Goal: Task Accomplishment & Management: Complete application form

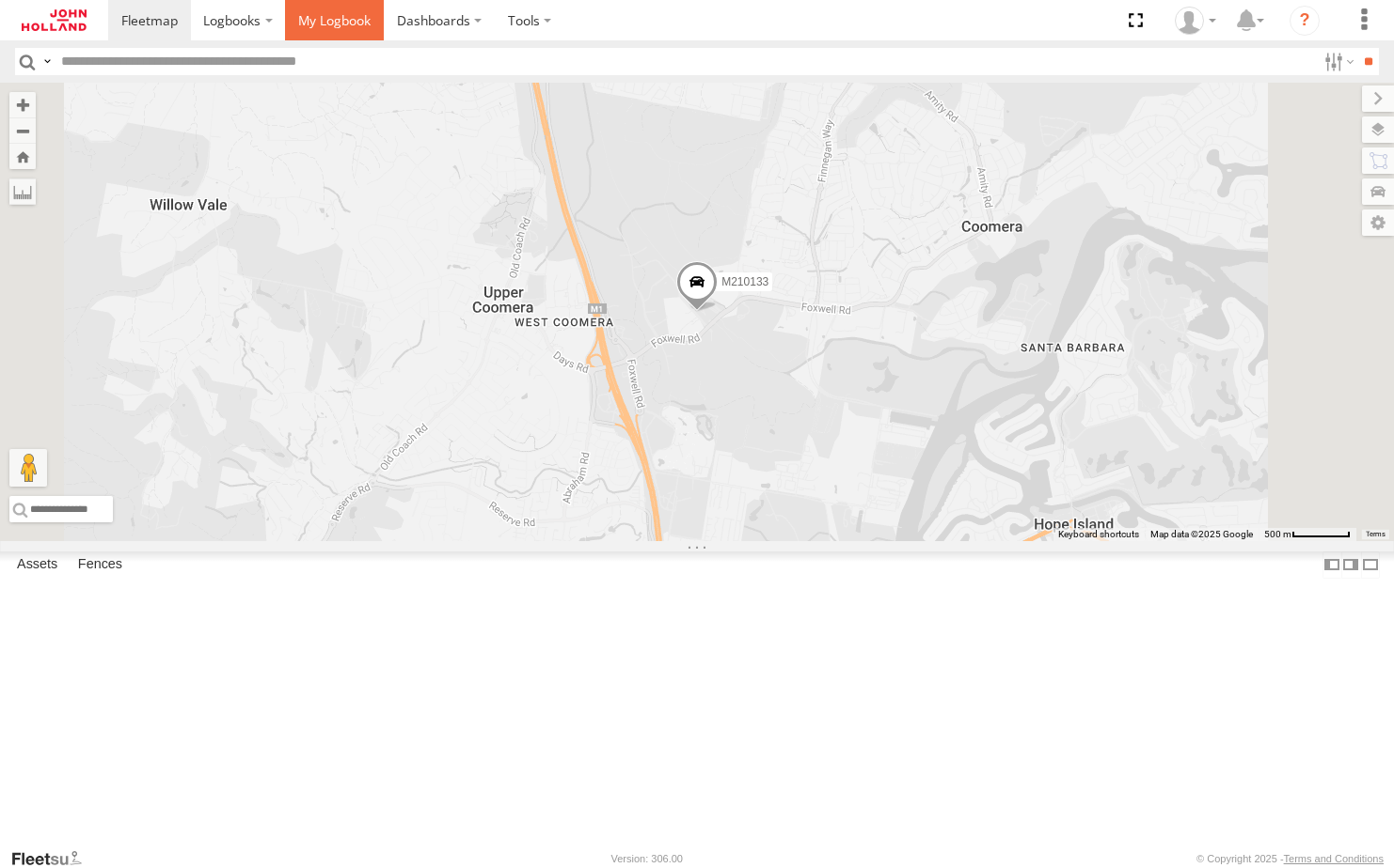
click at [342, 19] on span at bounding box center [334, 20] width 73 height 18
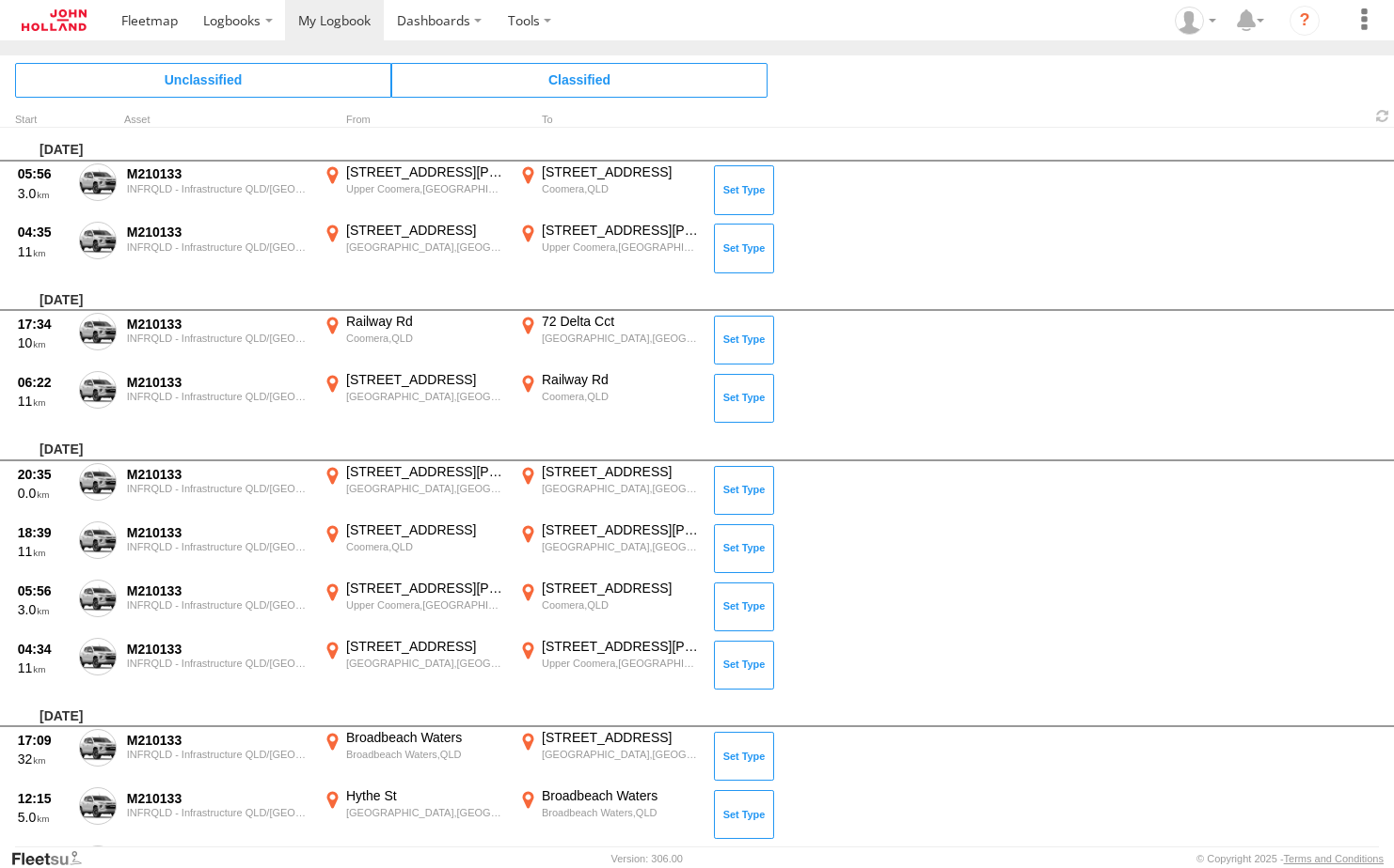
click at [0, 0] on span at bounding box center [0, 0] width 0 height 0
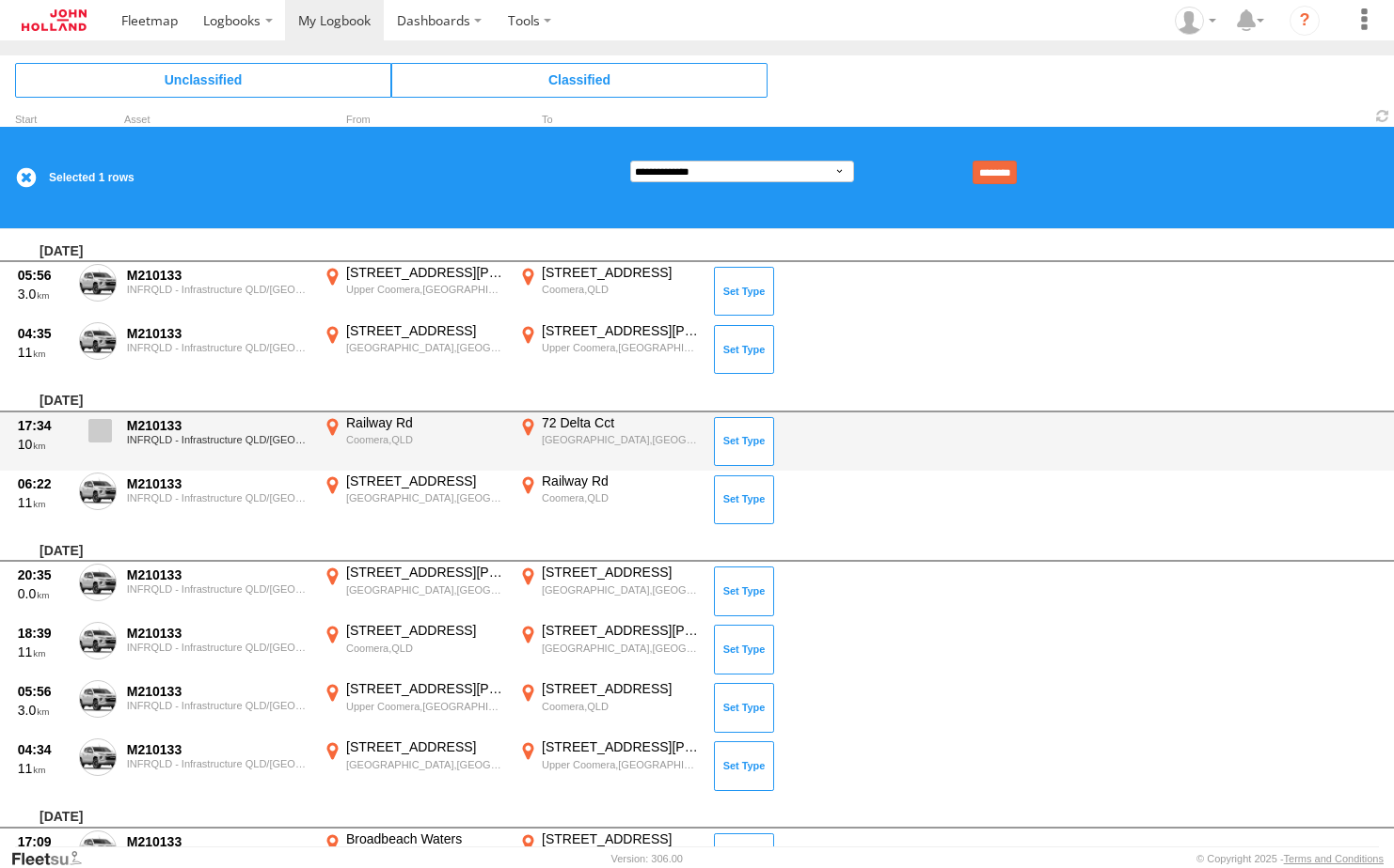
click at [88, 429] on span at bounding box center [100, 431] width 24 height 24
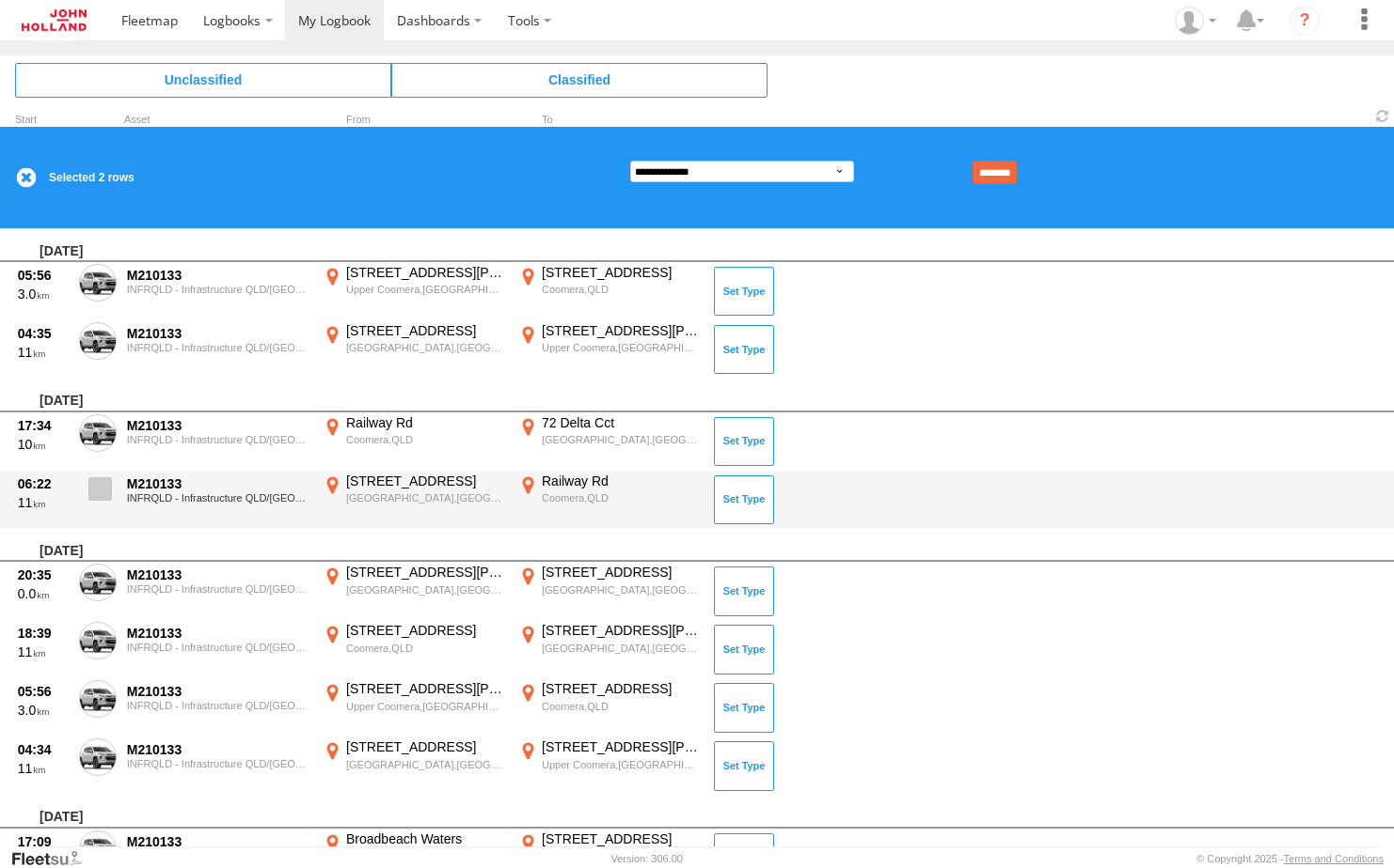
click at [96, 492] on span at bounding box center [100, 489] width 24 height 24
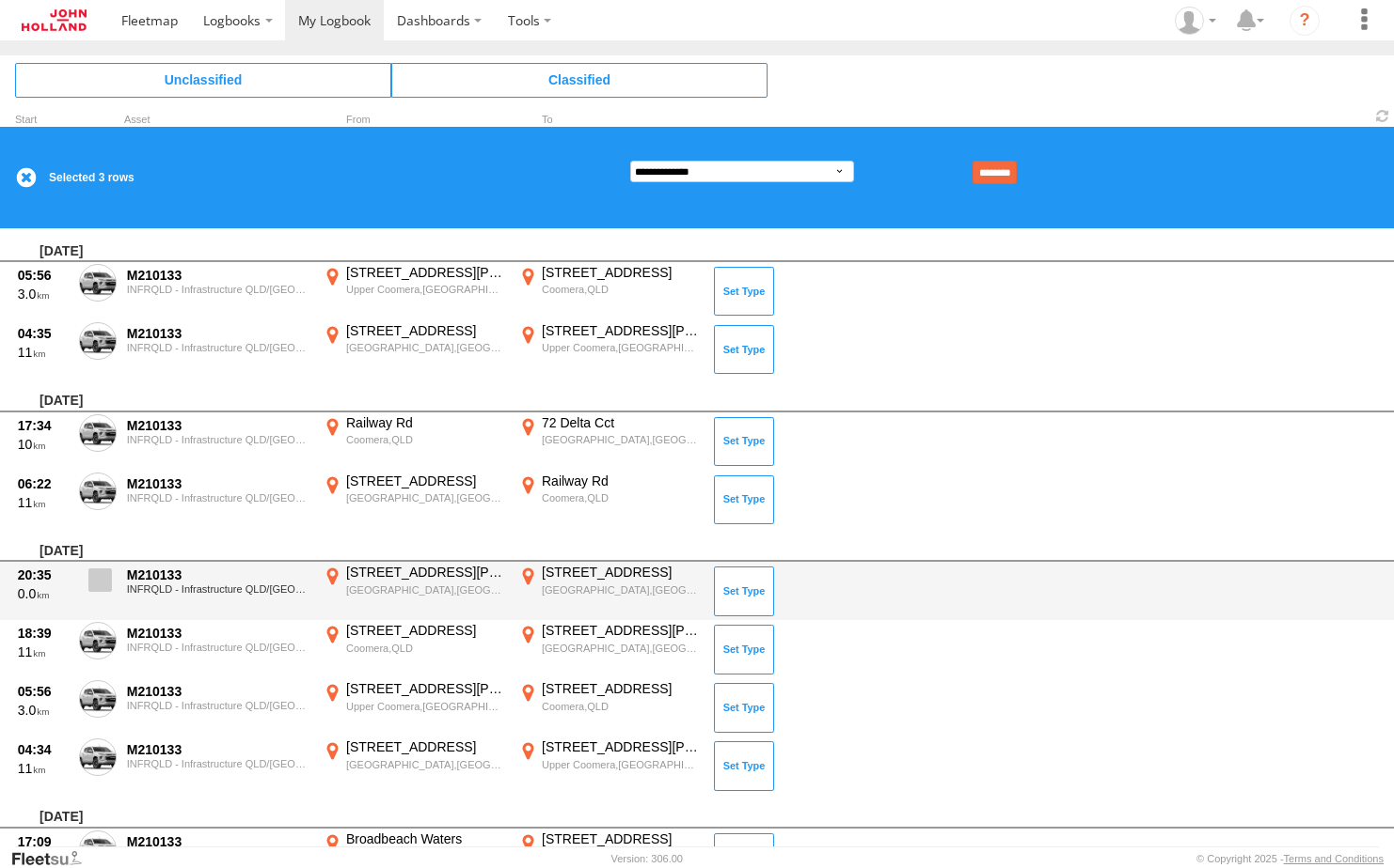
click at [100, 577] on span at bounding box center [100, 580] width 24 height 24
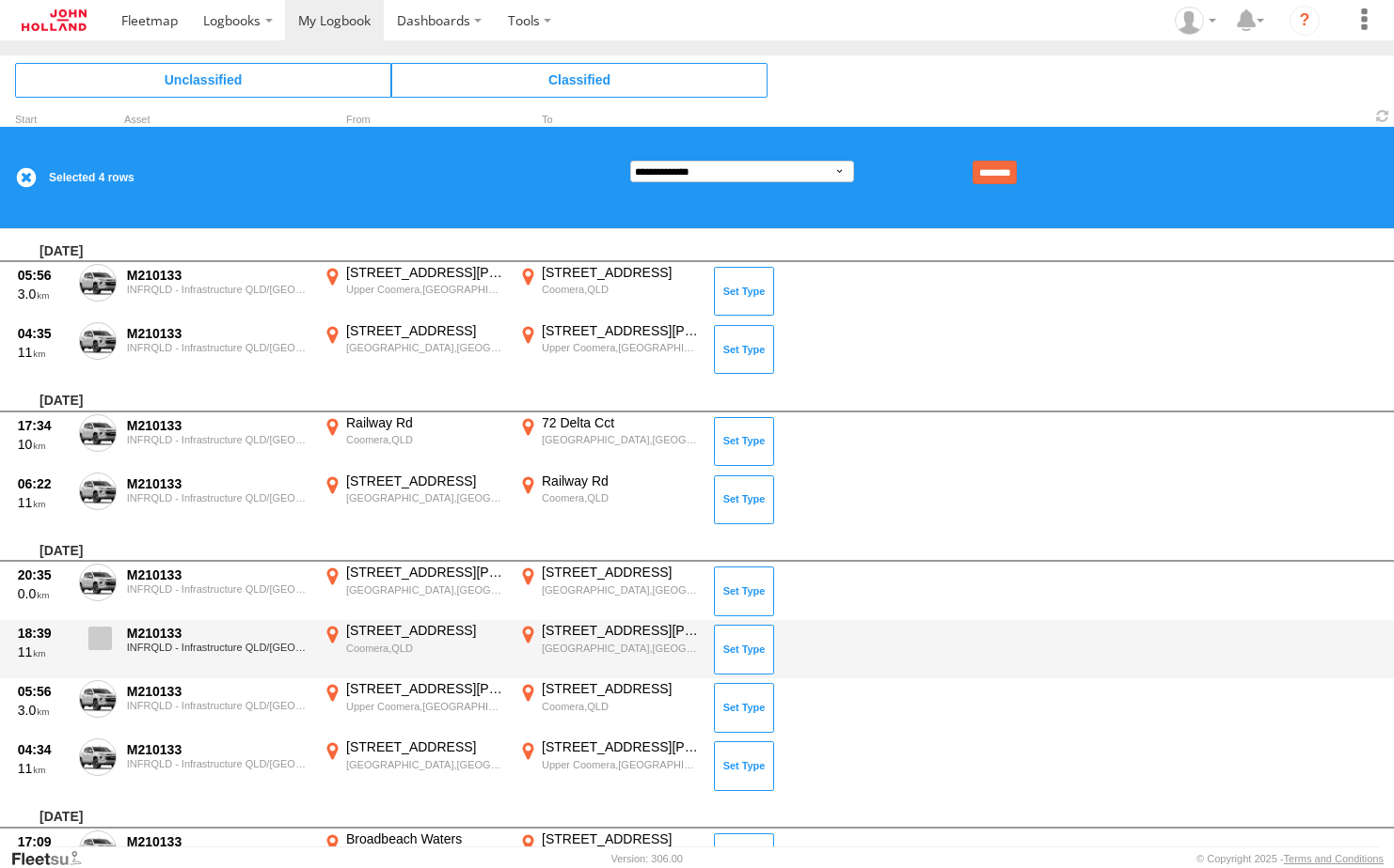
click at [104, 636] on span at bounding box center [100, 638] width 24 height 24
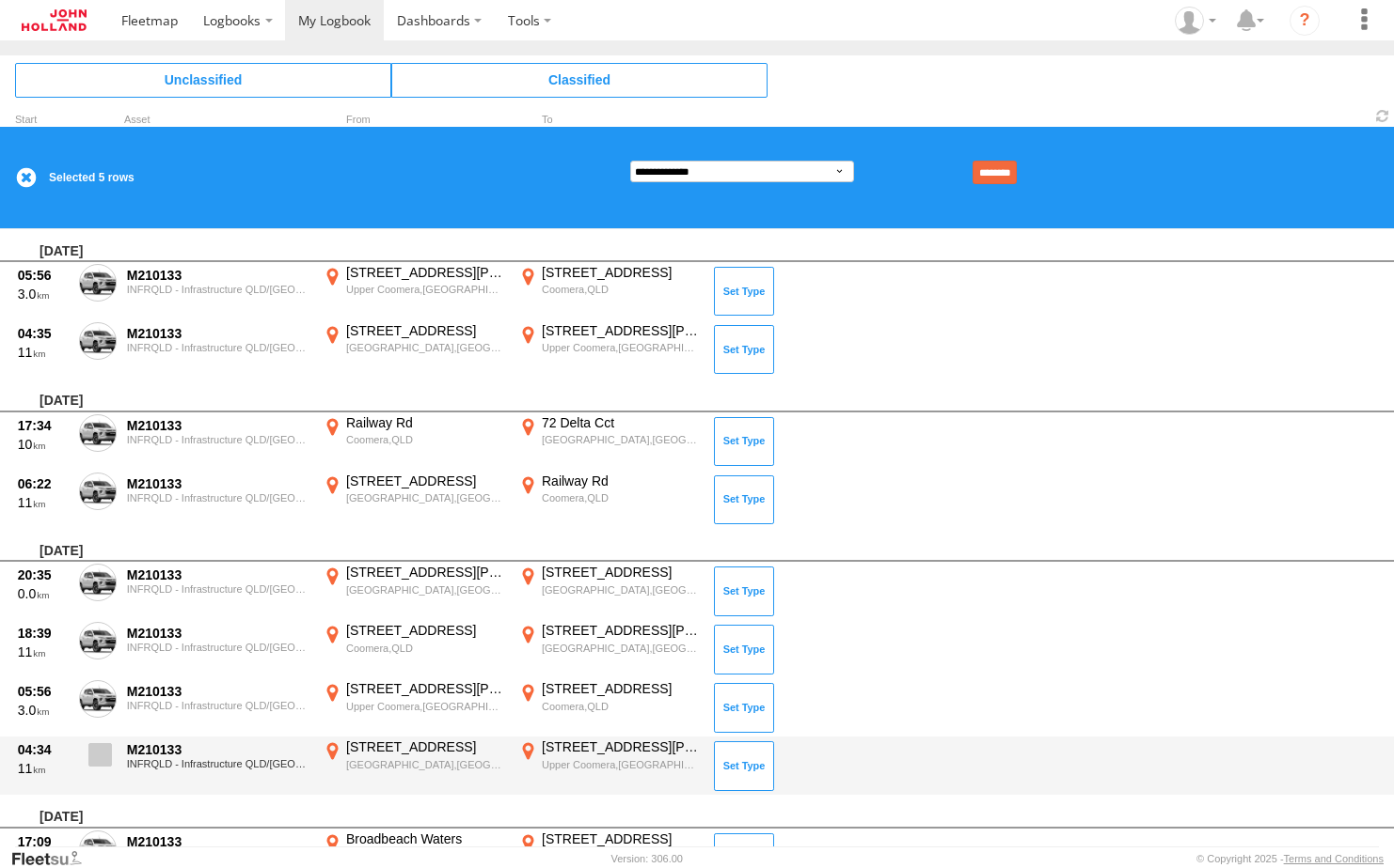
click at [100, 749] on span at bounding box center [100, 755] width 24 height 24
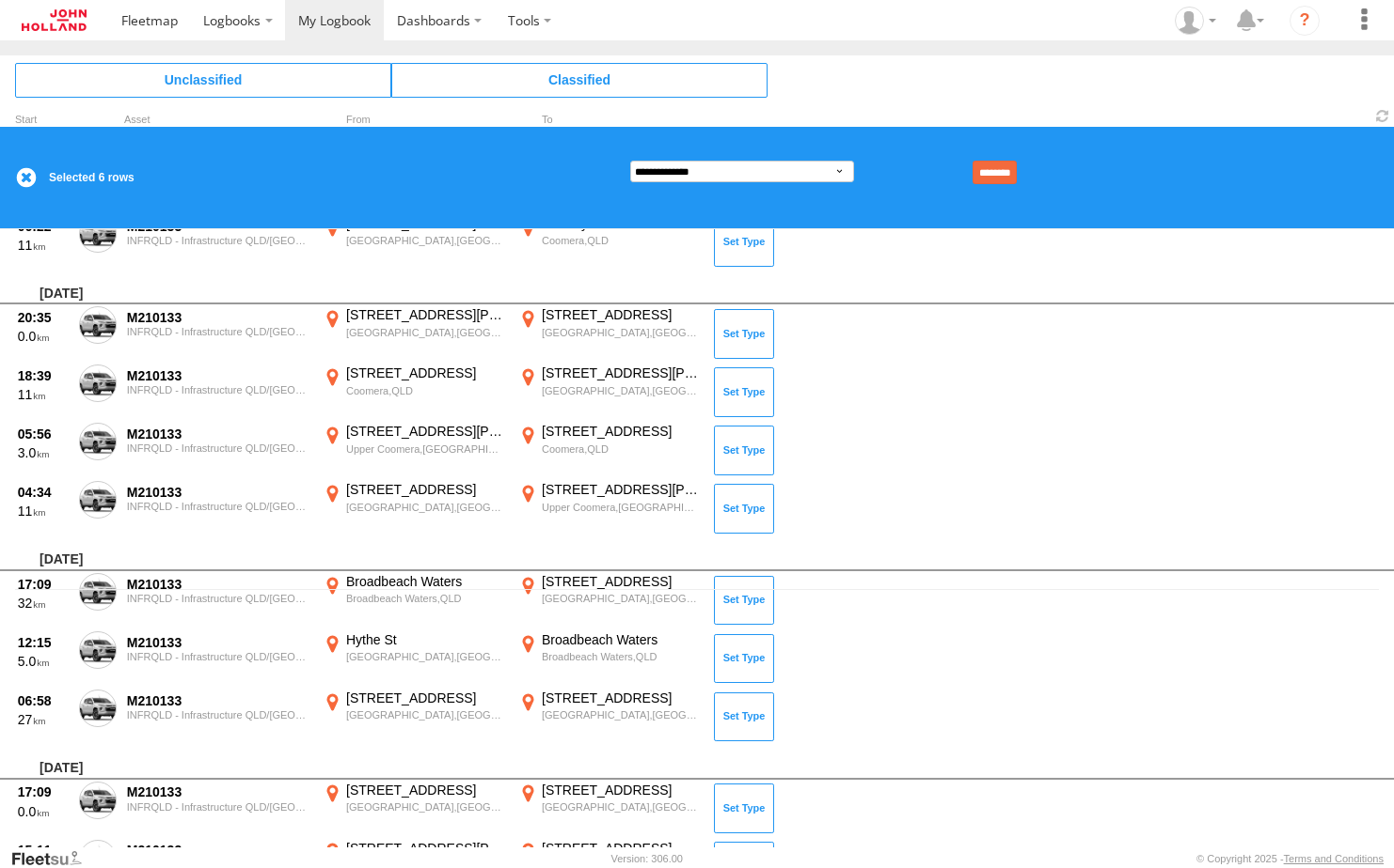
scroll to position [376, 0]
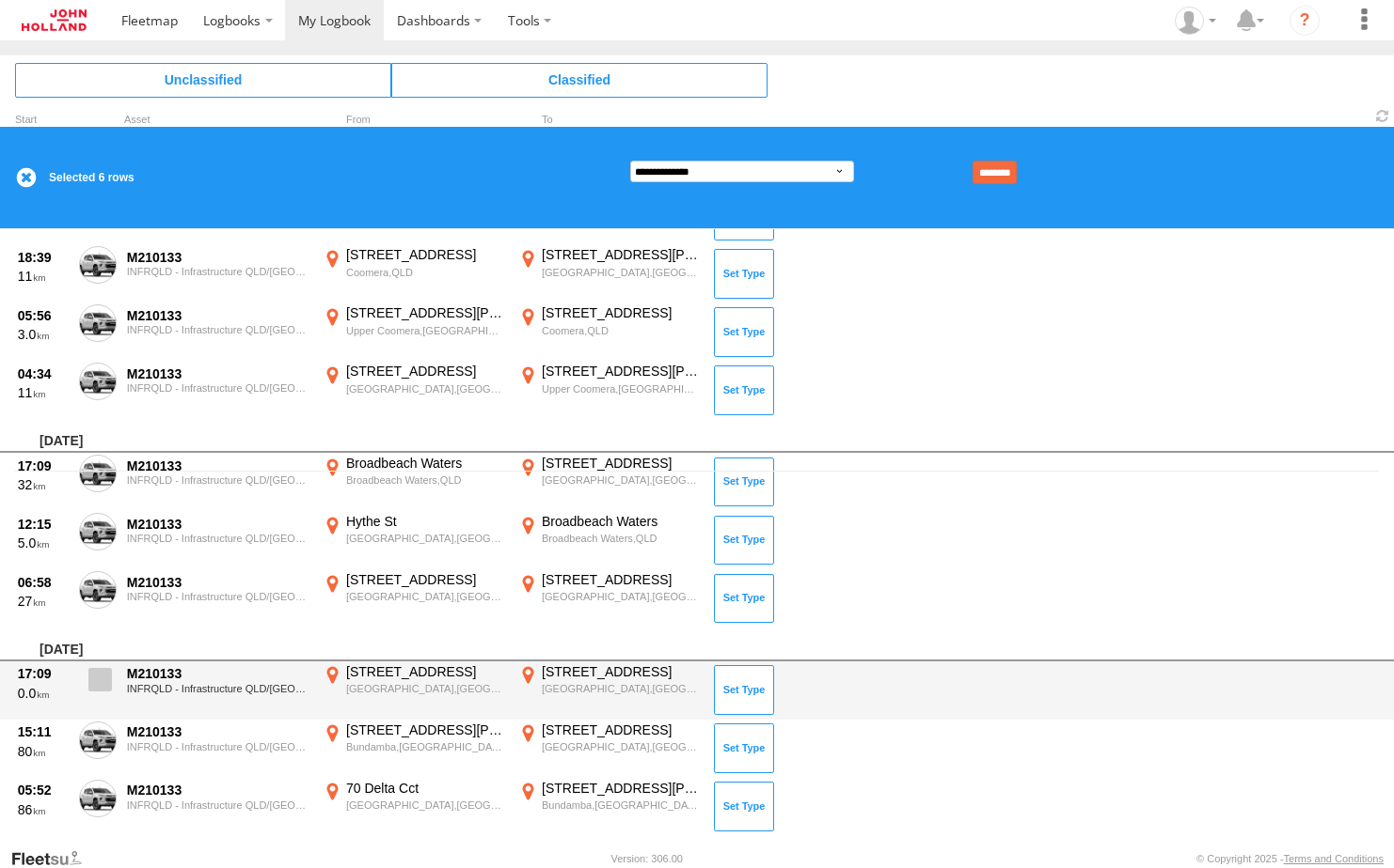
click at [102, 674] on span at bounding box center [100, 680] width 24 height 24
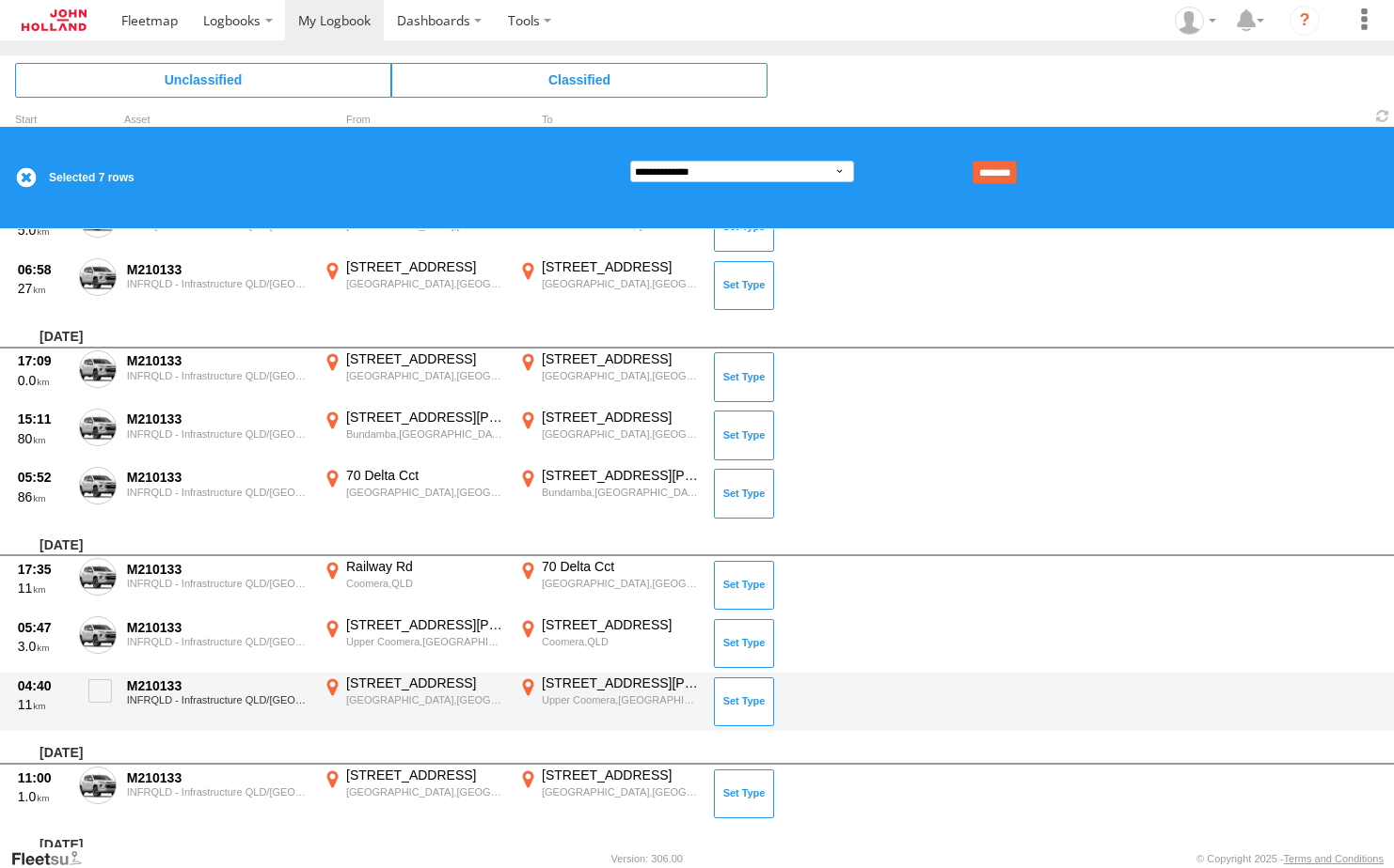
scroll to position [752, 0]
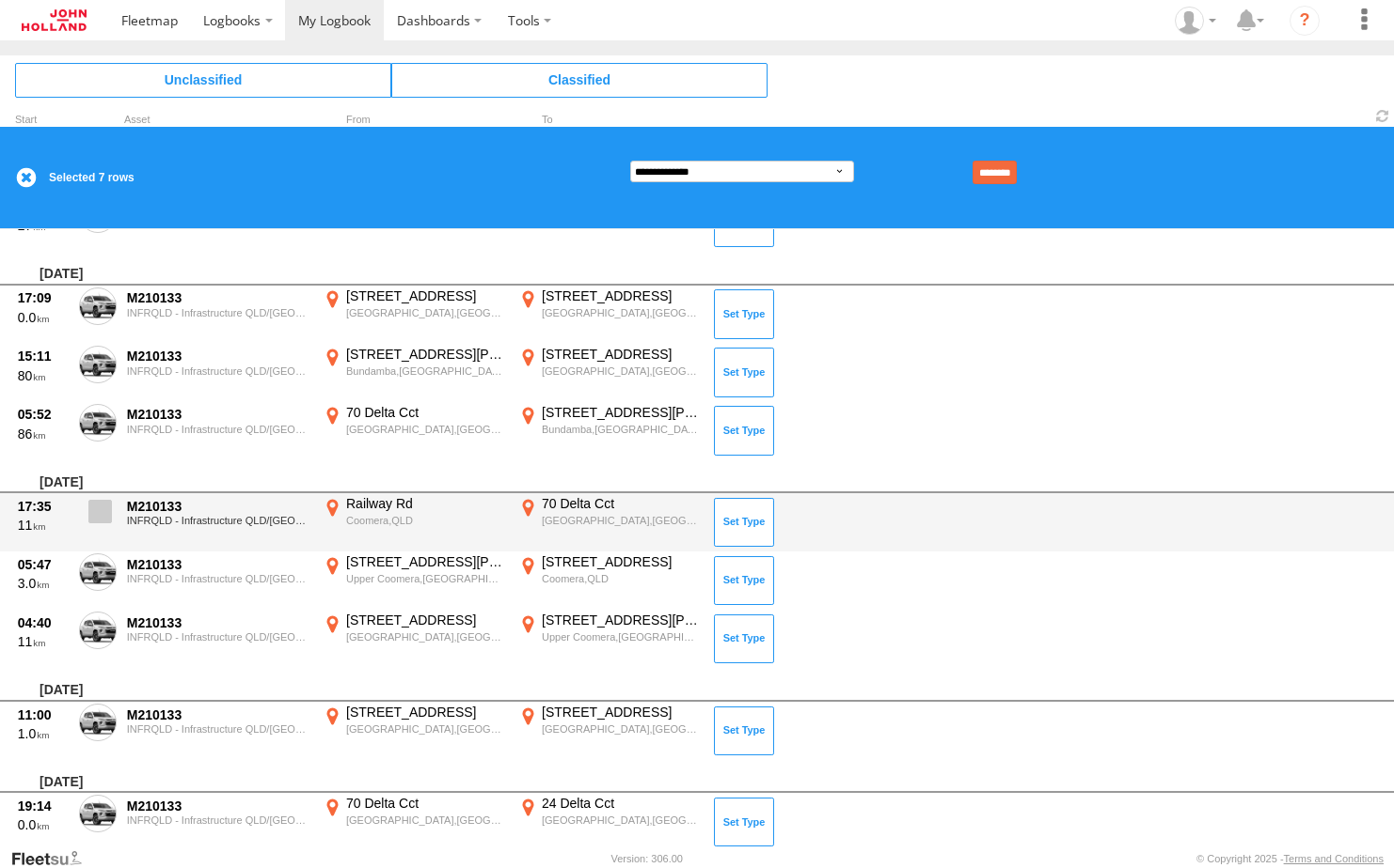
click at [99, 517] on span at bounding box center [100, 512] width 24 height 24
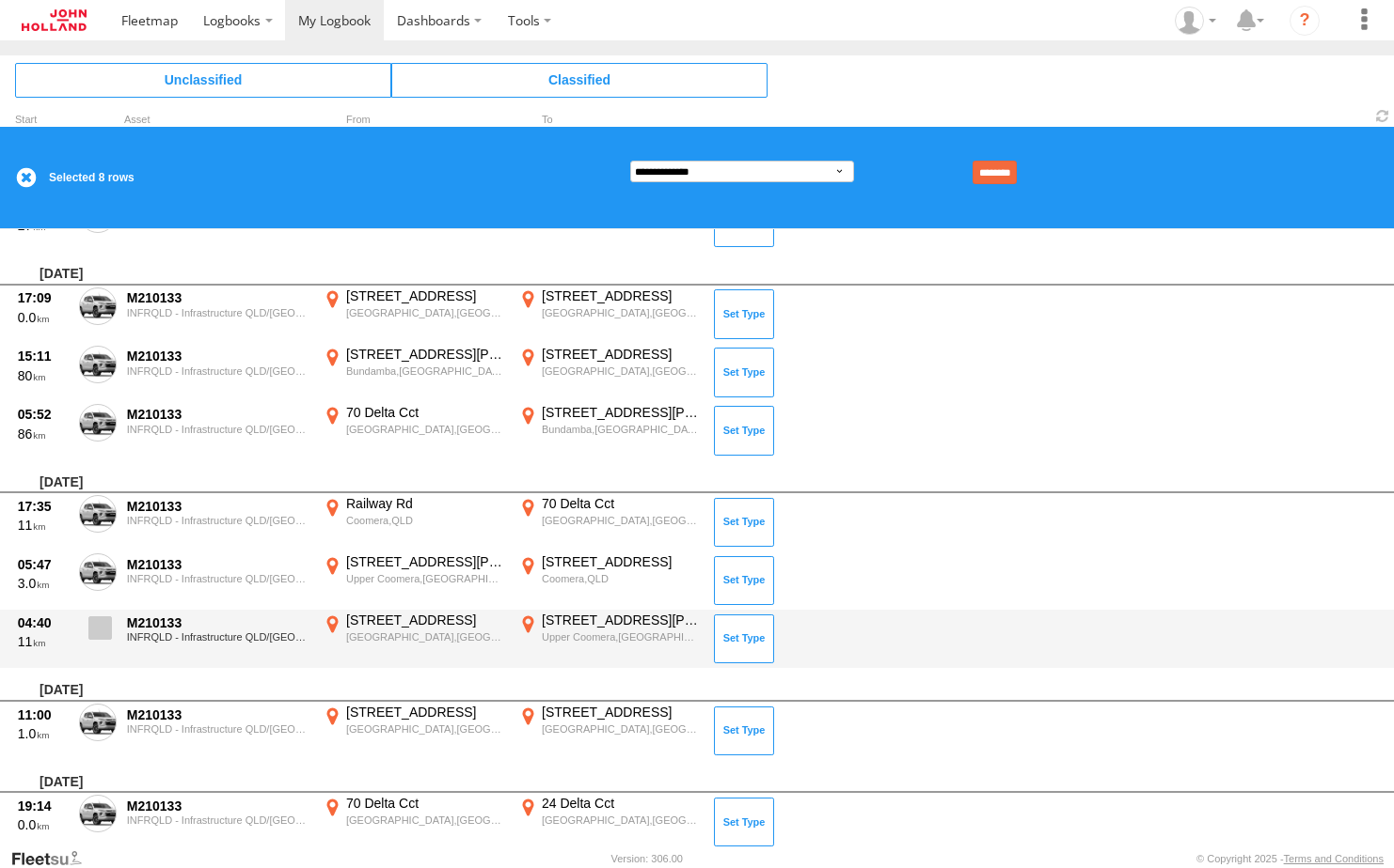
click at [101, 631] on span at bounding box center [100, 628] width 24 height 24
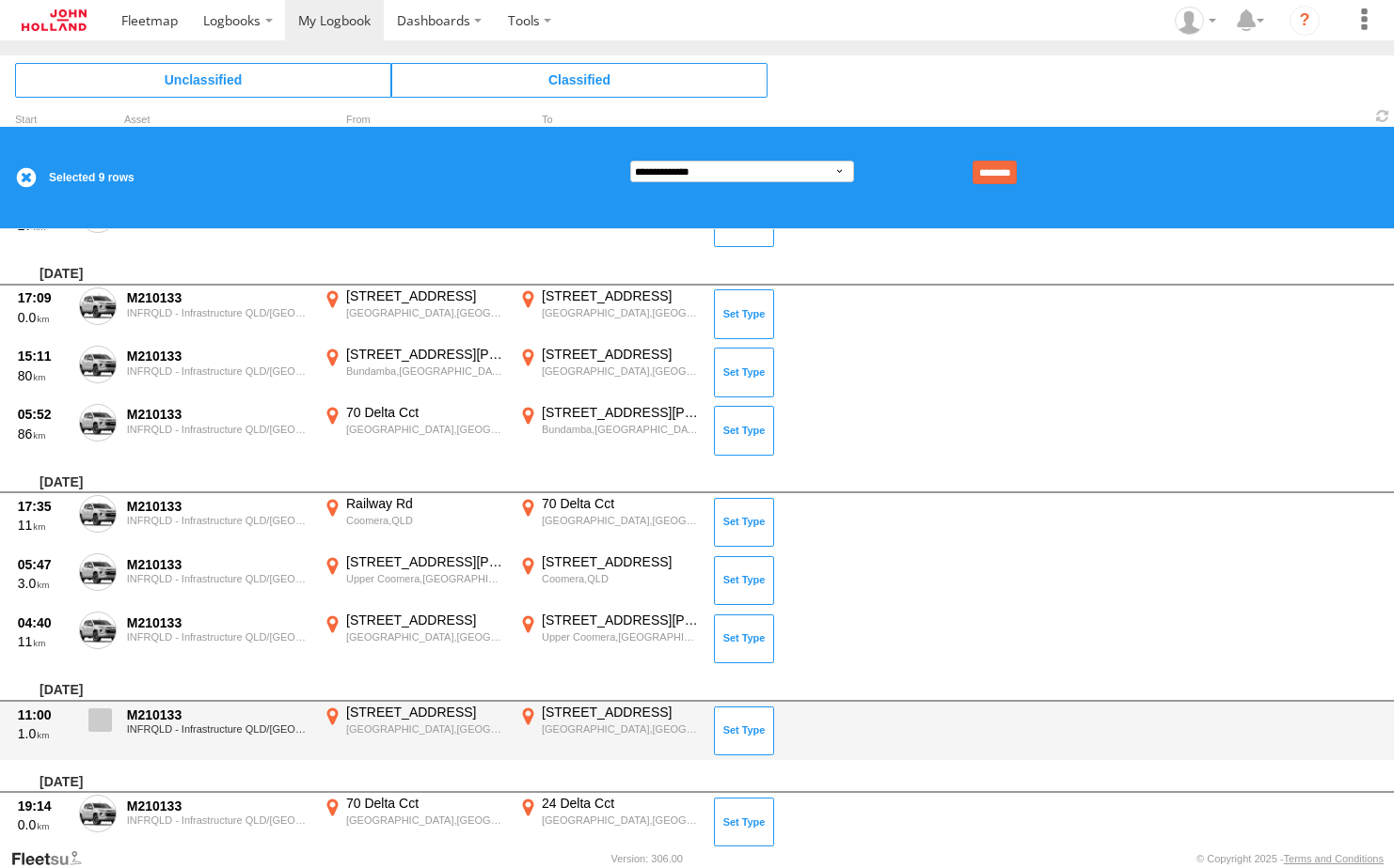
click at [98, 725] on span at bounding box center [100, 721] width 24 height 24
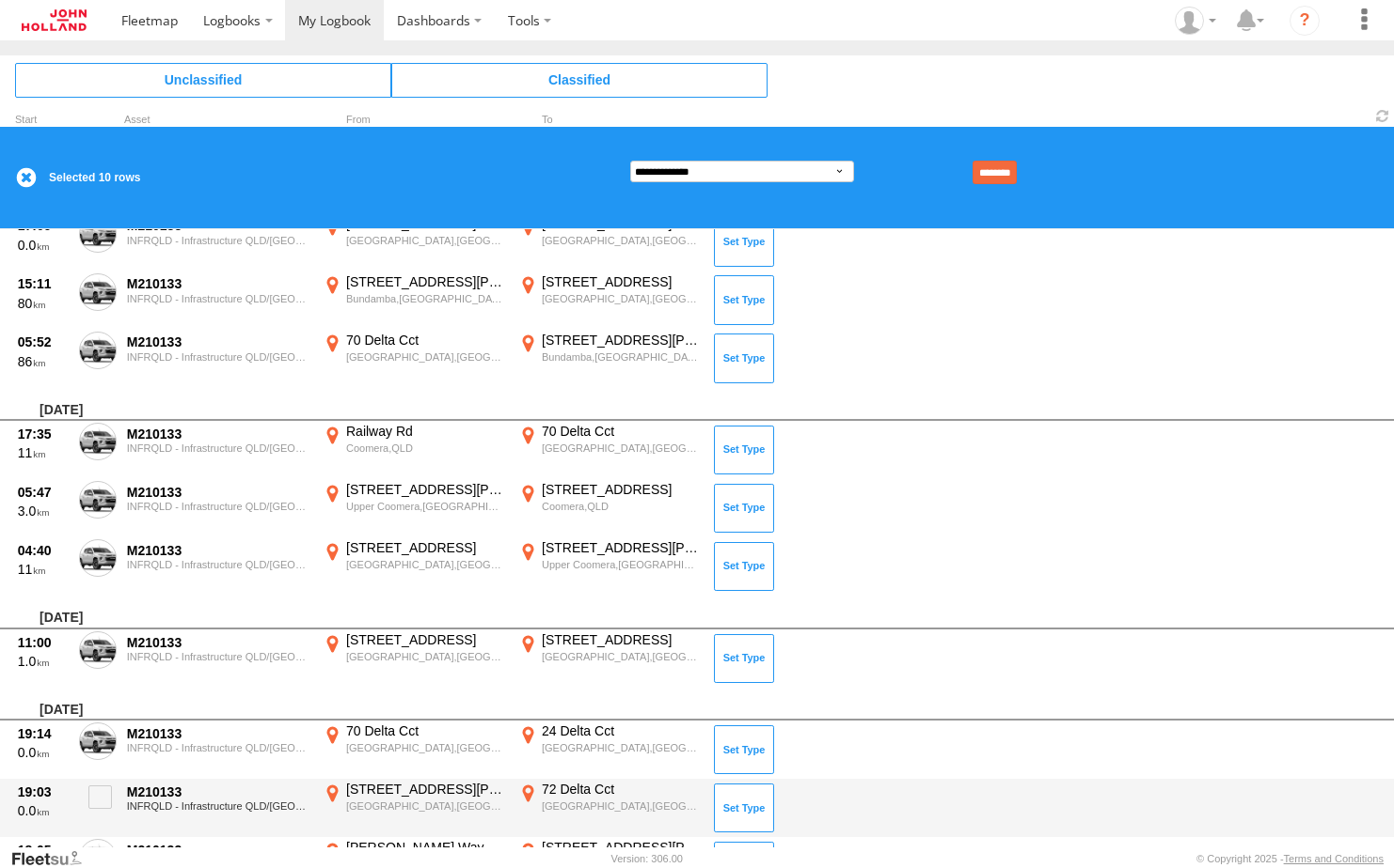
scroll to position [940, 0]
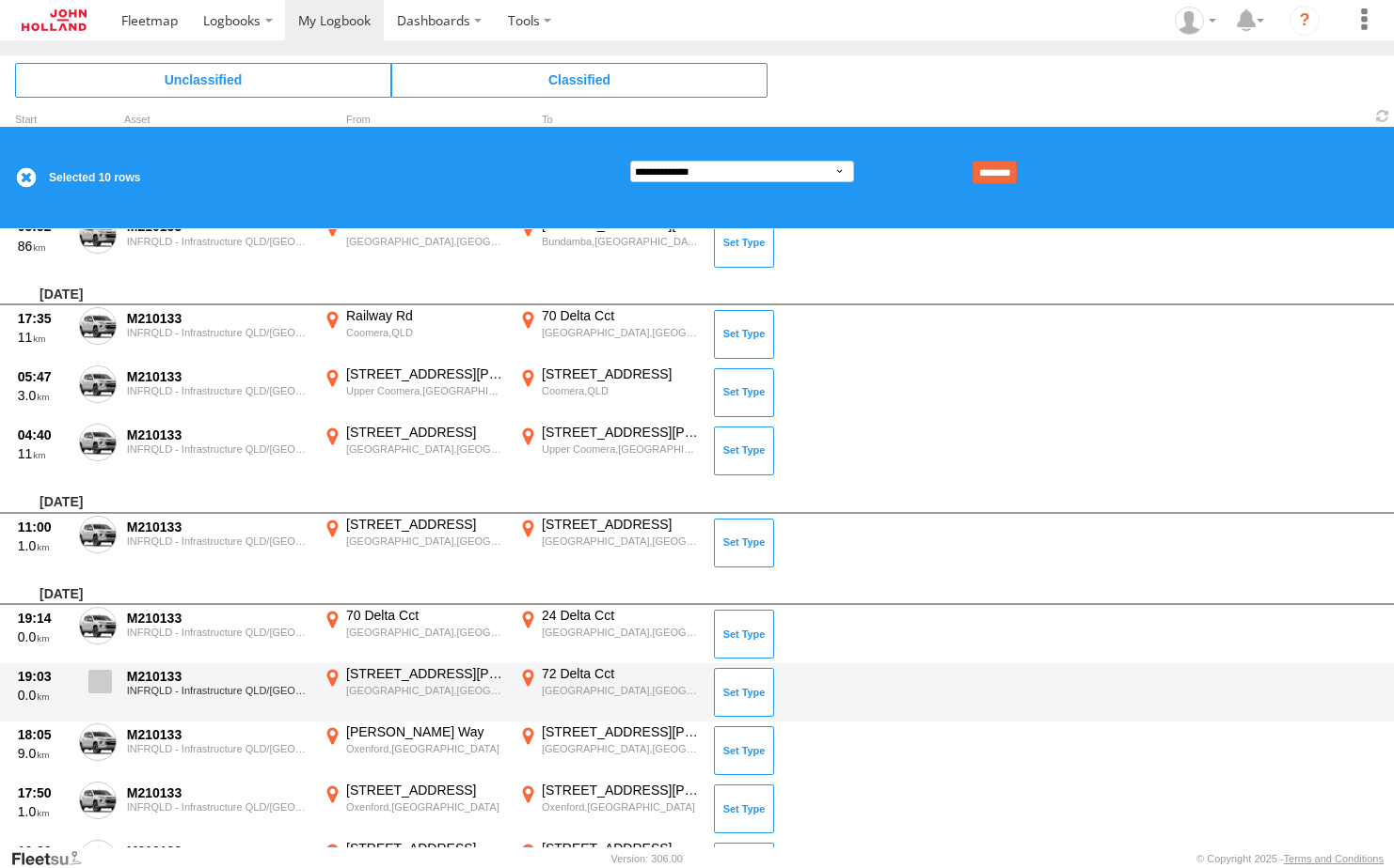
click at [100, 677] on span at bounding box center [100, 681] width 24 height 24
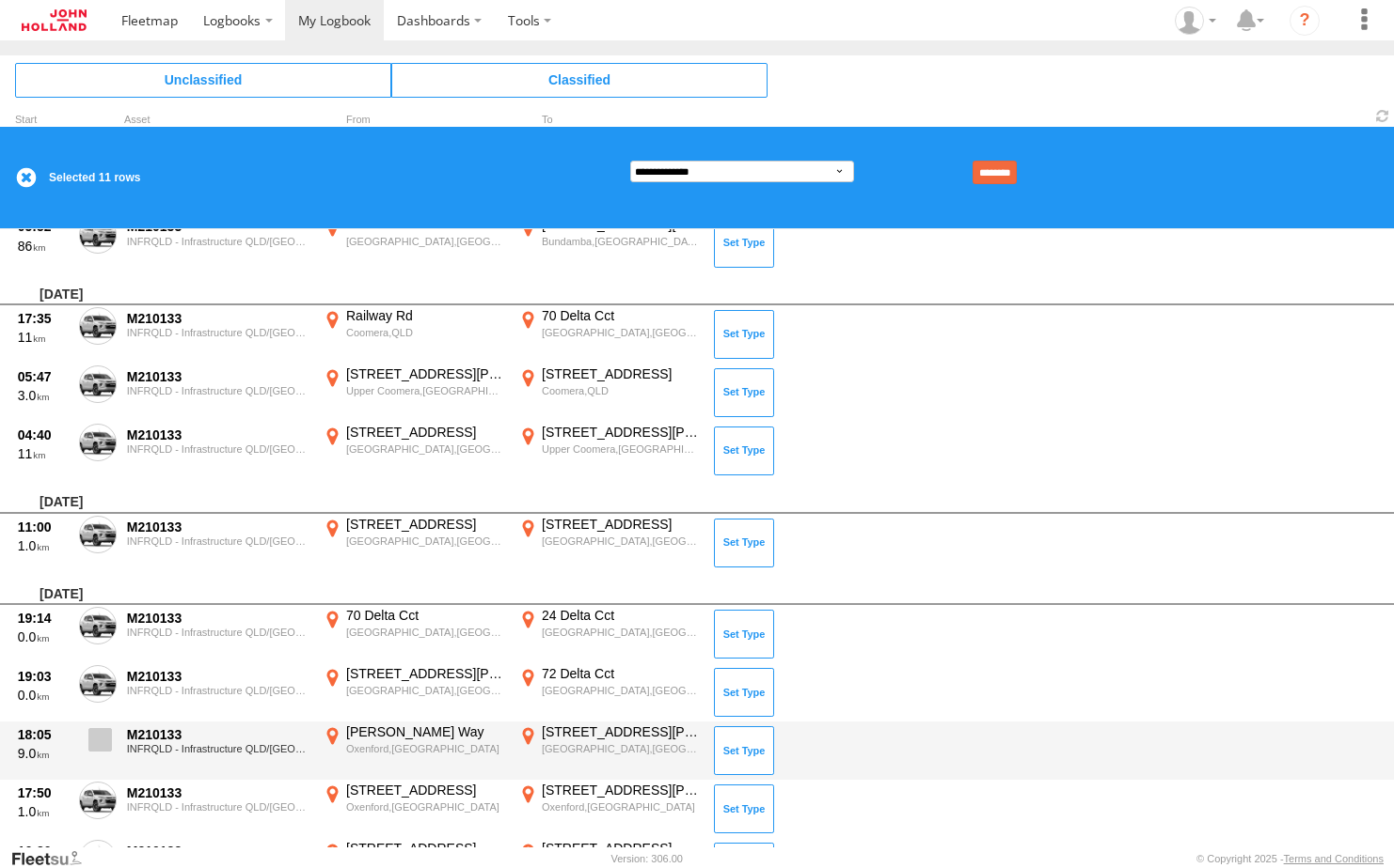
click at [105, 733] on span at bounding box center [100, 740] width 24 height 24
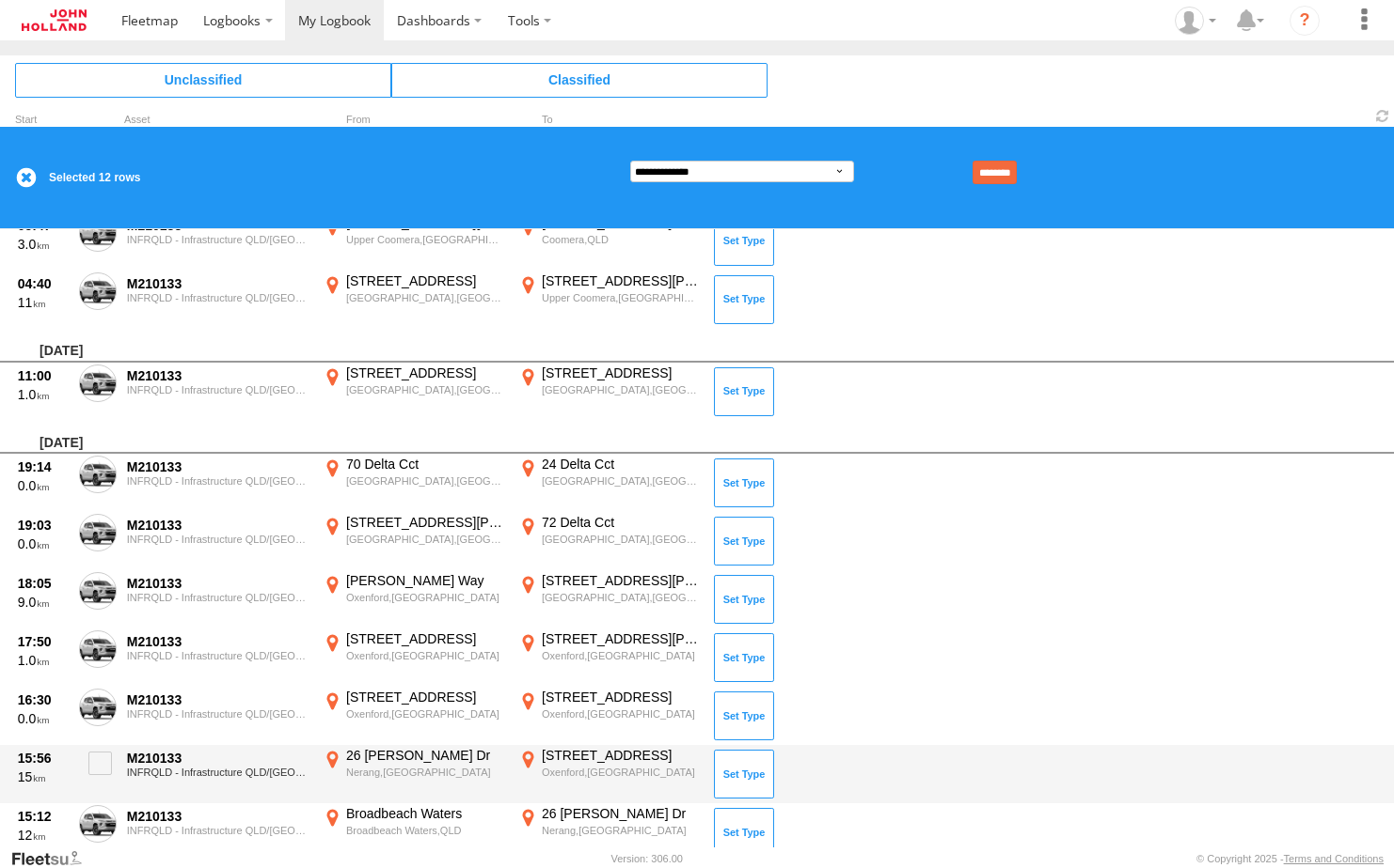
scroll to position [1128, 0]
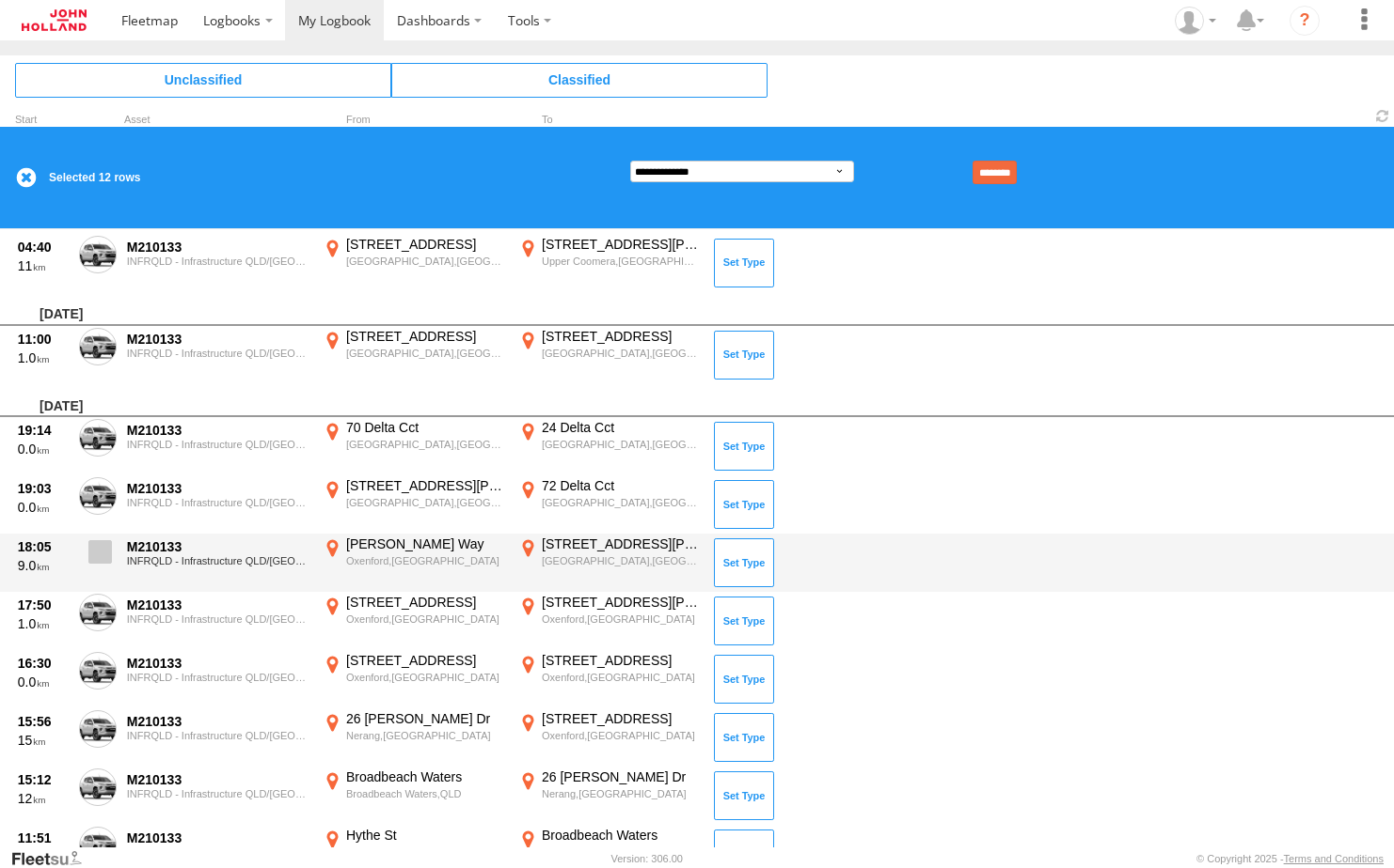
drag, startPoint x: 108, startPoint y: 552, endPoint x: 105, endPoint y: 507, distance: 45.1
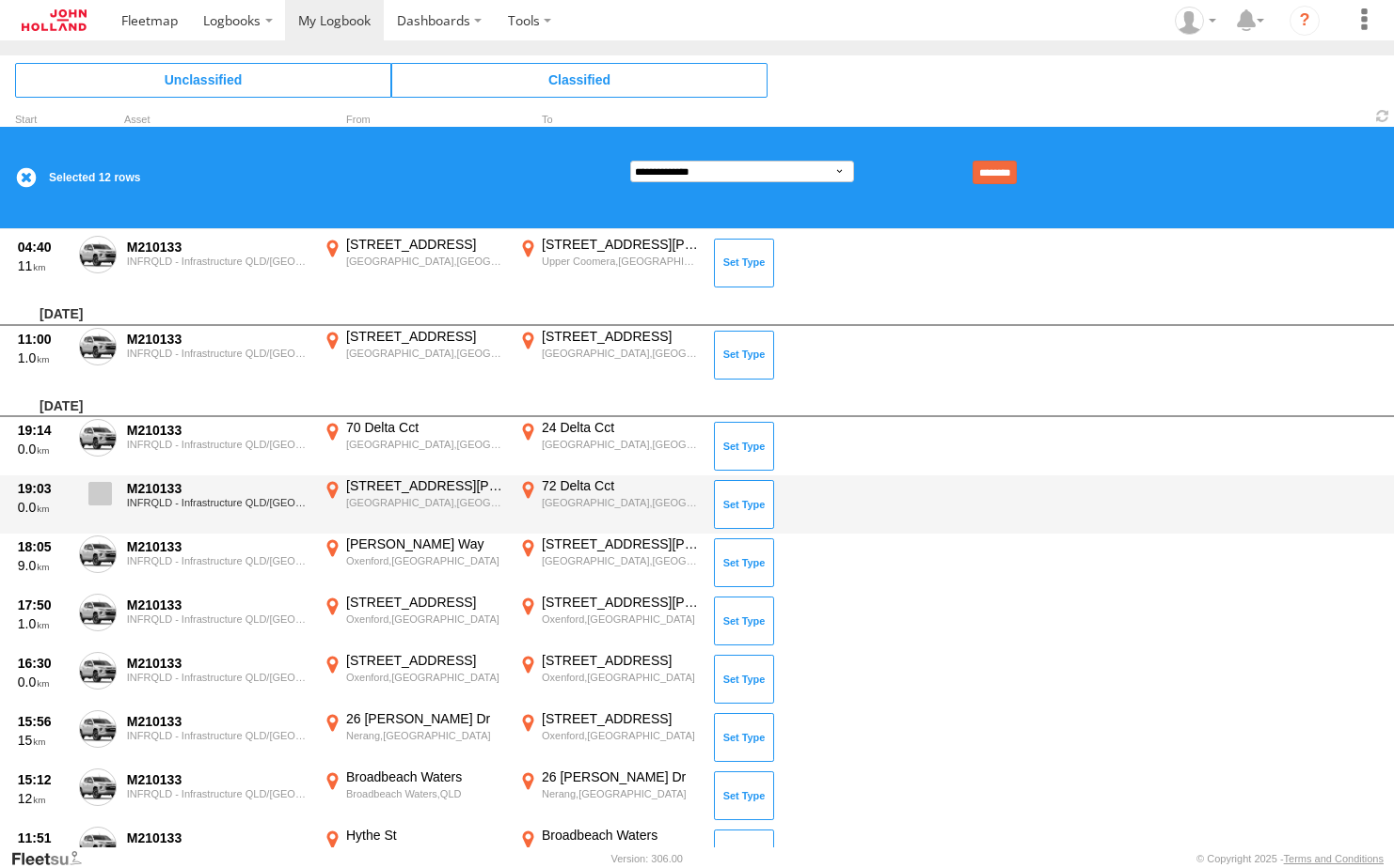
click at [0, 0] on span at bounding box center [0, 0] width 0 height 0
click at [103, 494] on span at bounding box center [100, 494] width 24 height 24
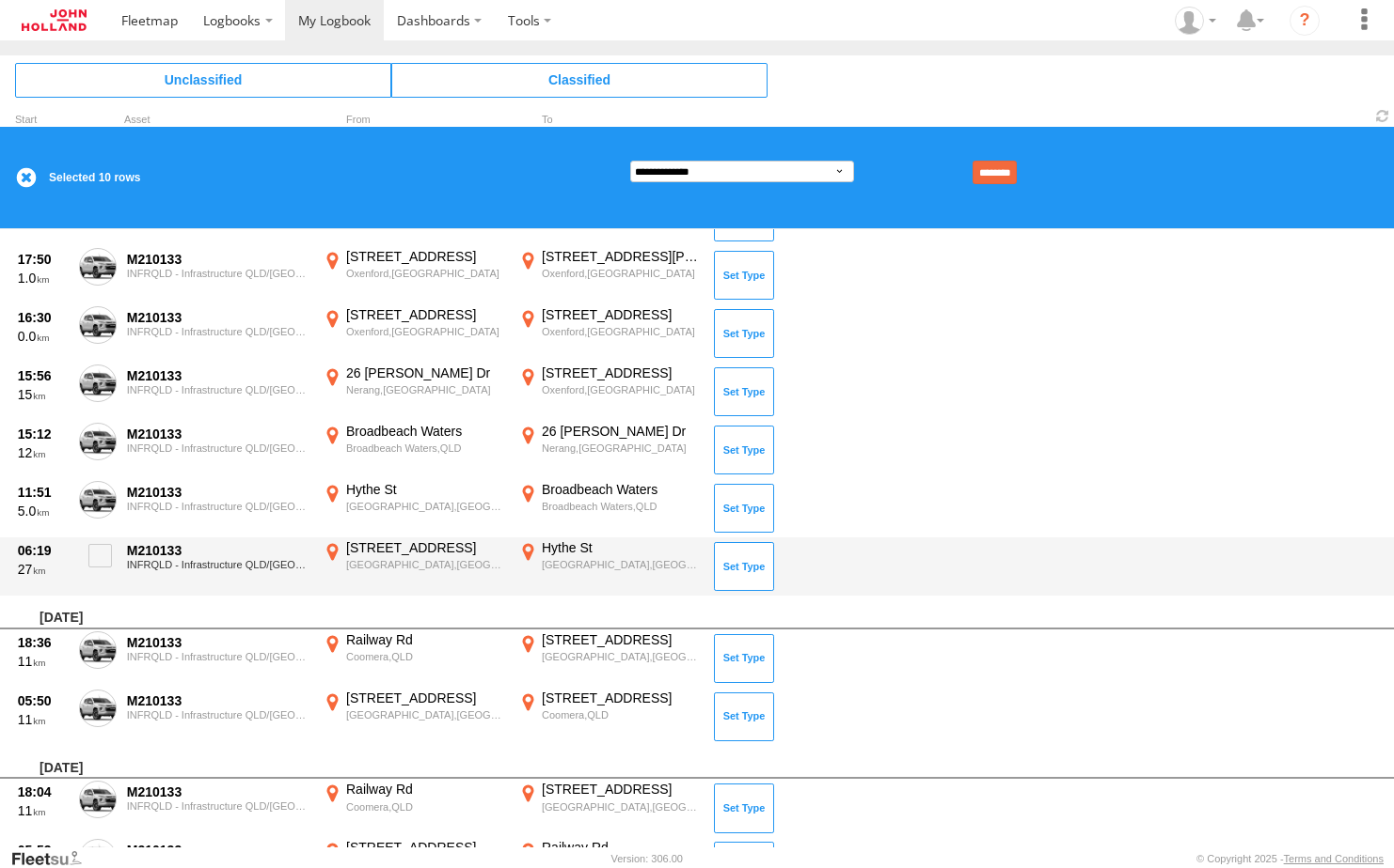
scroll to position [1504, 0]
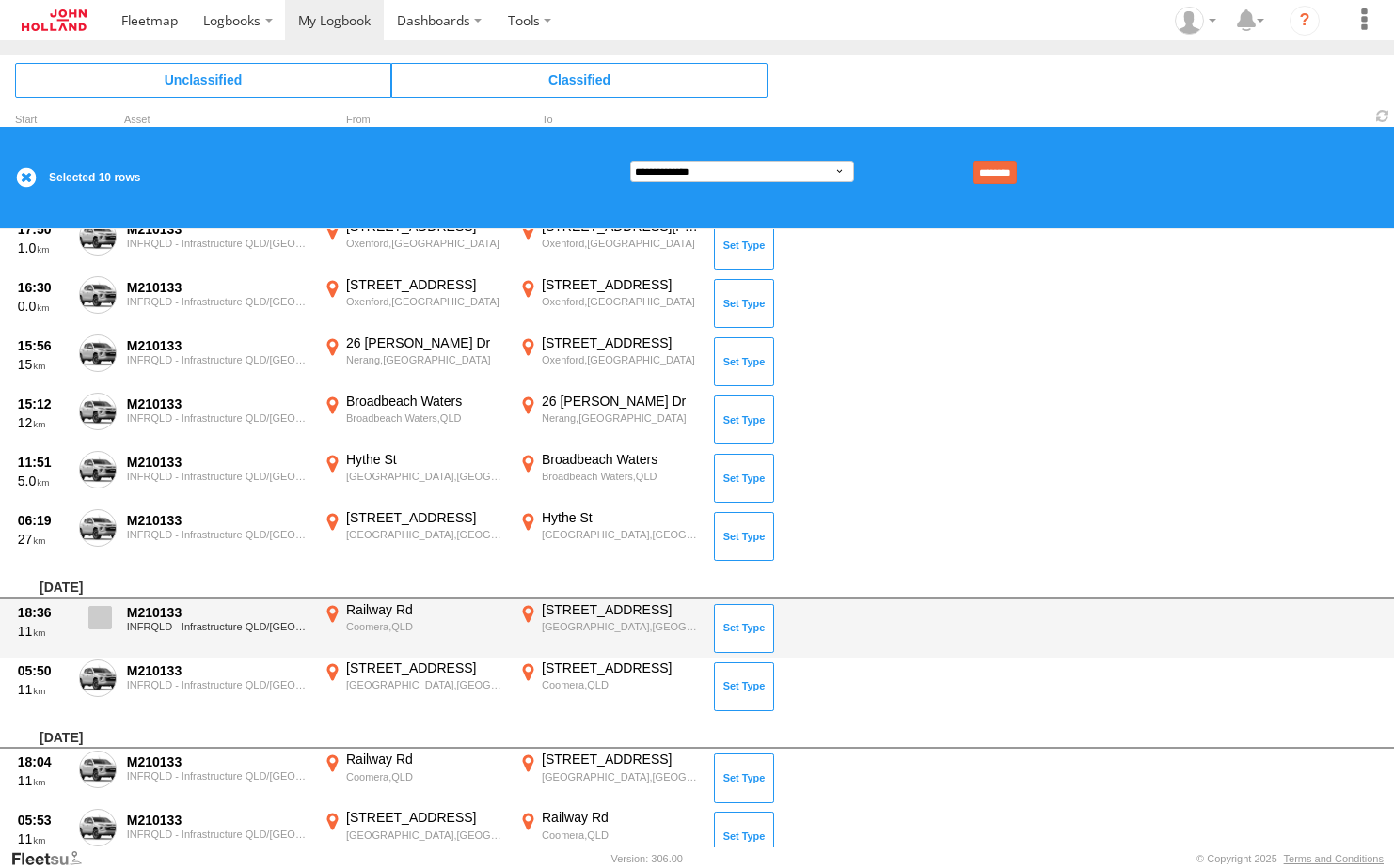
click at [94, 619] on span at bounding box center [100, 618] width 24 height 24
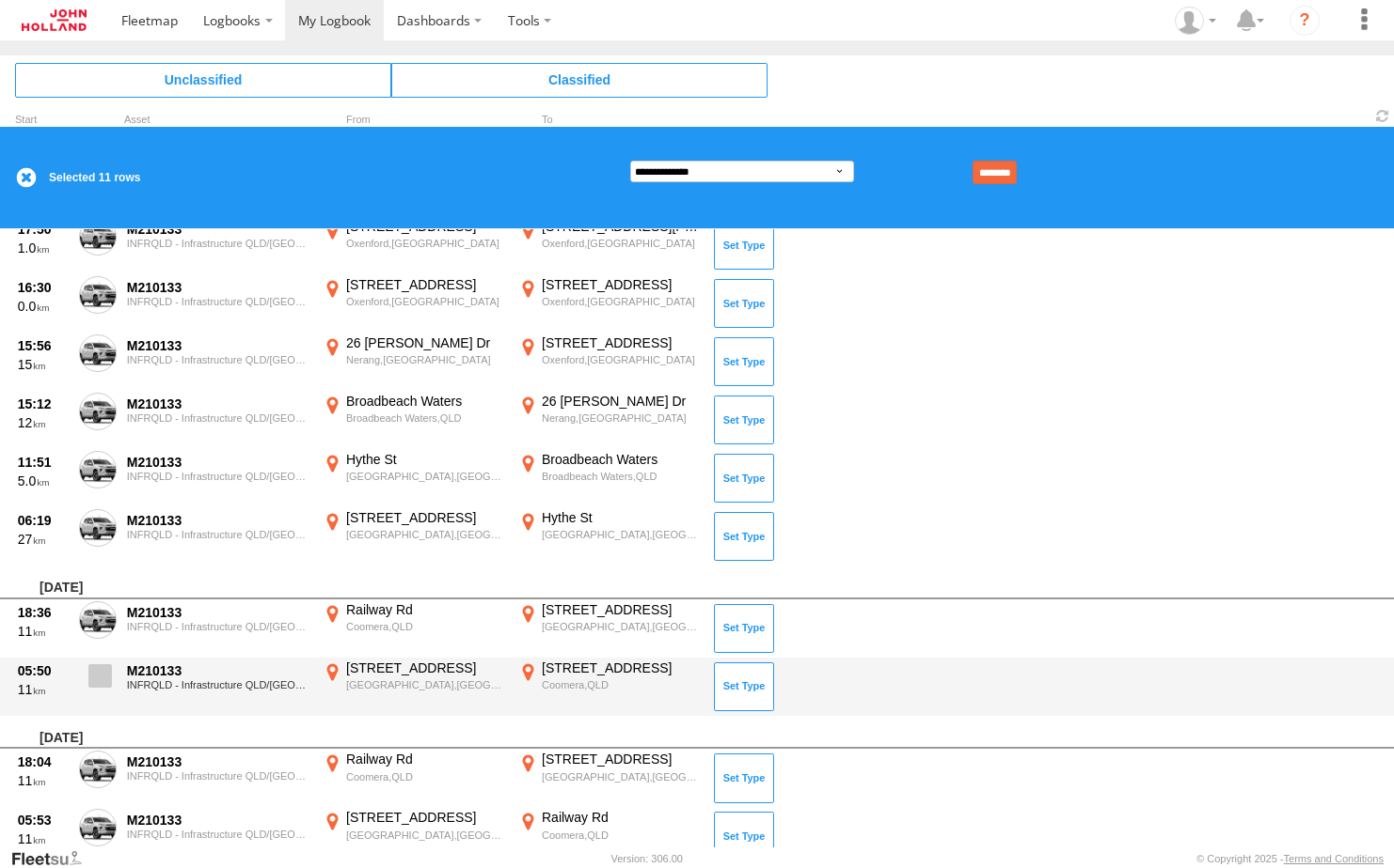
click at [100, 683] on span at bounding box center [100, 677] width 24 height 24
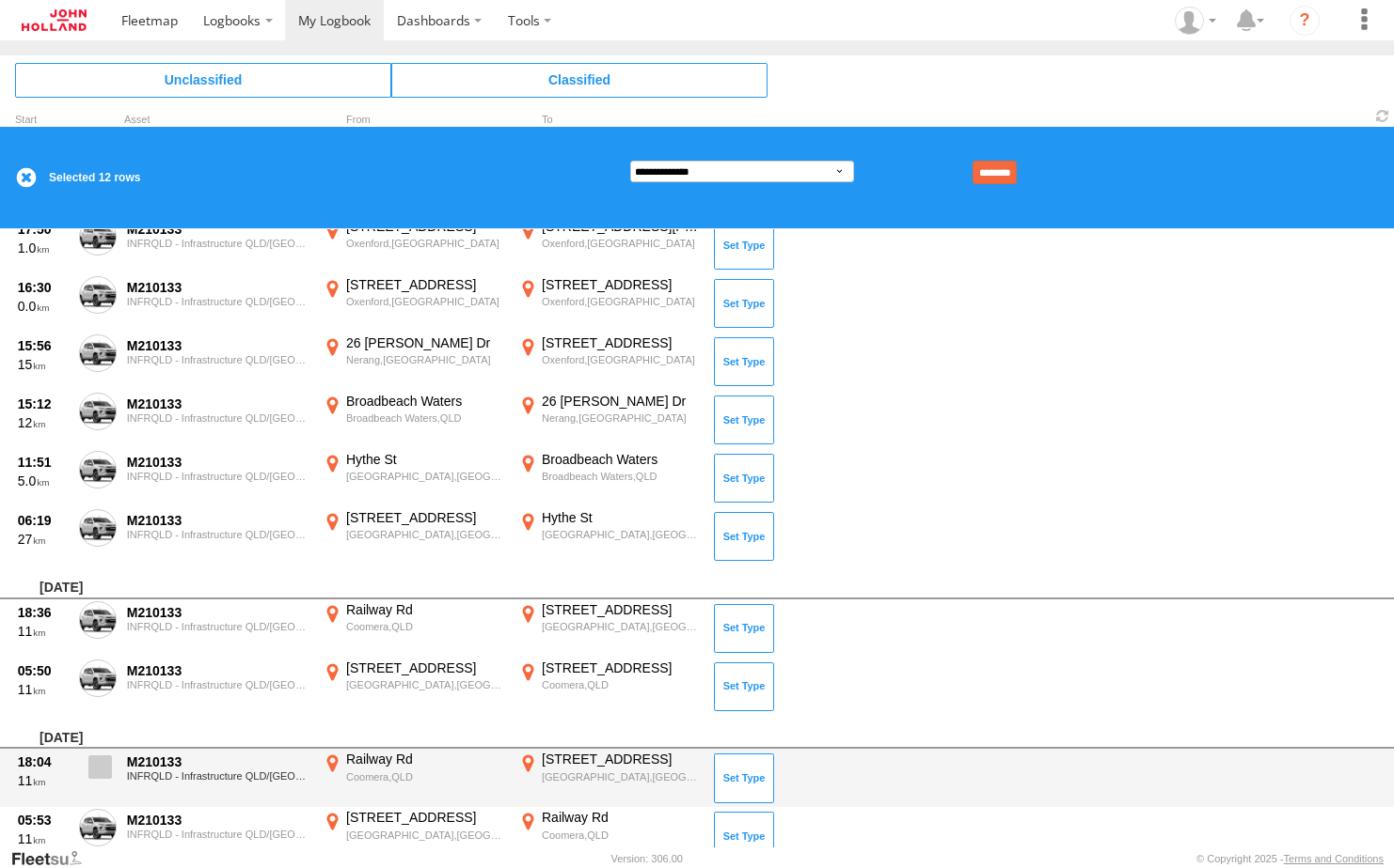
click at [102, 757] on span at bounding box center [100, 768] width 24 height 24
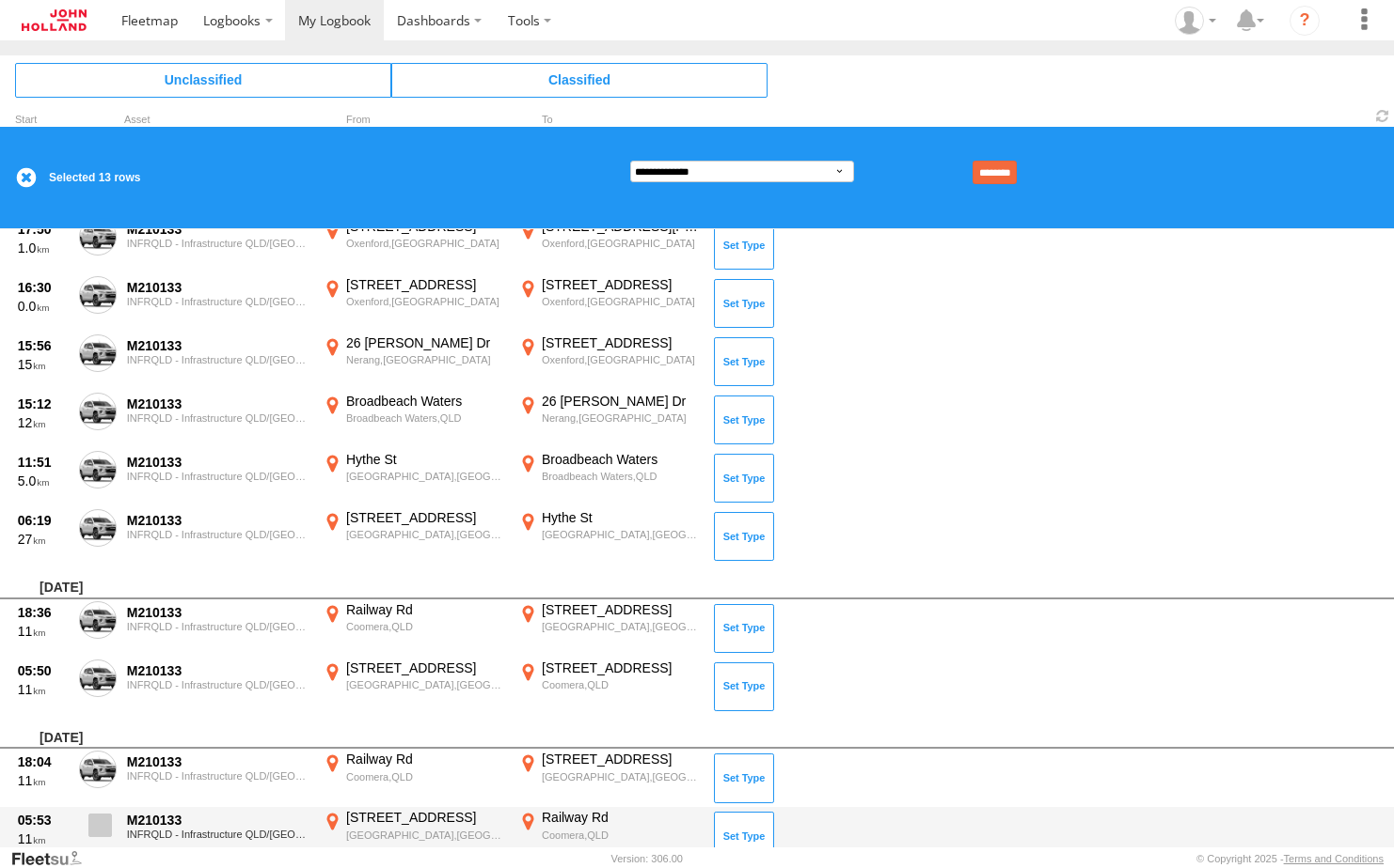
click at [91, 824] on span at bounding box center [100, 826] width 24 height 24
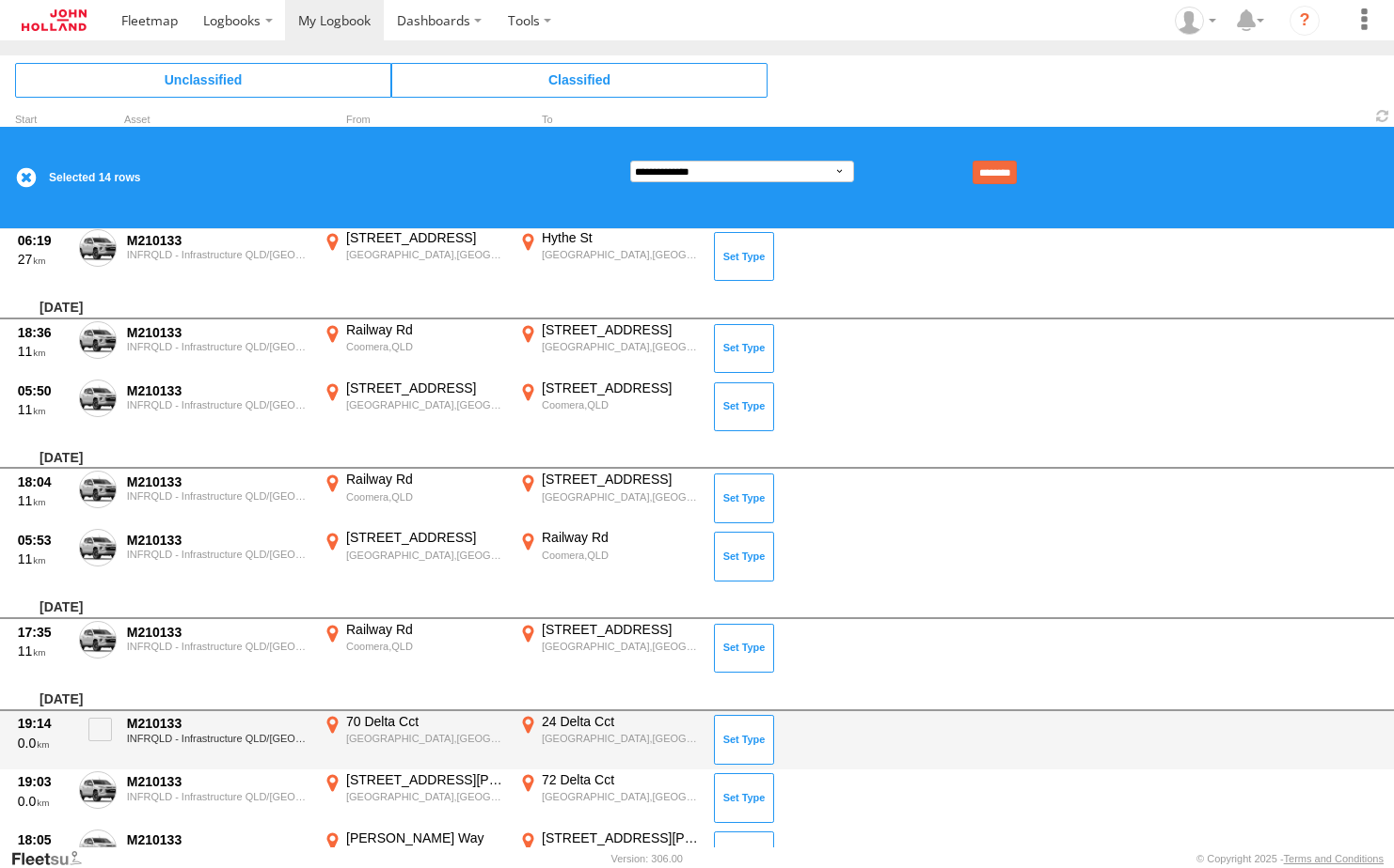
scroll to position [1786, 0]
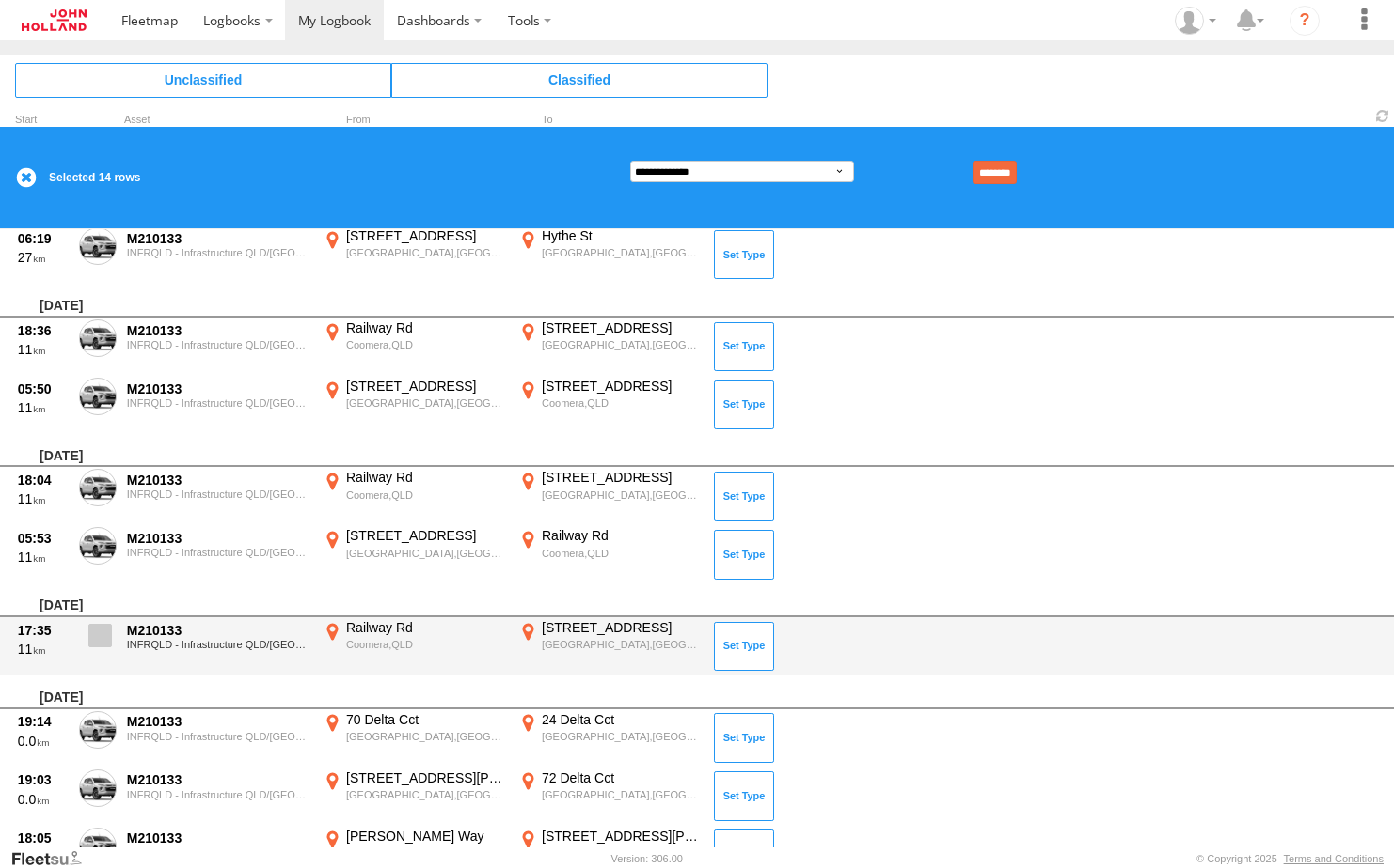
click at [107, 640] on span at bounding box center [100, 636] width 24 height 24
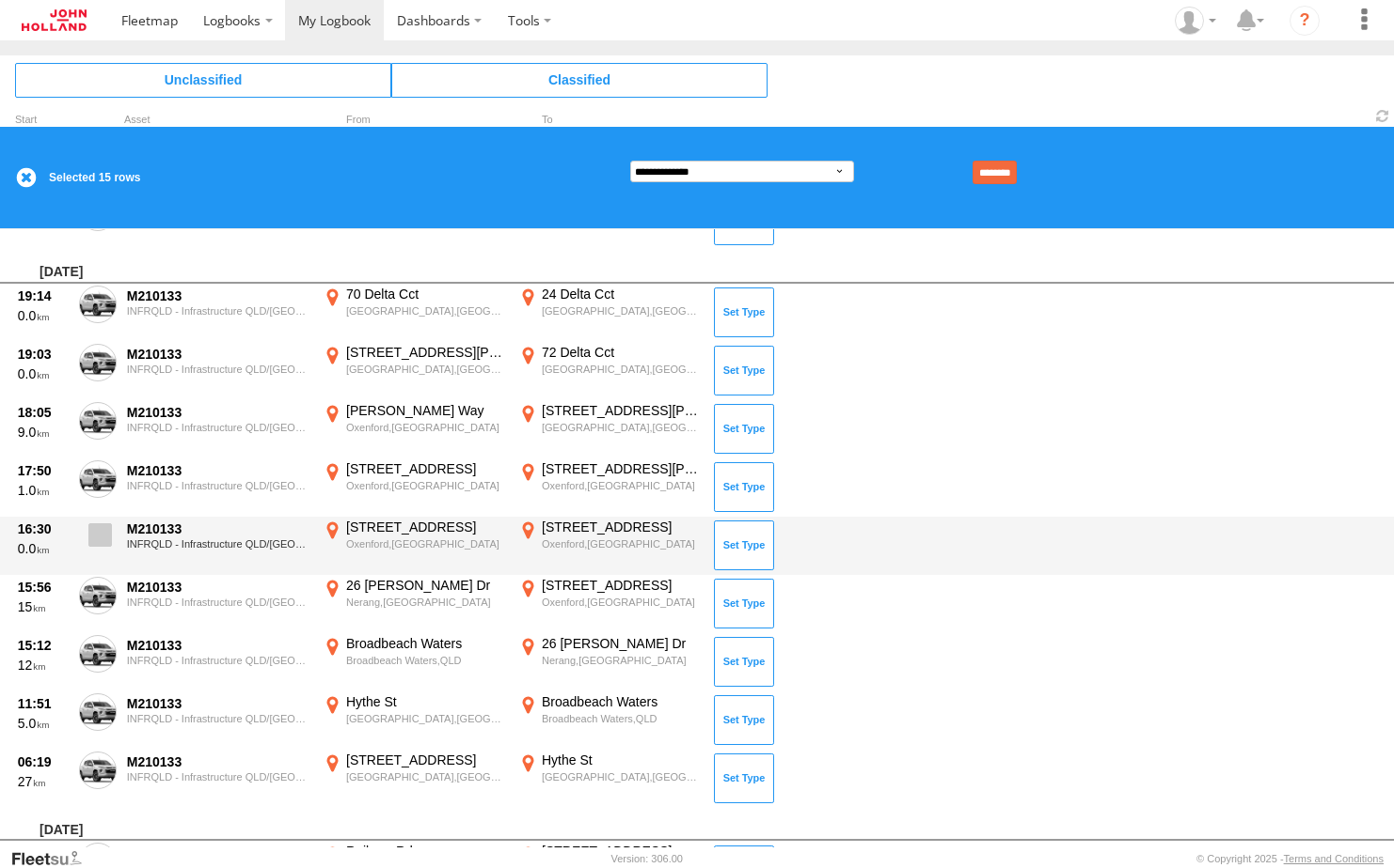
scroll to position [2350, 0]
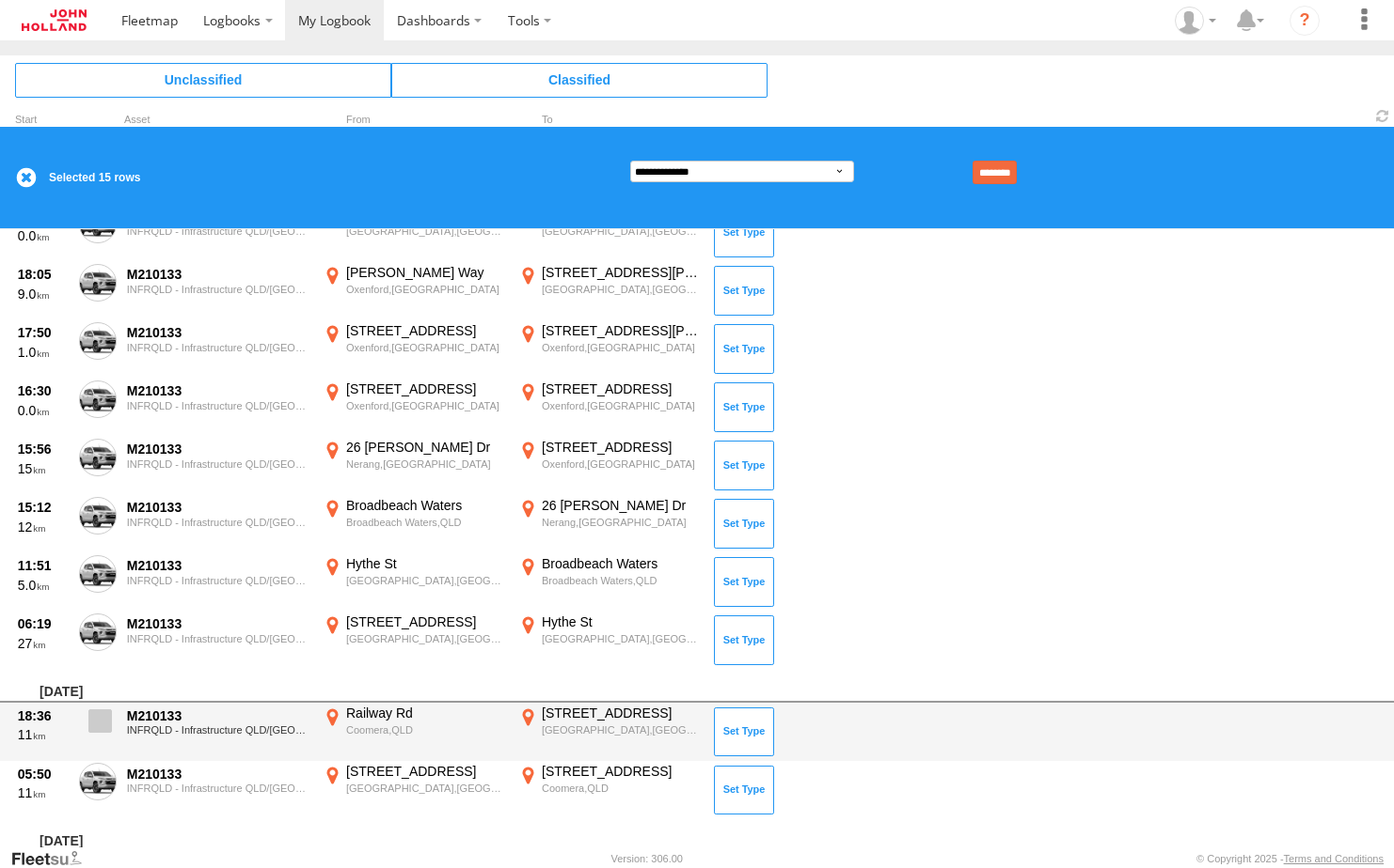
click at [100, 723] on span at bounding box center [100, 722] width 24 height 24
drag, startPoint x: 100, startPoint y: 778, endPoint x: 124, endPoint y: 751, distance: 36.1
click at [0, 0] on span at bounding box center [0, 0] width 0 height 0
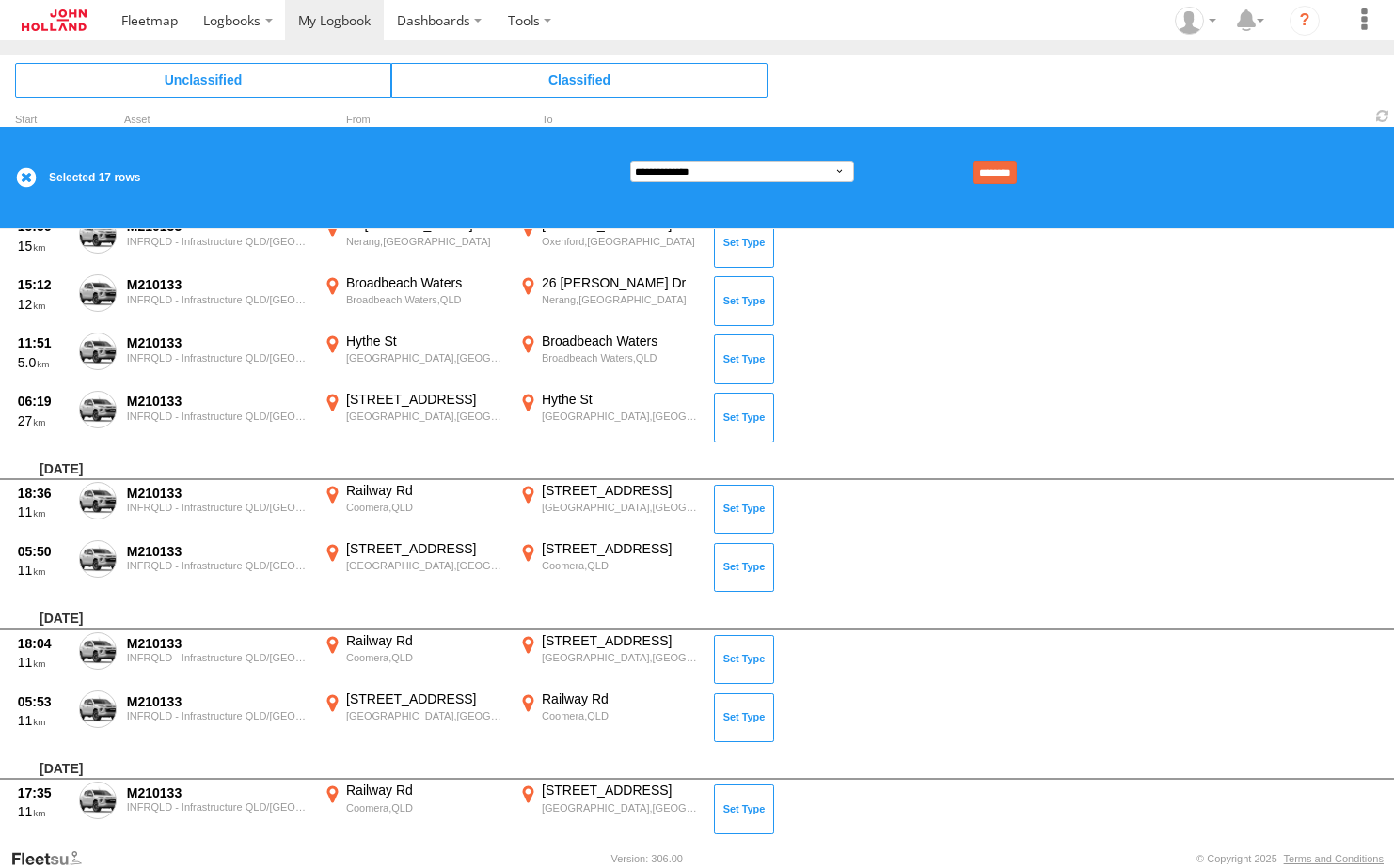
scroll to position [2631, 0]
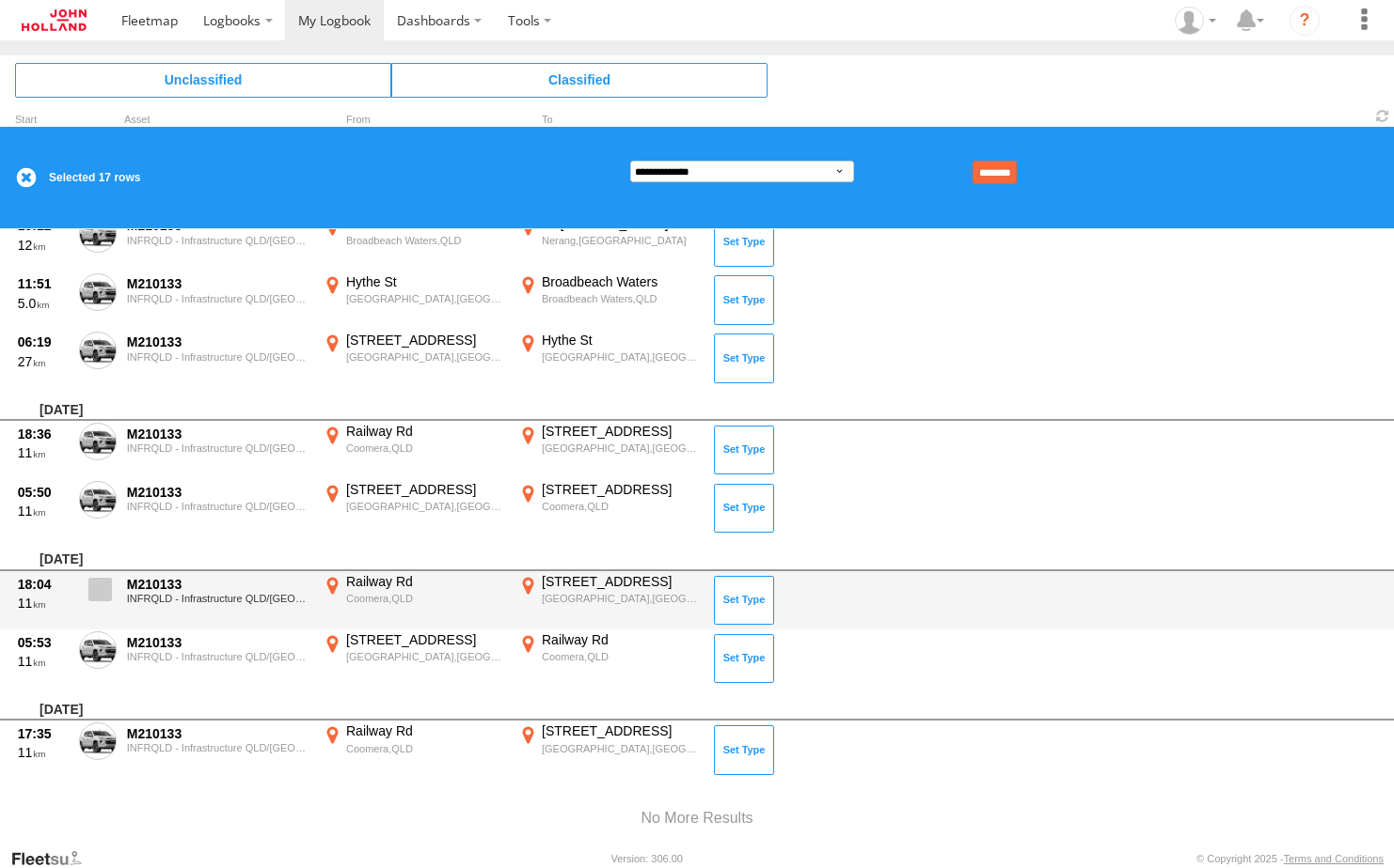
click at [108, 599] on span at bounding box center [100, 590] width 24 height 24
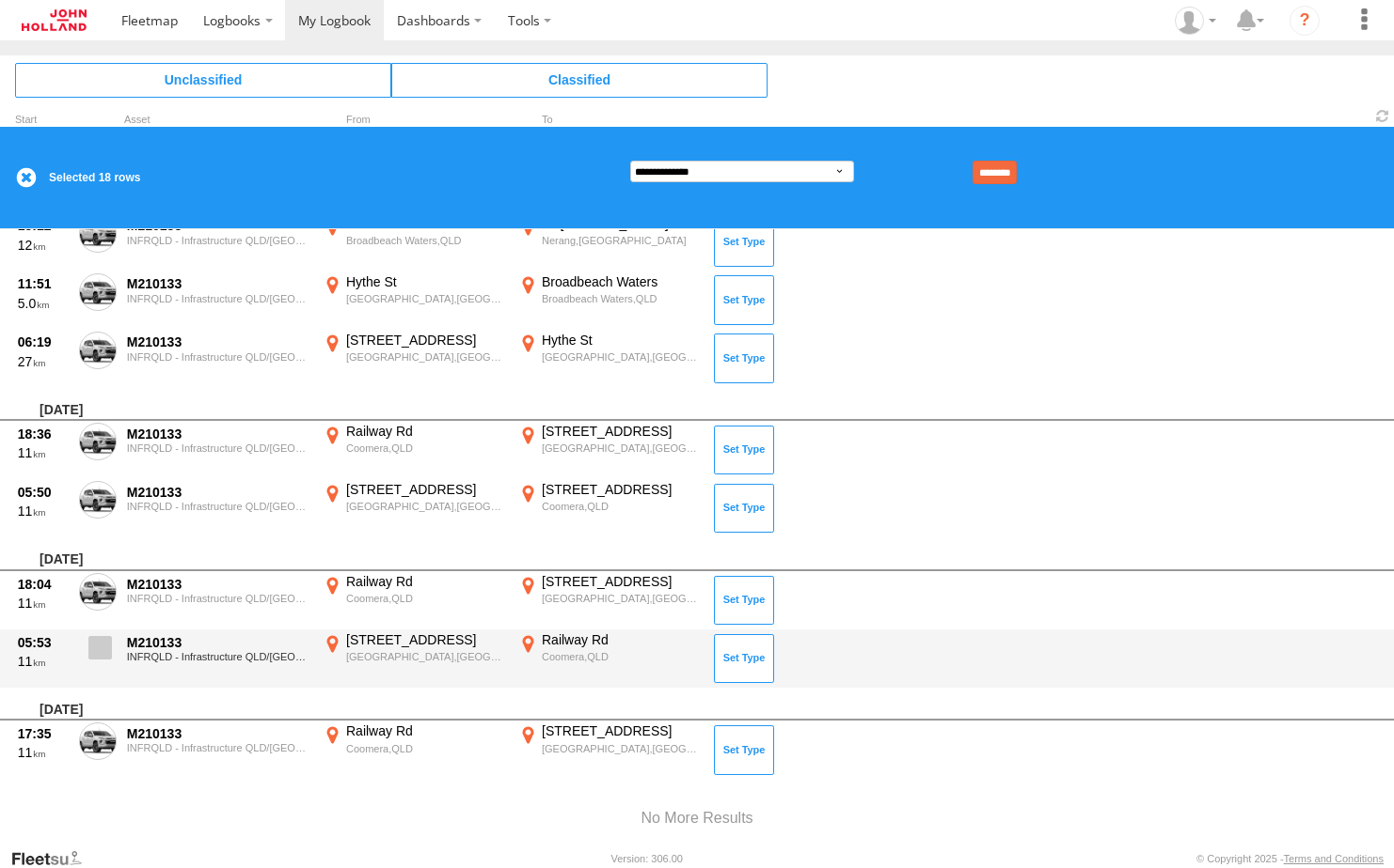
click at [93, 640] on span at bounding box center [100, 648] width 24 height 24
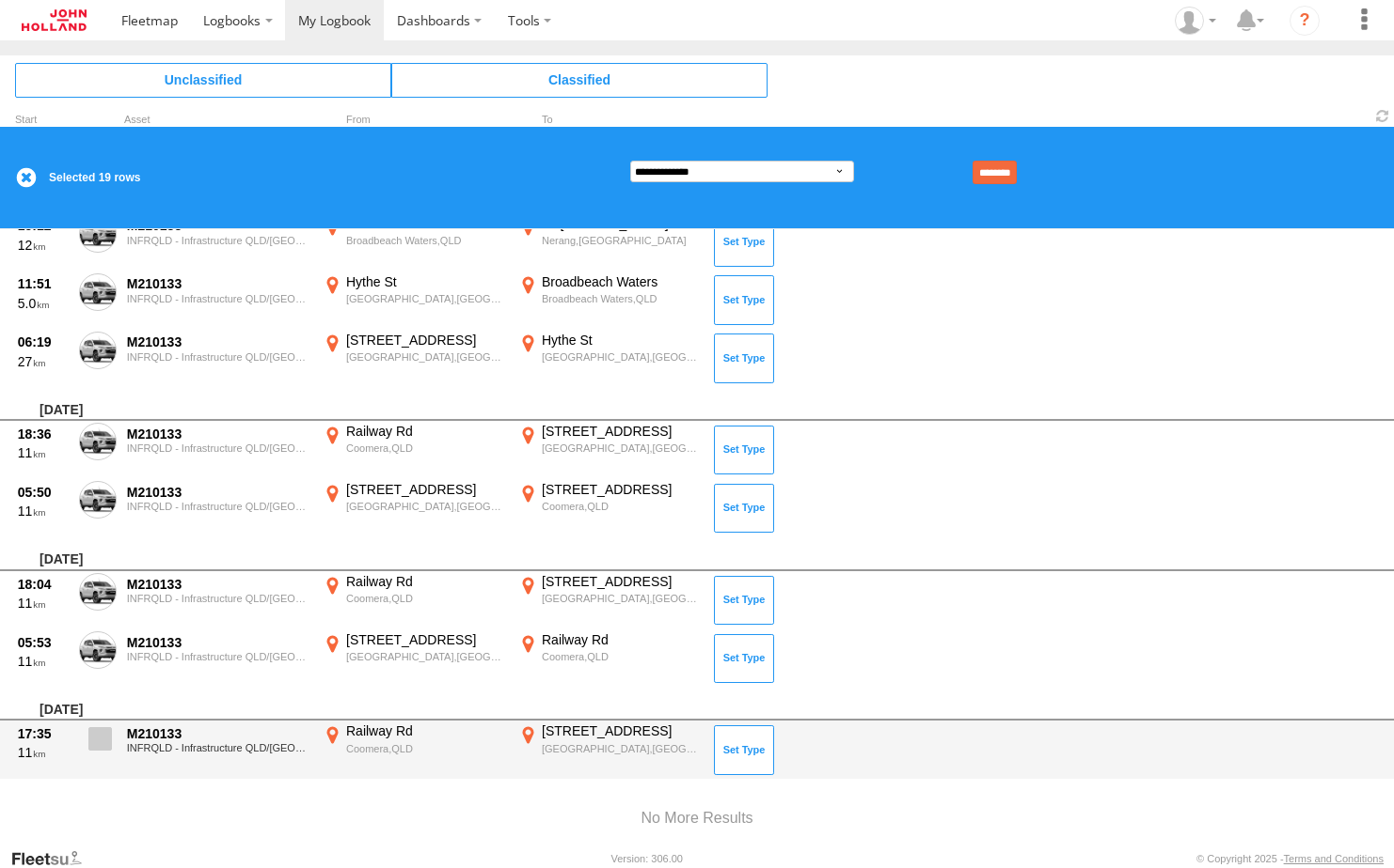
click at [108, 738] on span at bounding box center [100, 739] width 24 height 24
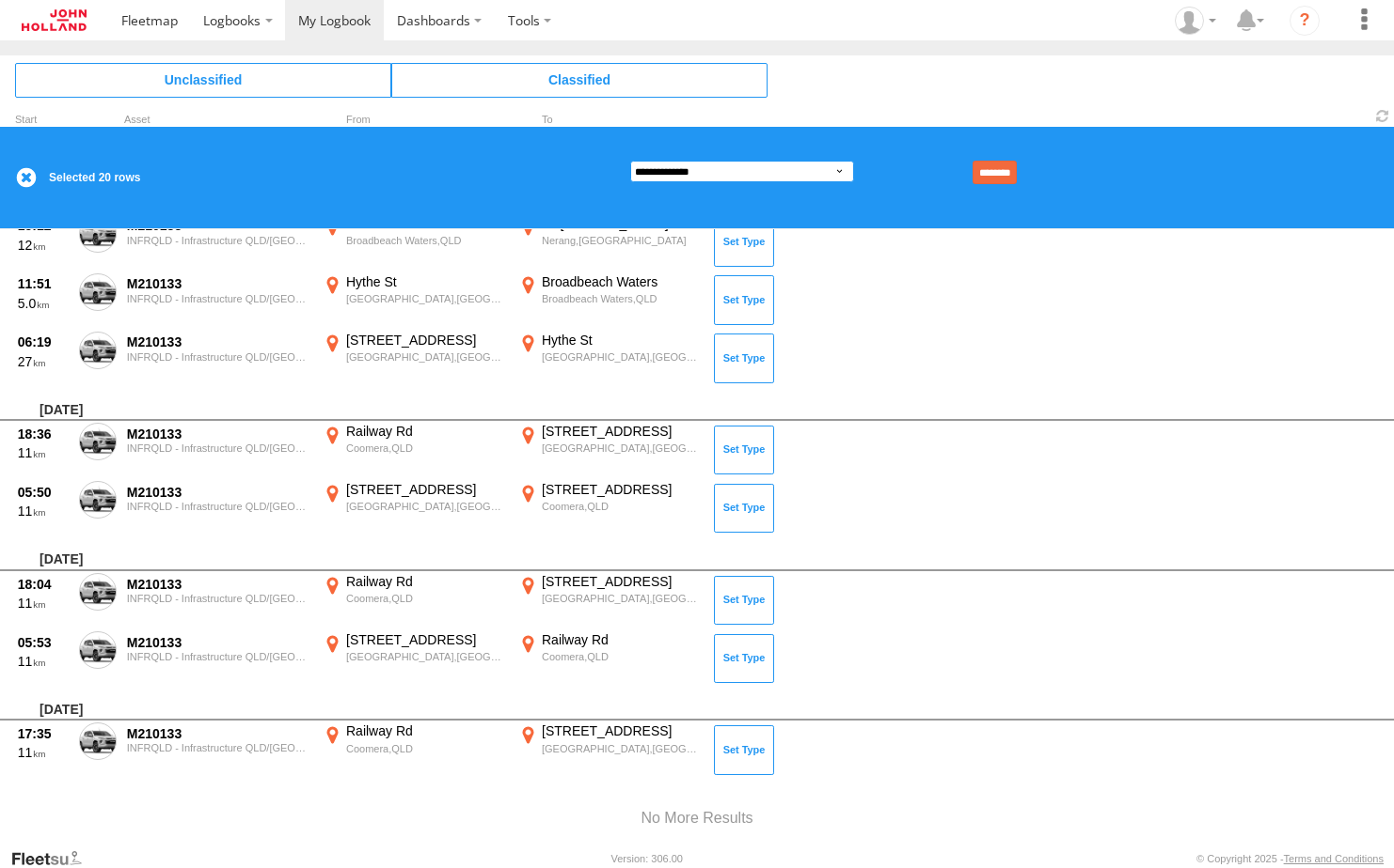
click at [806, 175] on select "**********" at bounding box center [742, 172] width 224 height 22
click at [630, 161] on select "**********" at bounding box center [742, 172] width 224 height 22
click at [999, 165] on input "********" at bounding box center [994, 173] width 44 height 24
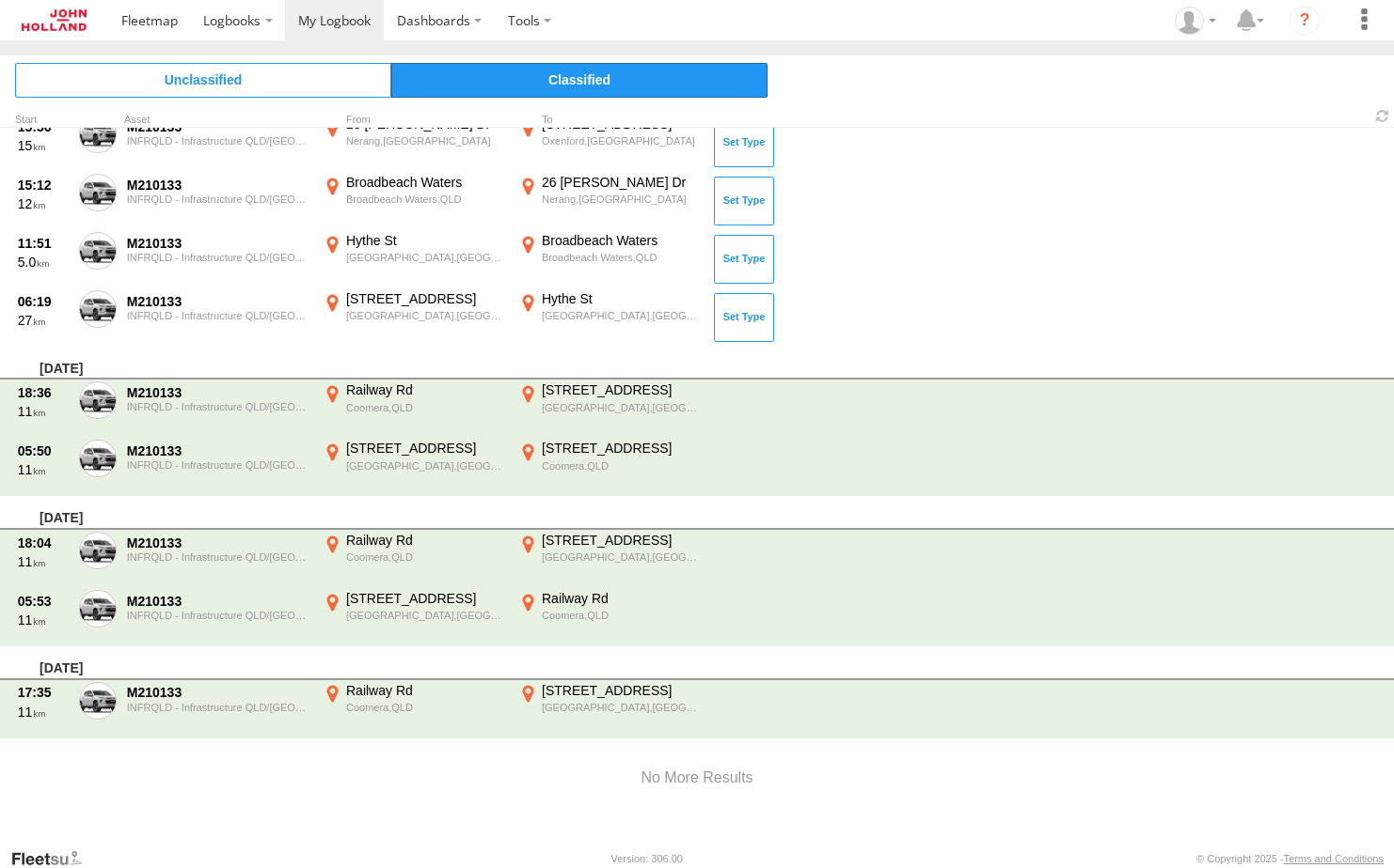
click at [612, 75] on span "Classified" at bounding box center [579, 80] width 376 height 33
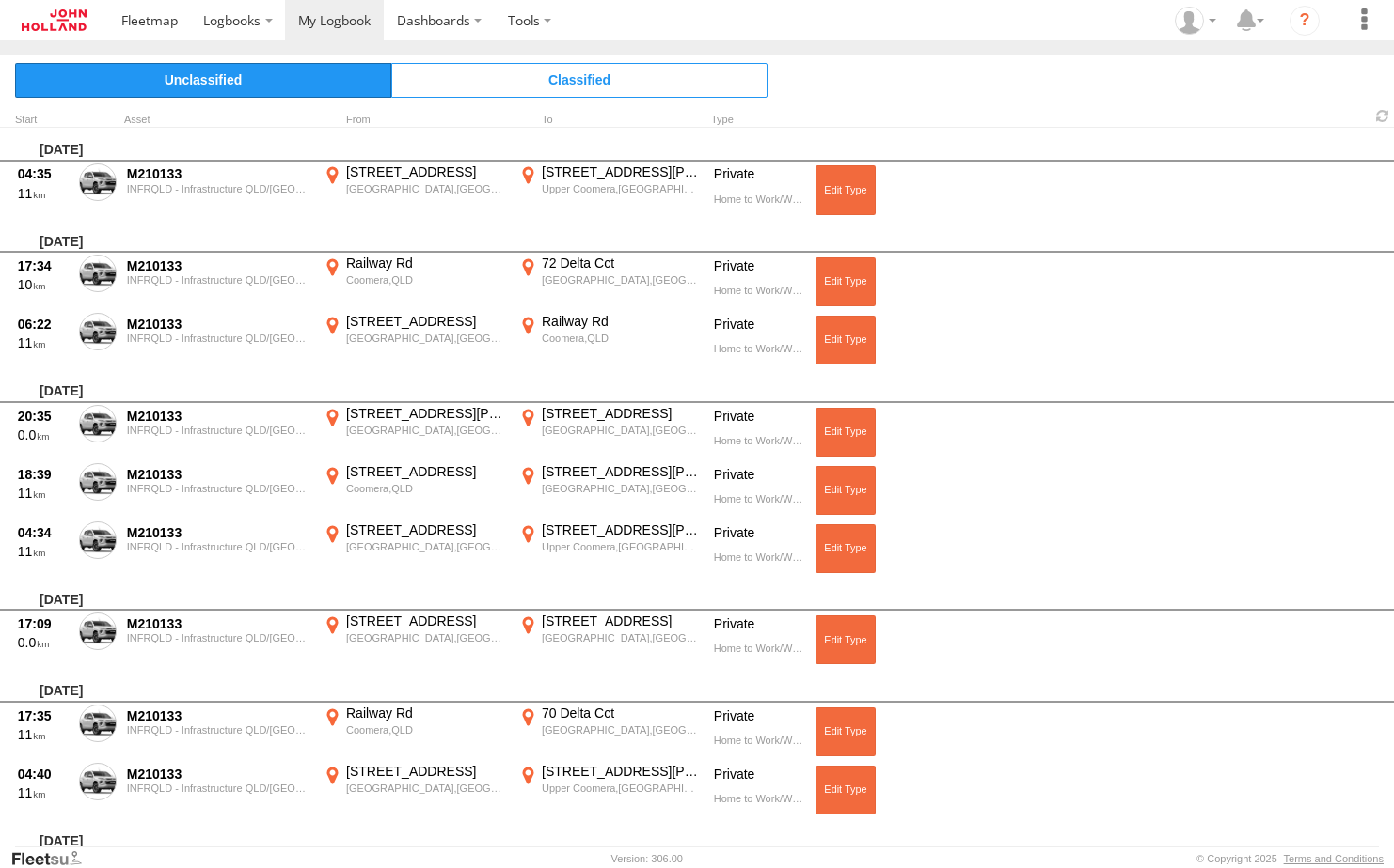
click at [216, 77] on span "Unclassified" at bounding box center [202, 80] width 376 height 33
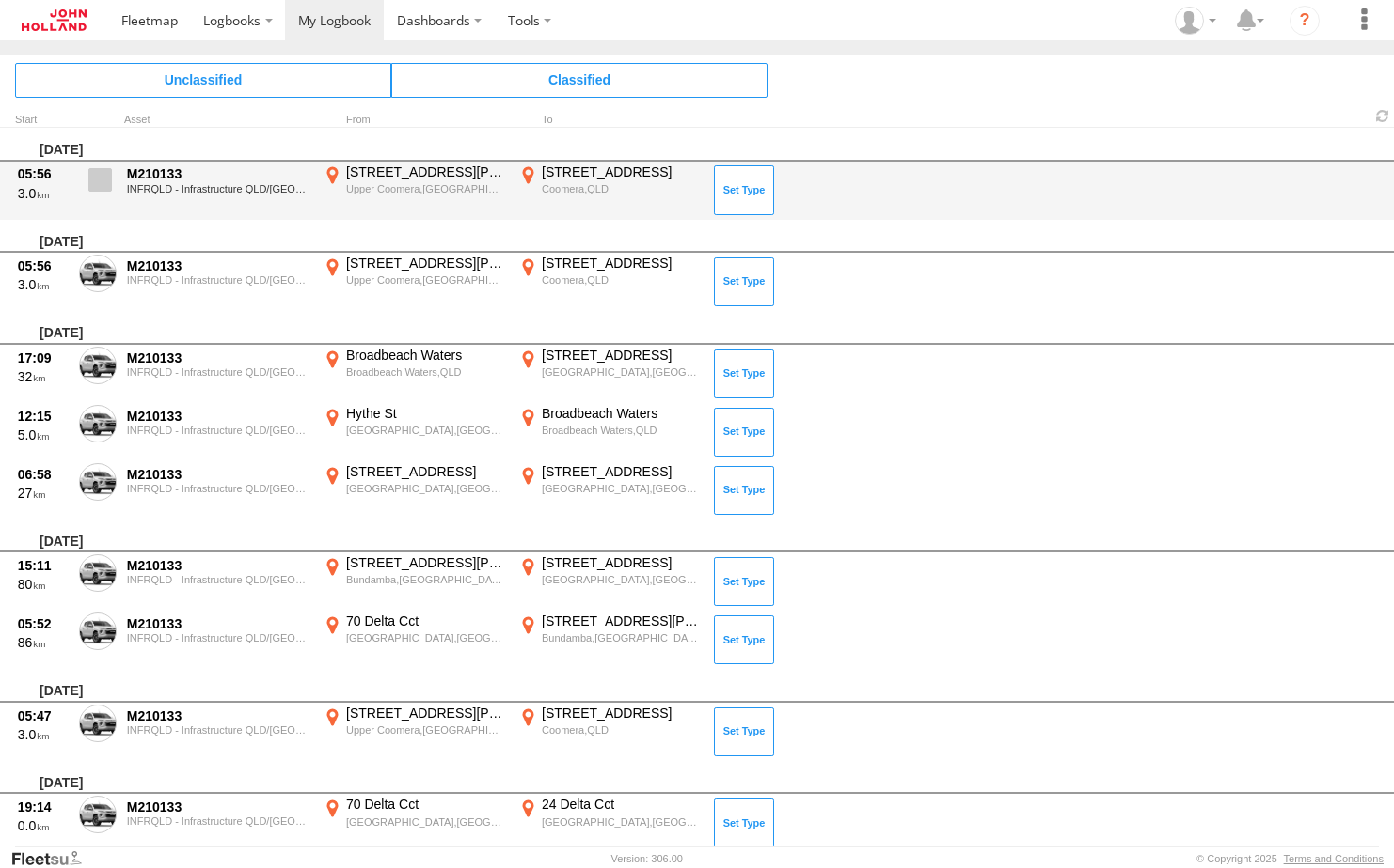
click at [98, 181] on span at bounding box center [100, 180] width 24 height 24
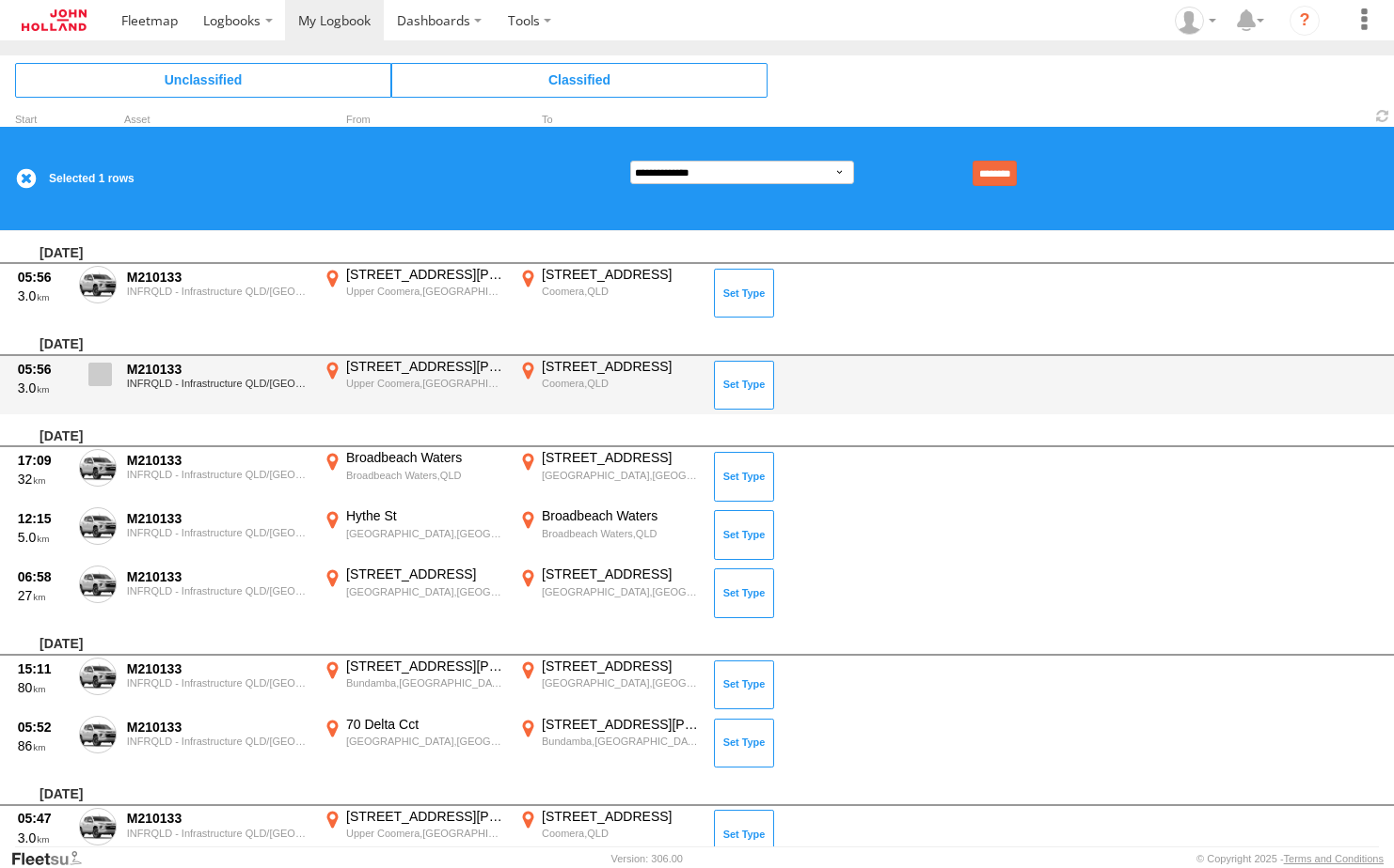
click at [100, 382] on span at bounding box center [100, 374] width 24 height 24
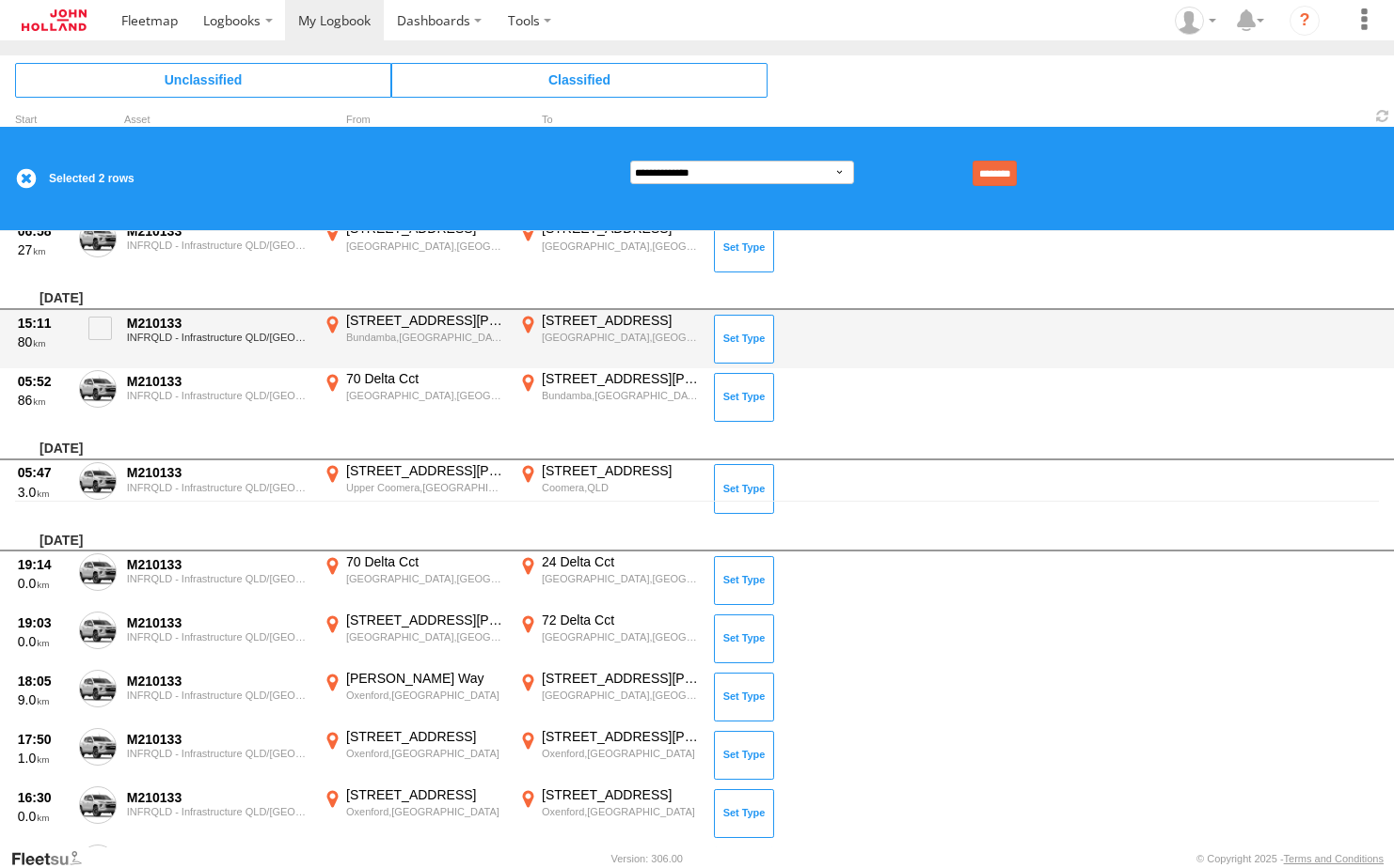
scroll to position [376, 0]
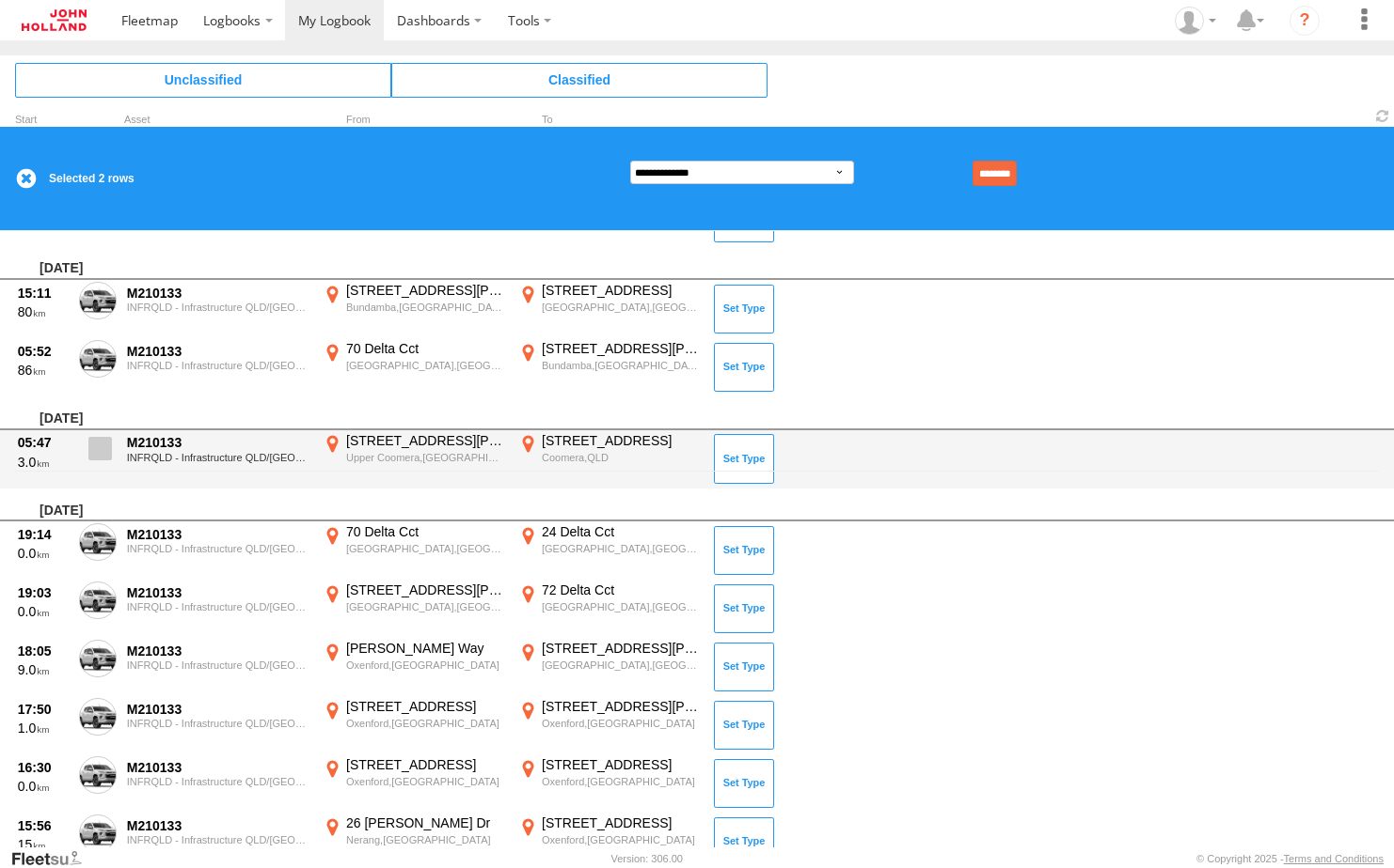
click at [97, 450] on span at bounding box center [100, 449] width 24 height 24
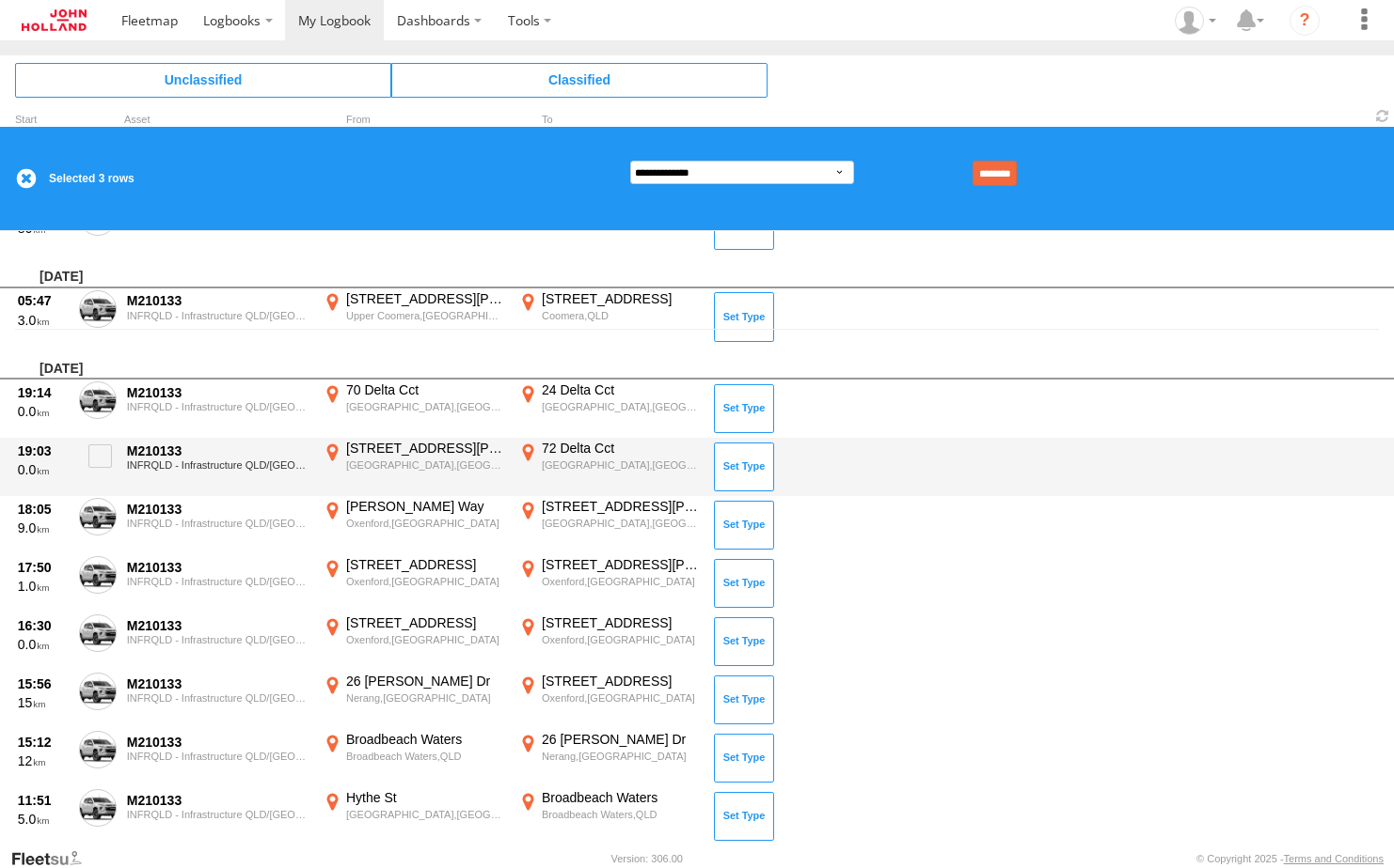
scroll to position [604, 0]
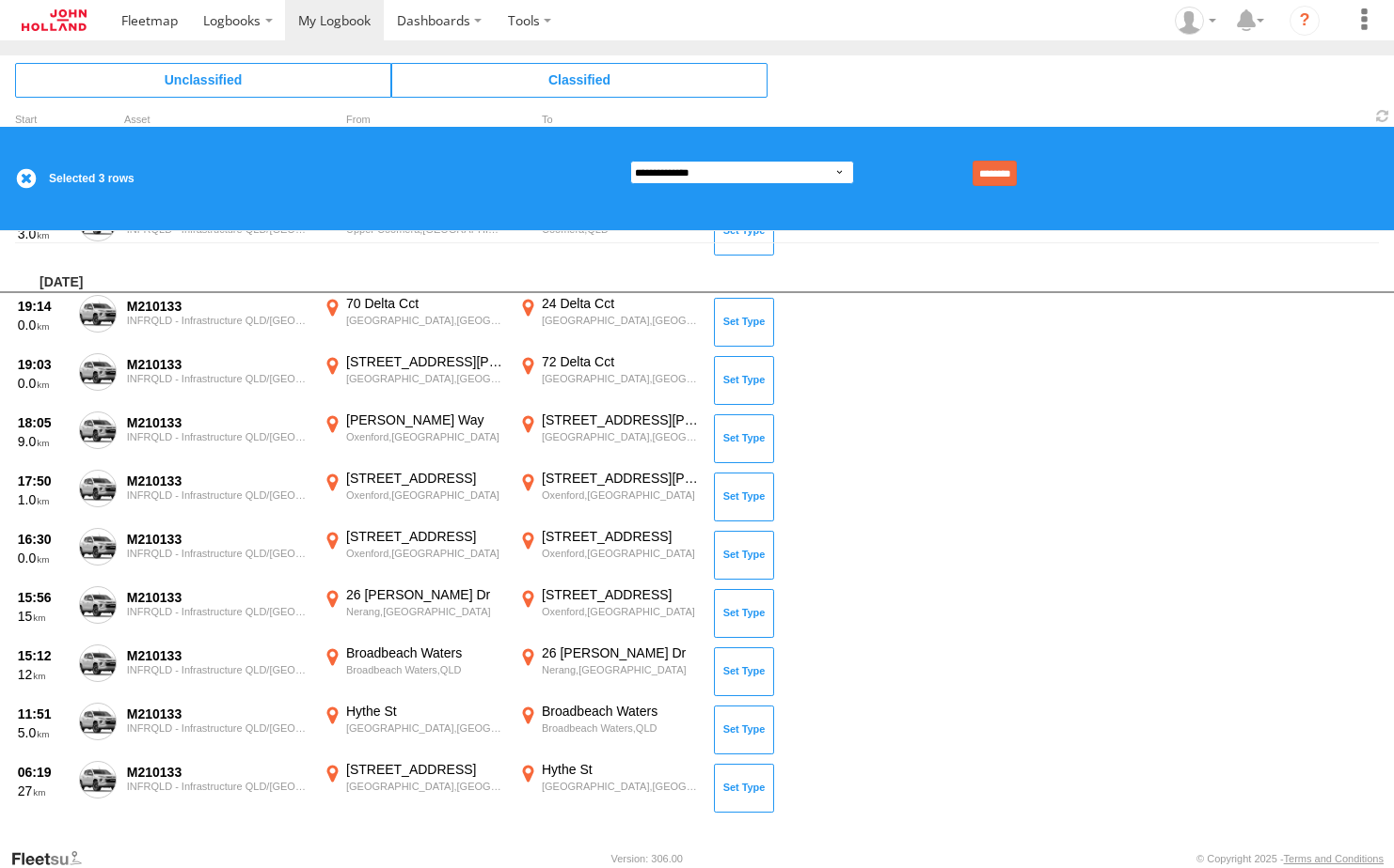
click at [837, 165] on select "**********" at bounding box center [742, 173] width 224 height 24
click at [630, 161] on select "**********" at bounding box center [742, 173] width 224 height 24
drag, startPoint x: 1010, startPoint y: 161, endPoint x: 1378, endPoint y: 110, distance: 371.5
click at [1011, 161] on input "********" at bounding box center [994, 174] width 44 height 26
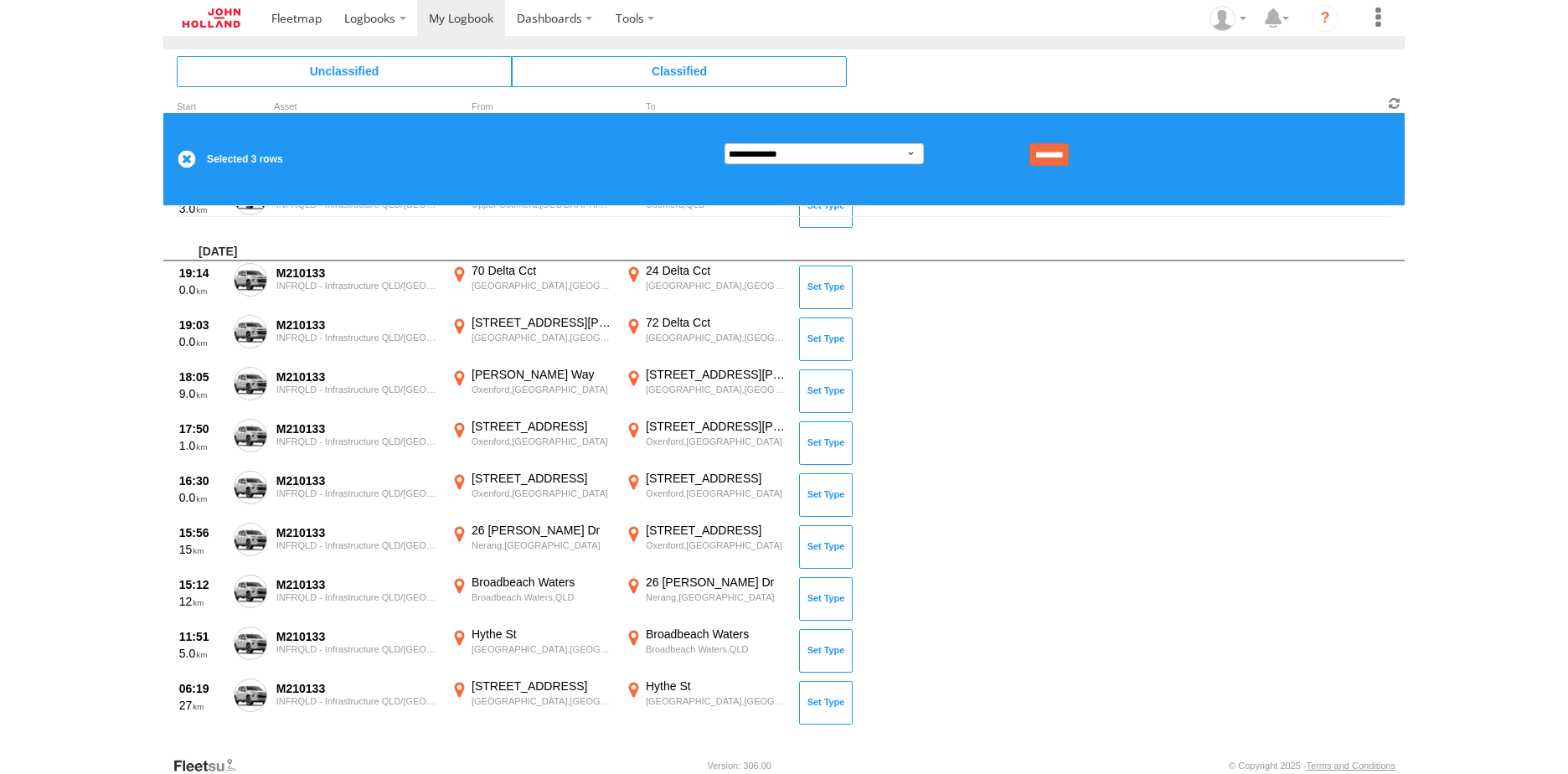
scroll to position [447, 0]
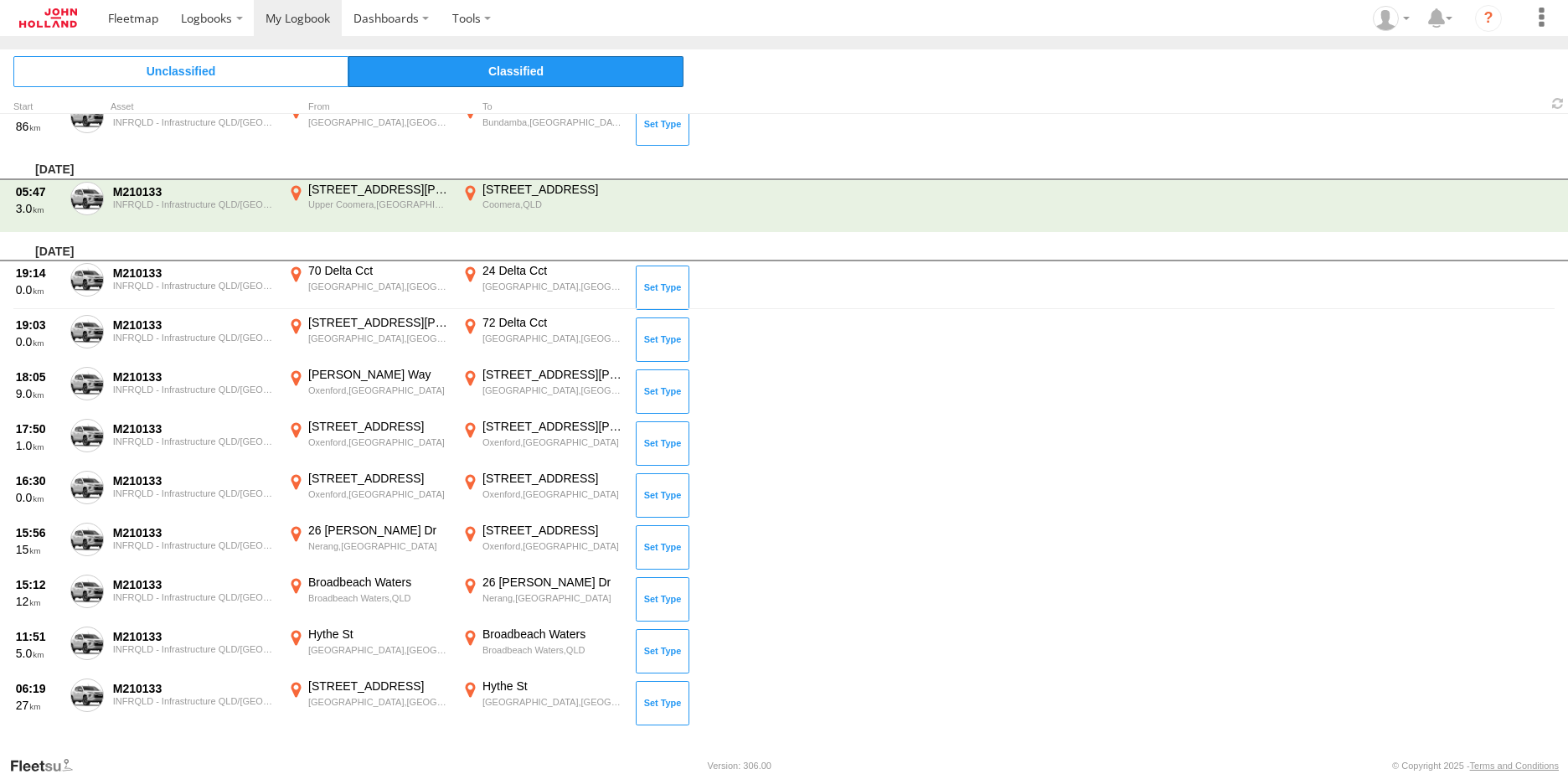
click at [534, 67] on span "Classified" at bounding box center [515, 71] width 335 height 30
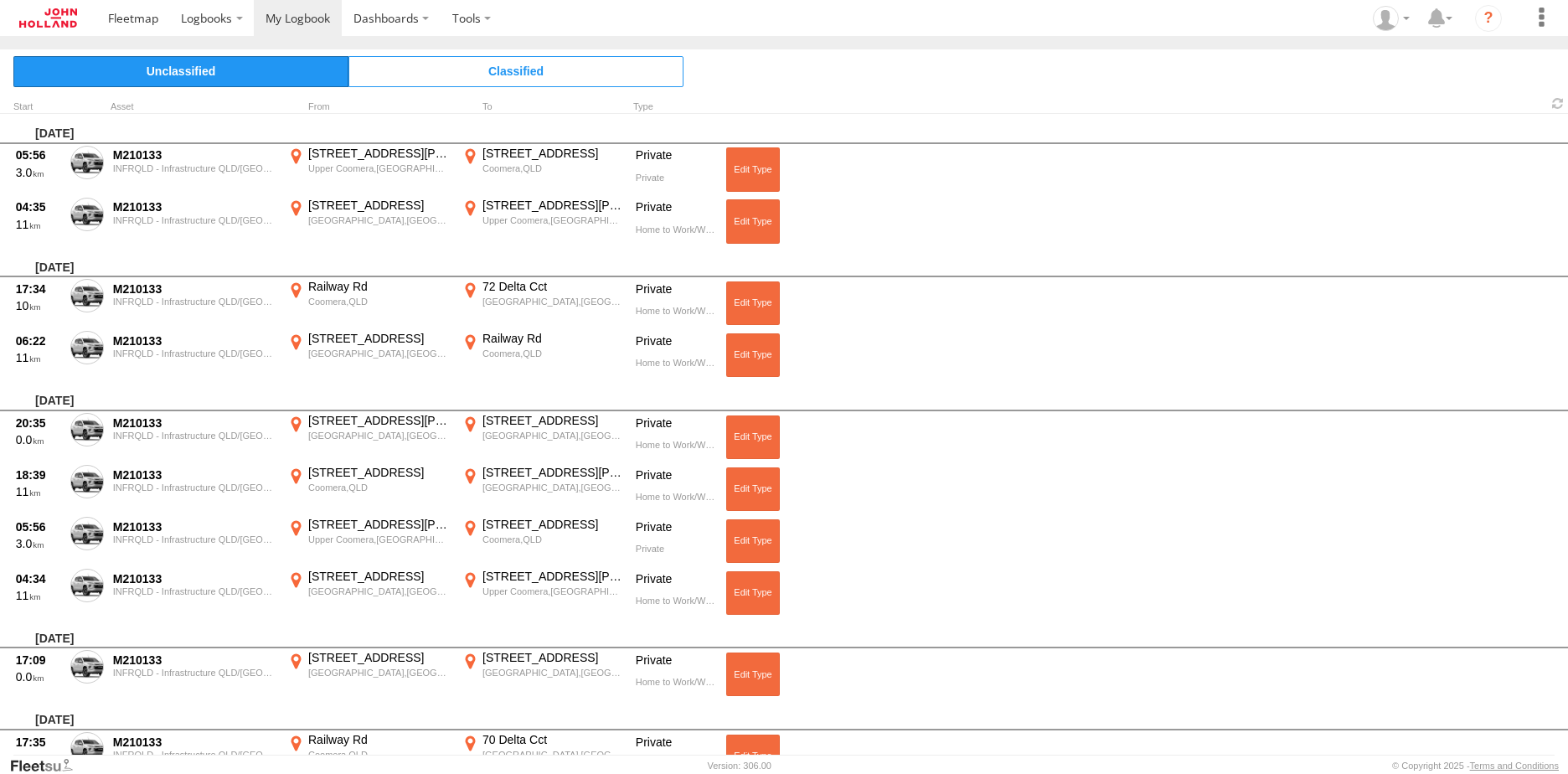
click at [204, 67] on span "Unclassified" at bounding box center [180, 71] width 335 height 30
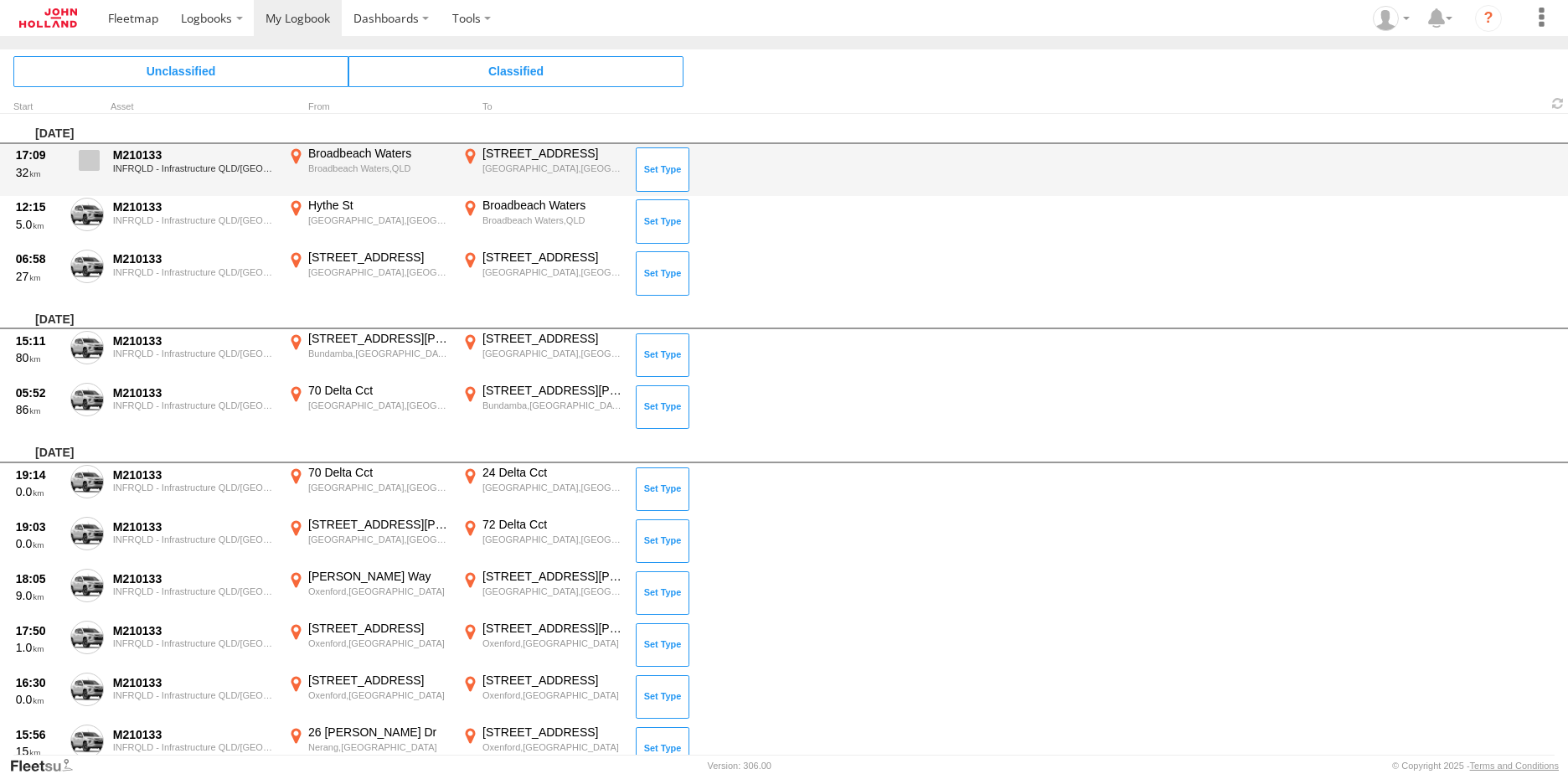
click at [88, 163] on span at bounding box center [89, 160] width 21 height 21
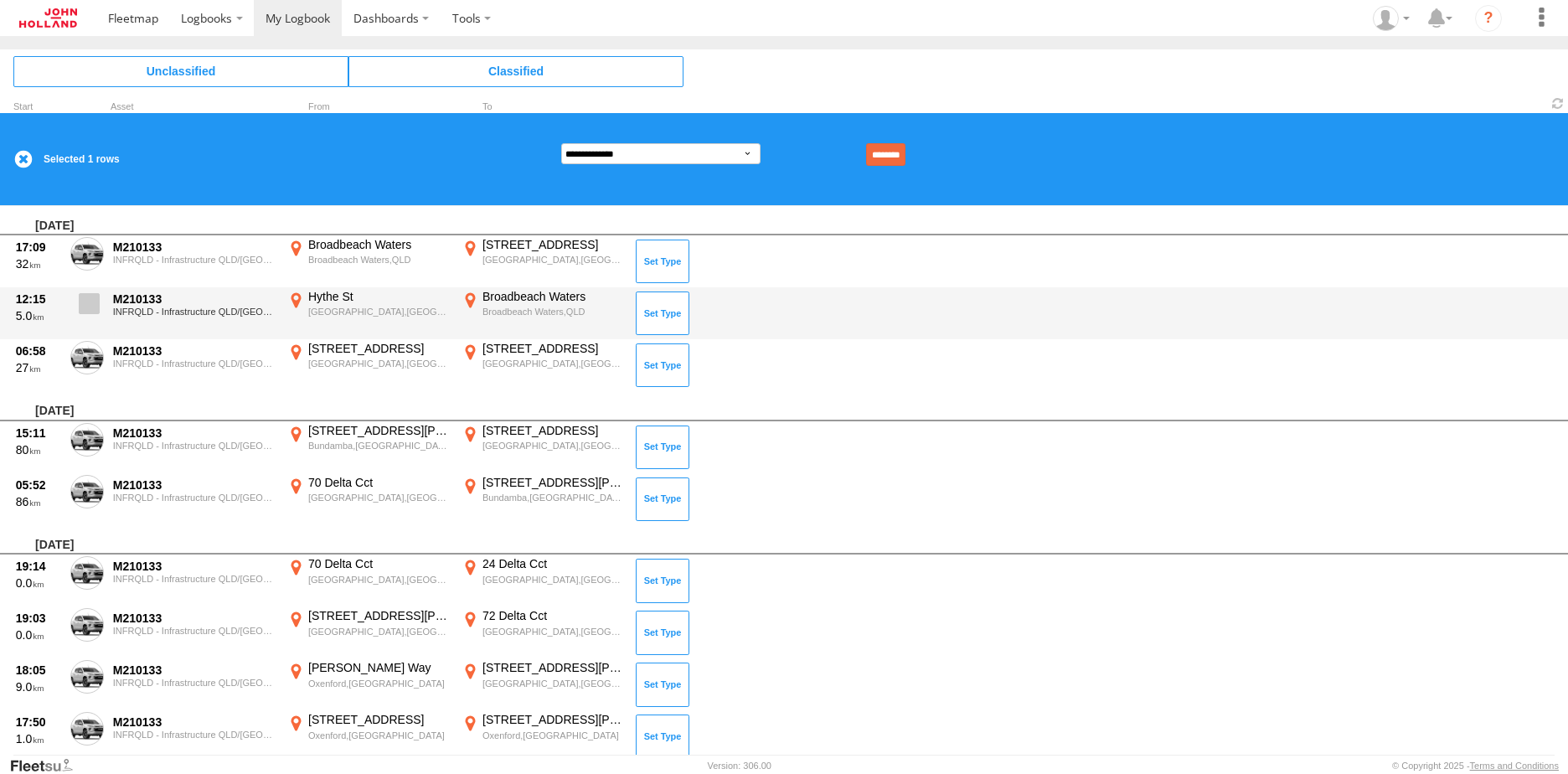
click at [82, 296] on span at bounding box center [89, 304] width 21 height 21
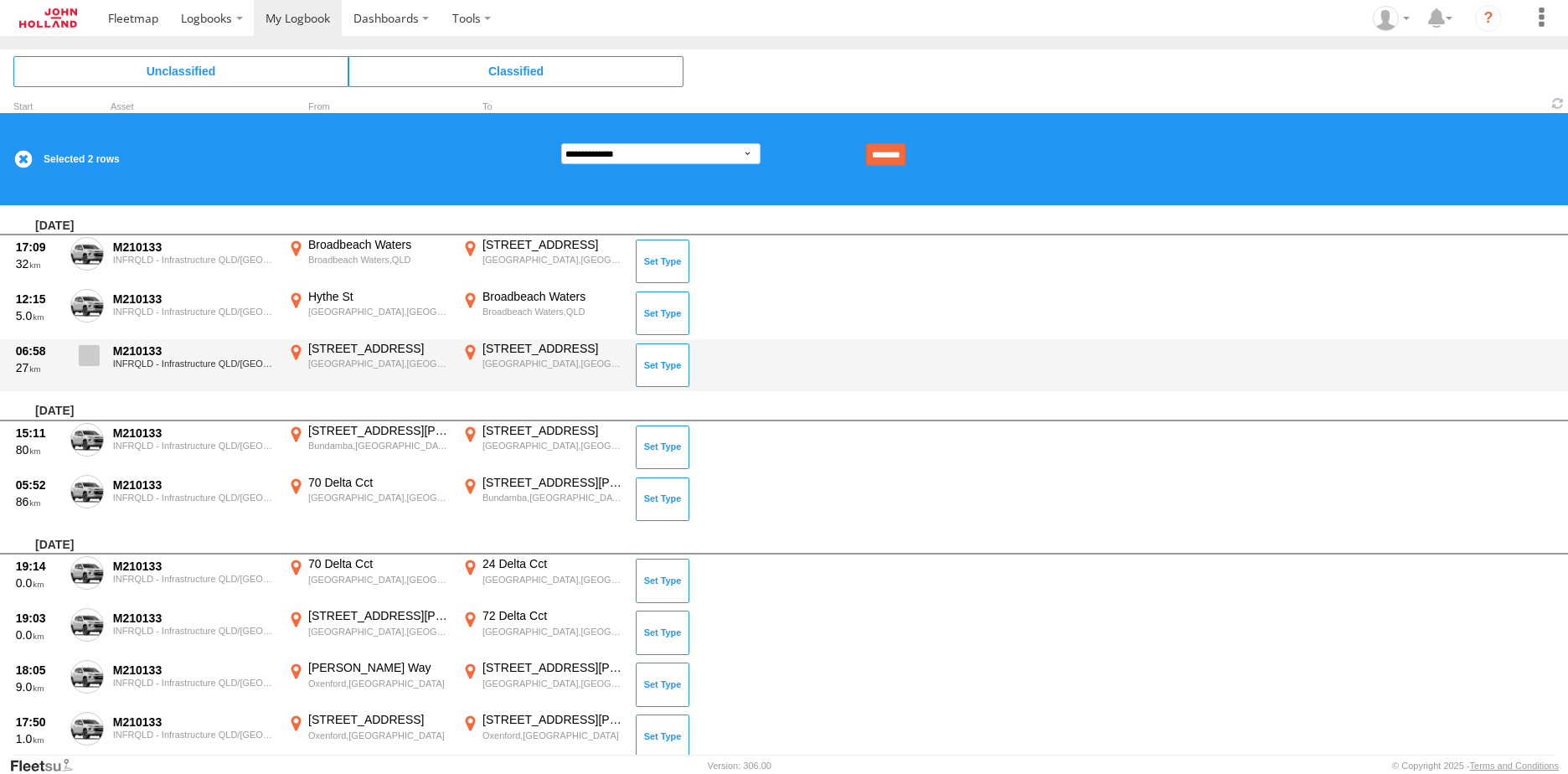
click at [89, 358] on span at bounding box center [89, 355] width 21 height 21
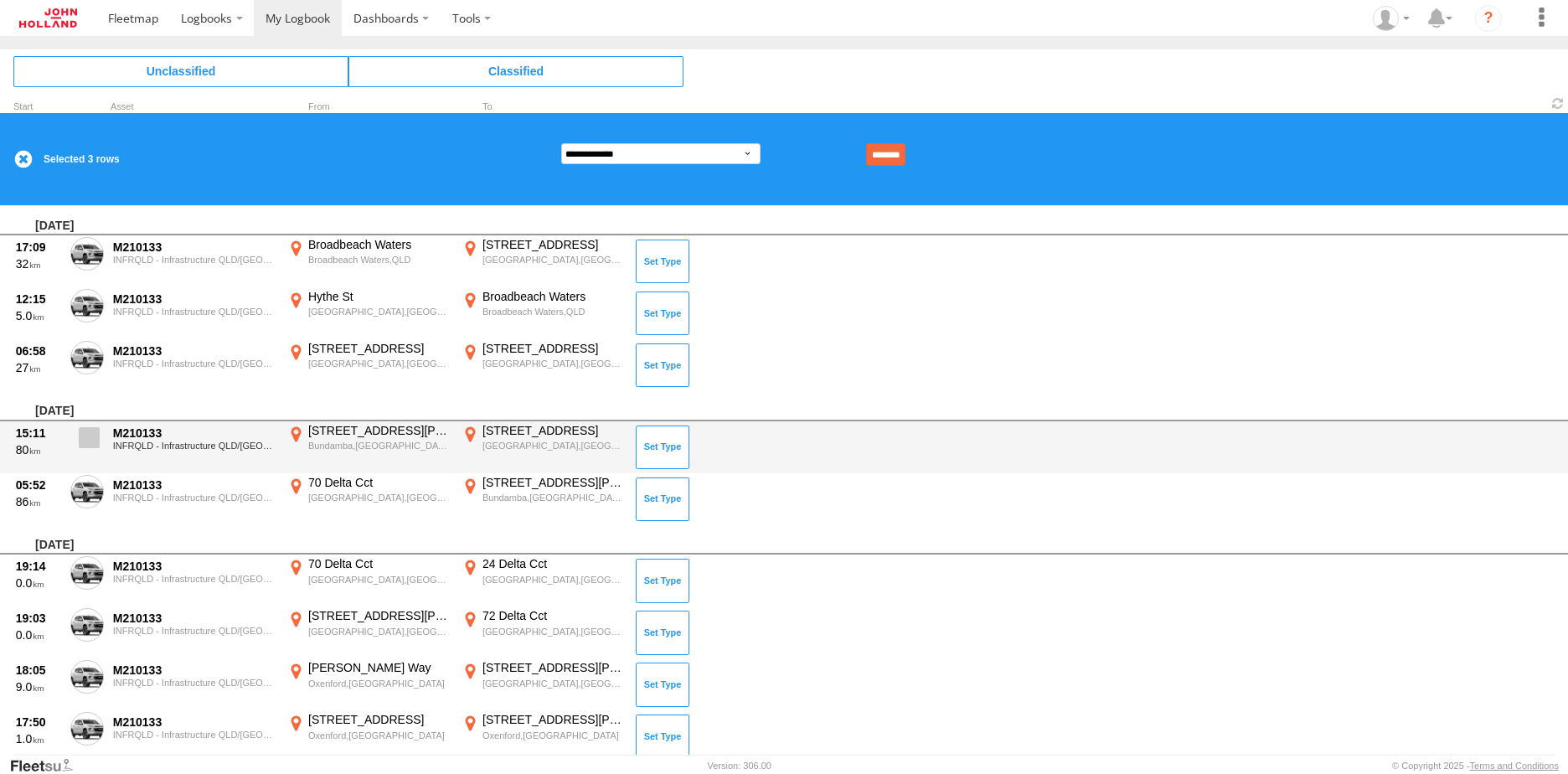
click at [88, 427] on span at bounding box center [89, 438] width 21 height 21
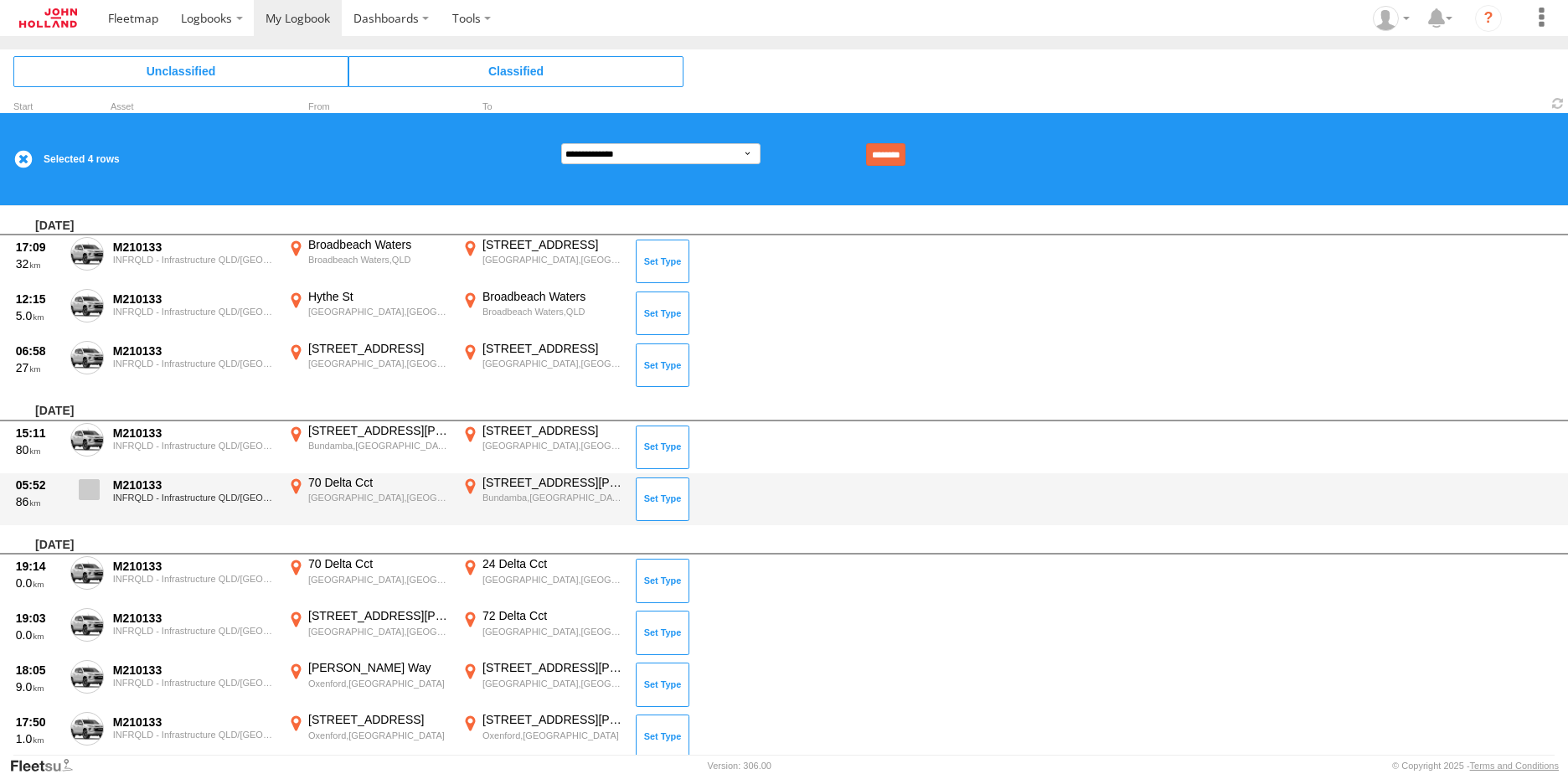
click at [94, 489] on span at bounding box center [89, 490] width 21 height 21
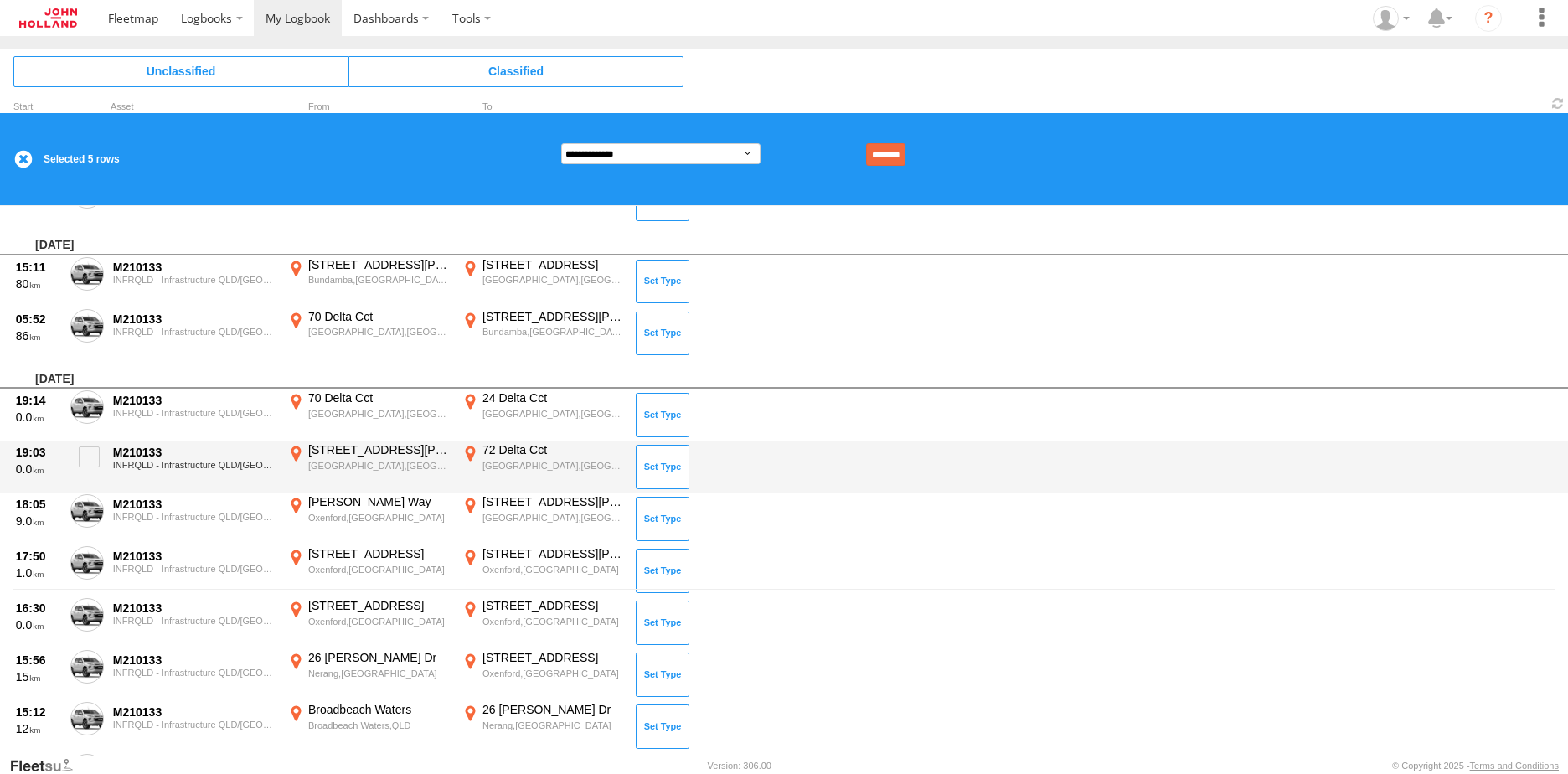
scroll to position [167, 0]
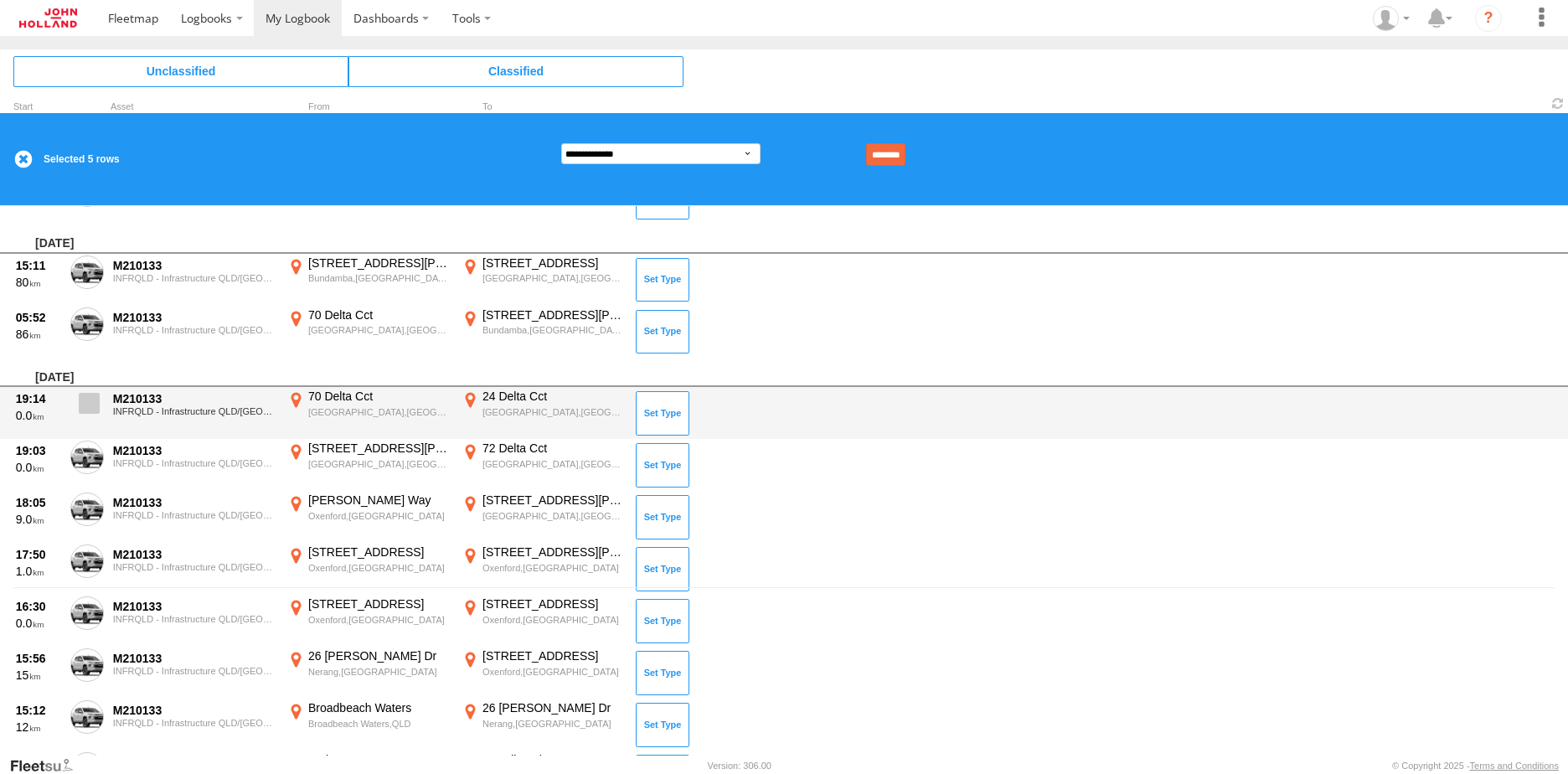
click at [88, 412] on span at bounding box center [89, 404] width 21 height 21
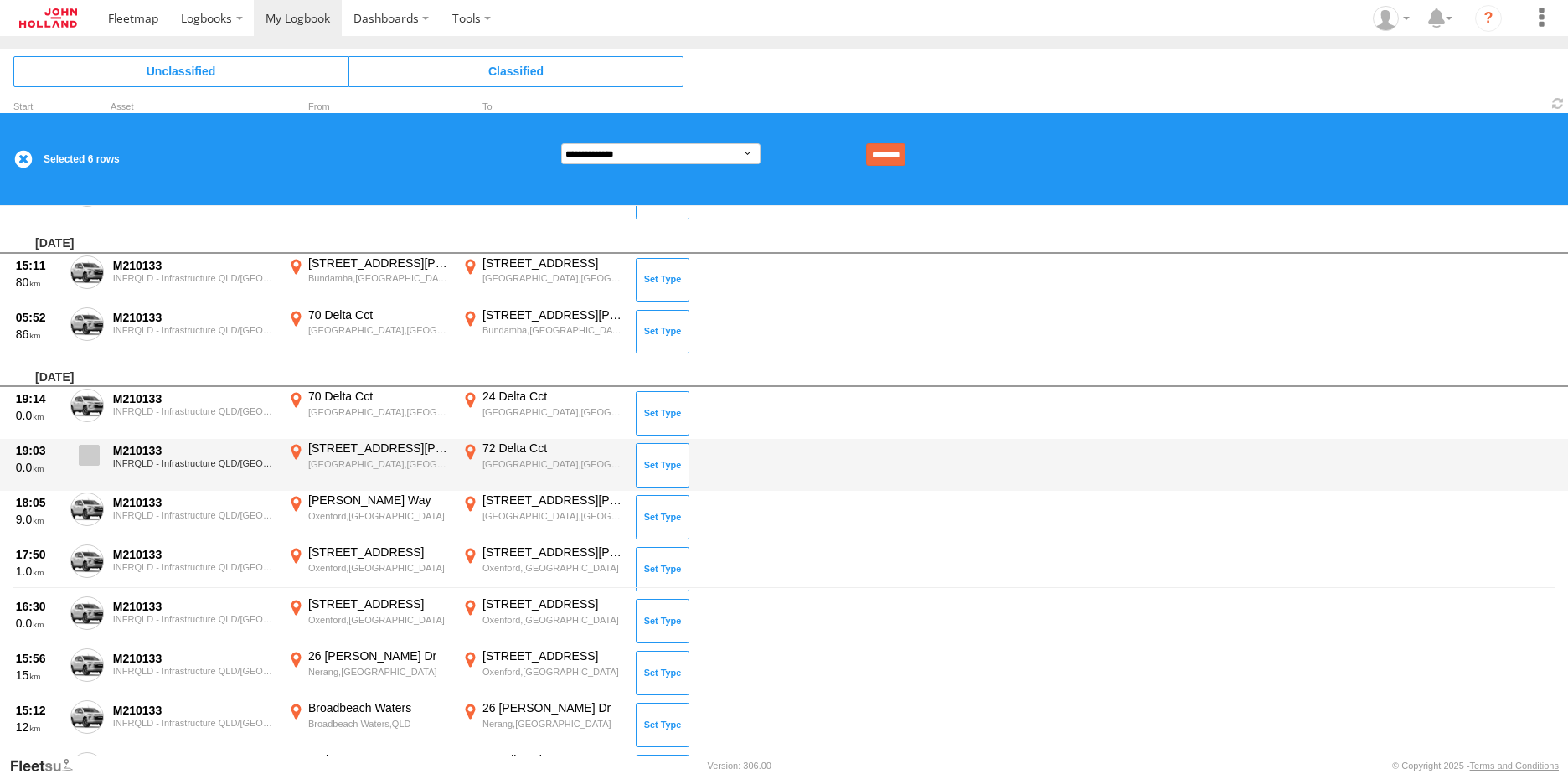
click at [85, 455] on span at bounding box center [89, 455] width 21 height 21
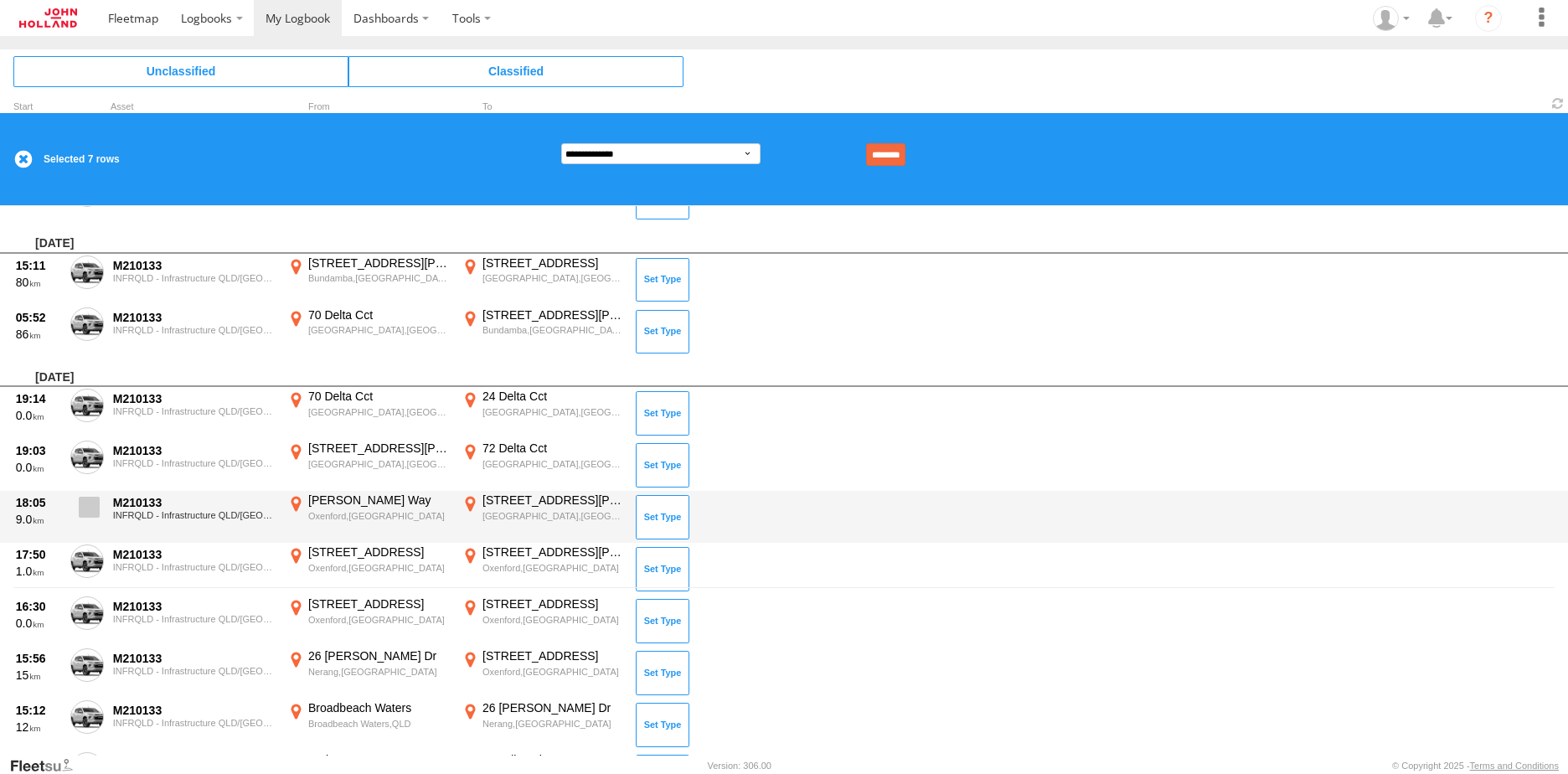
click at [90, 504] on span at bounding box center [89, 508] width 21 height 21
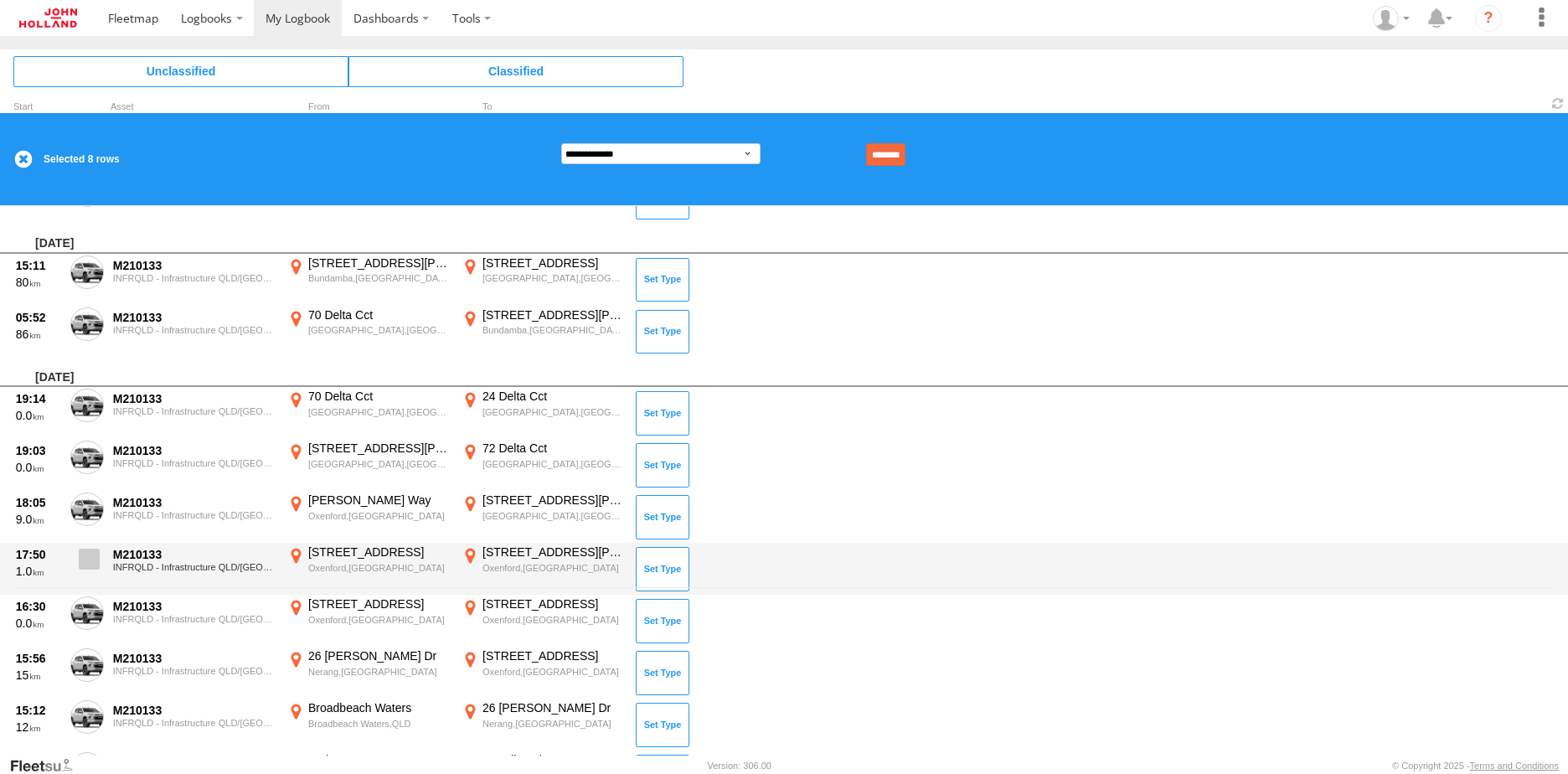
click at [90, 552] on span at bounding box center [89, 559] width 21 height 21
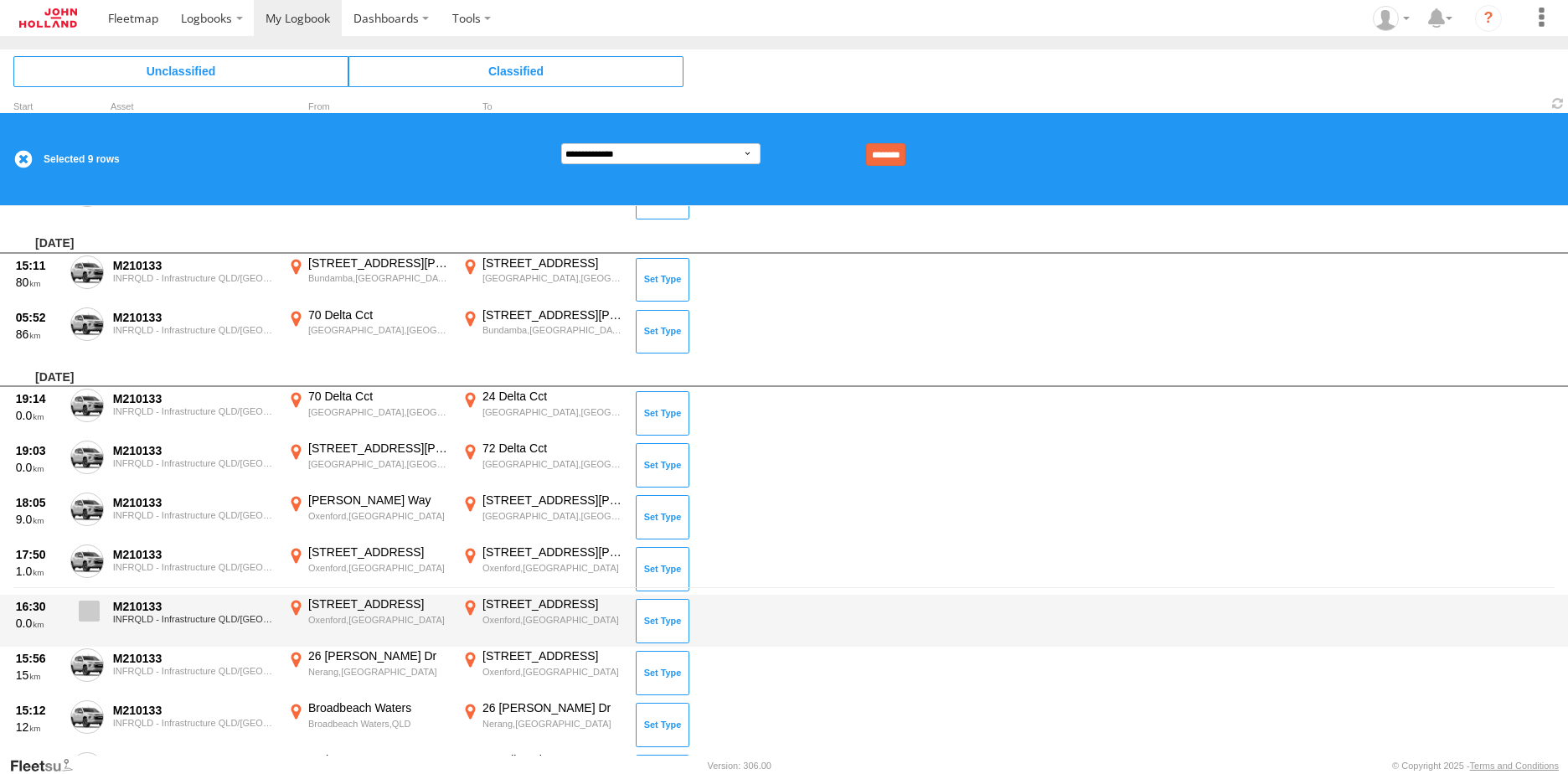
click at [85, 609] on span at bounding box center [89, 611] width 21 height 21
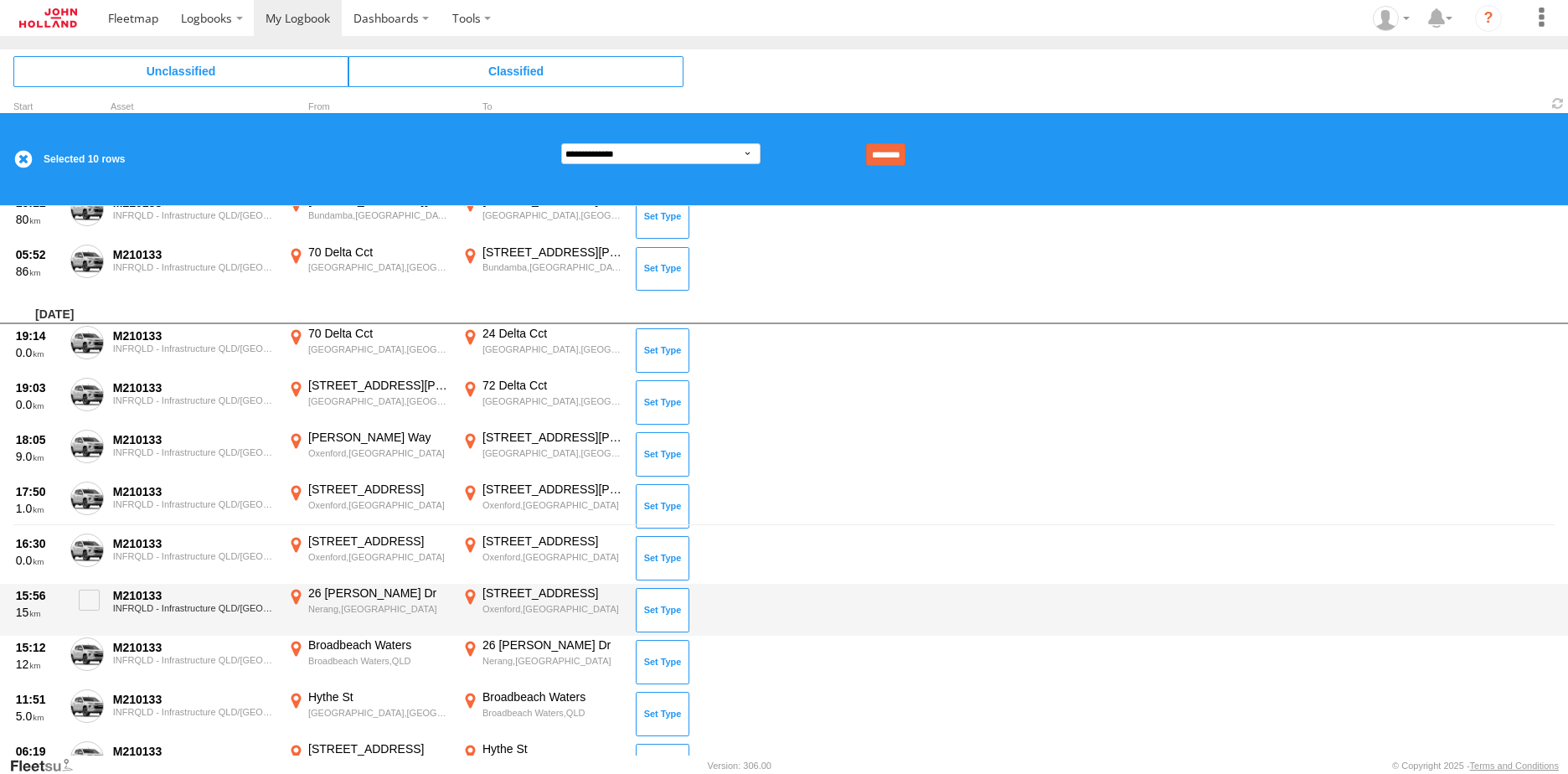
scroll to position [293, 0]
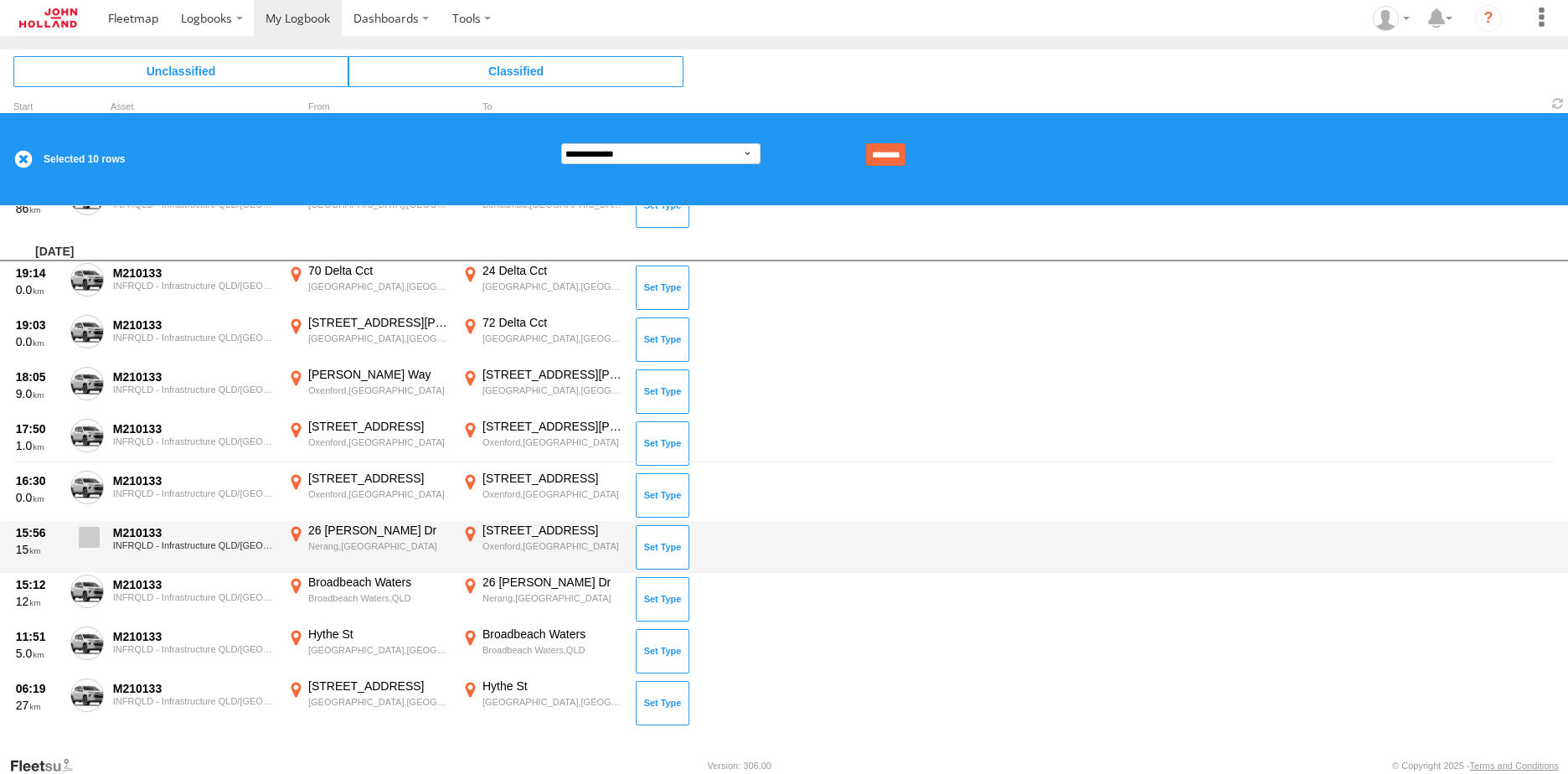
click at [90, 541] on span at bounding box center [89, 538] width 21 height 21
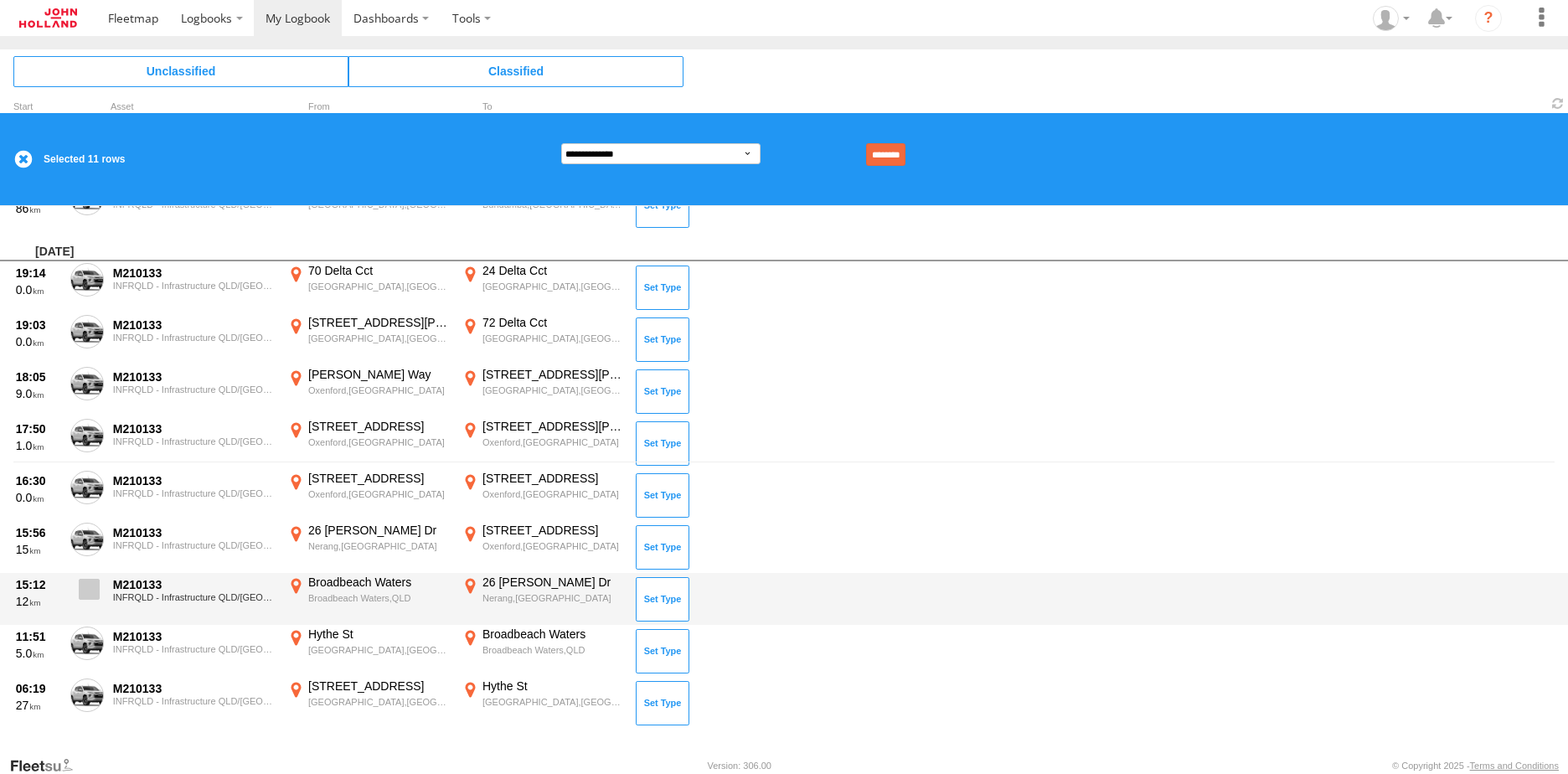
click at [81, 599] on span at bounding box center [89, 589] width 21 height 21
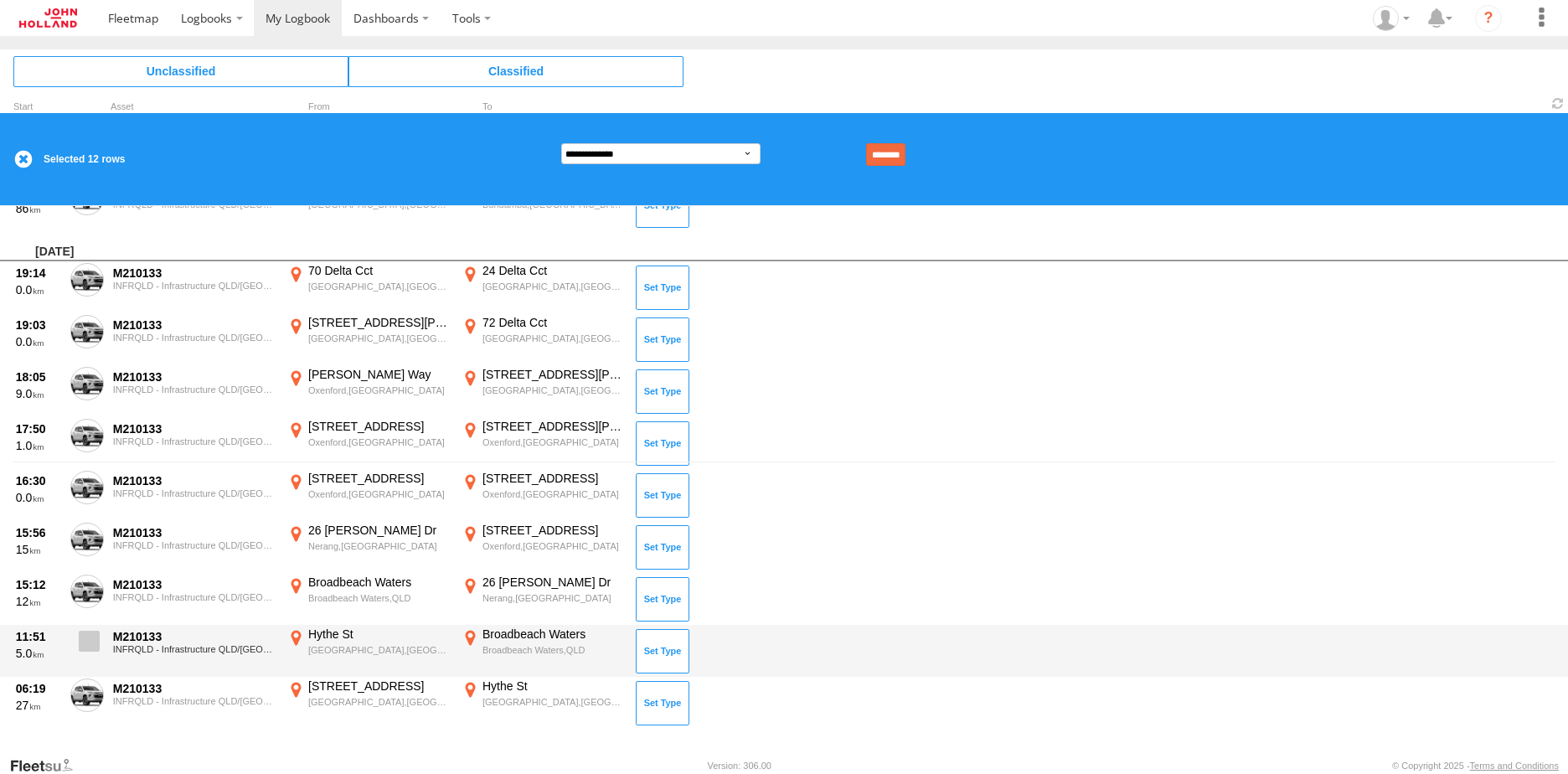
click at [85, 651] on span at bounding box center [89, 642] width 21 height 21
drag, startPoint x: 88, startPoint y: 695, endPoint x: 131, endPoint y: 657, distance: 57.4
click at [0, 0] on span at bounding box center [0, 0] width 0 height 0
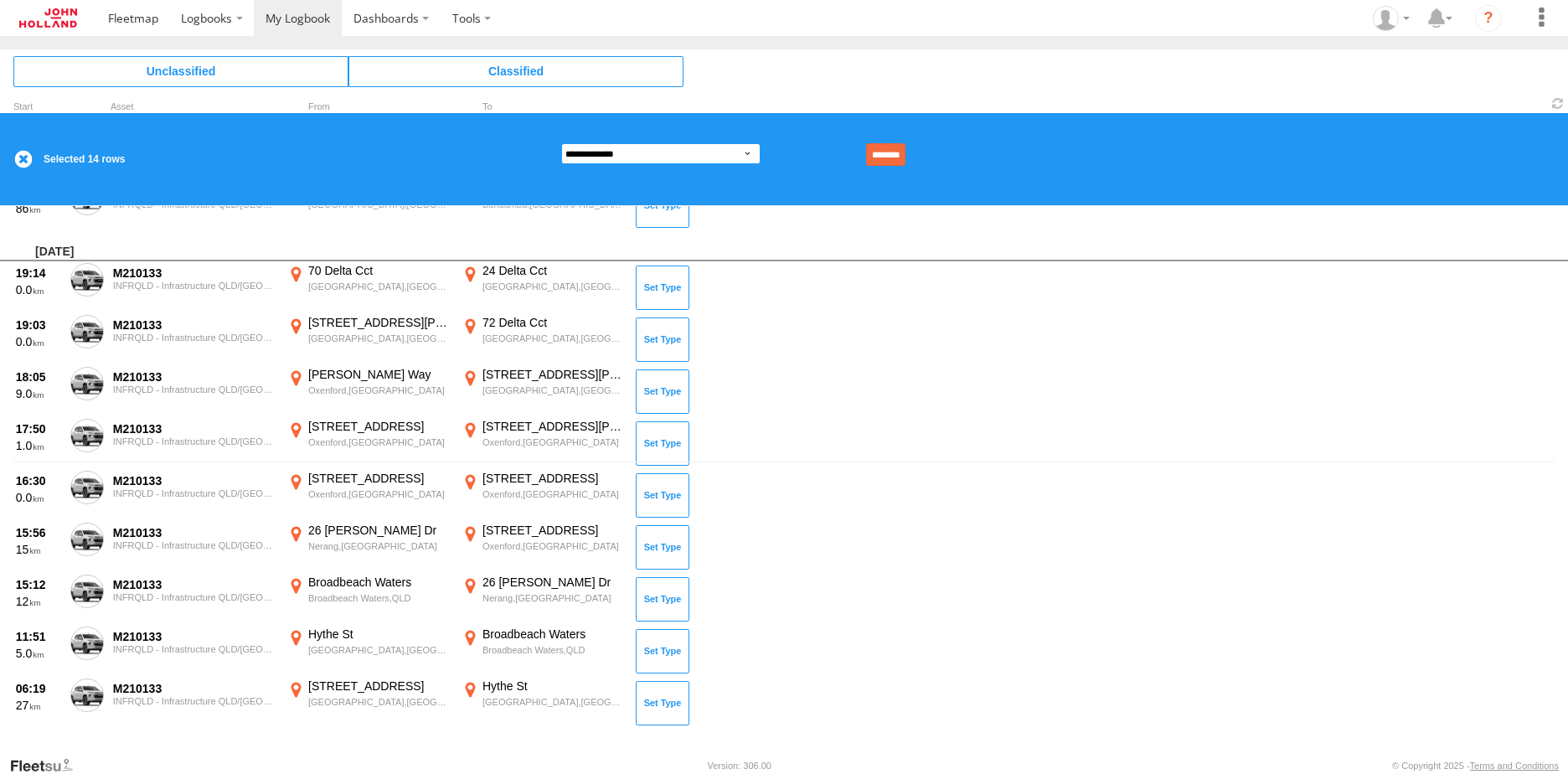
click at [732, 150] on select "**********" at bounding box center [661, 154] width 200 height 21
select select "**"
click at [561, 144] on select "**********" at bounding box center [661, 154] width 200 height 21
click at [898, 154] on input "********" at bounding box center [886, 155] width 39 height 23
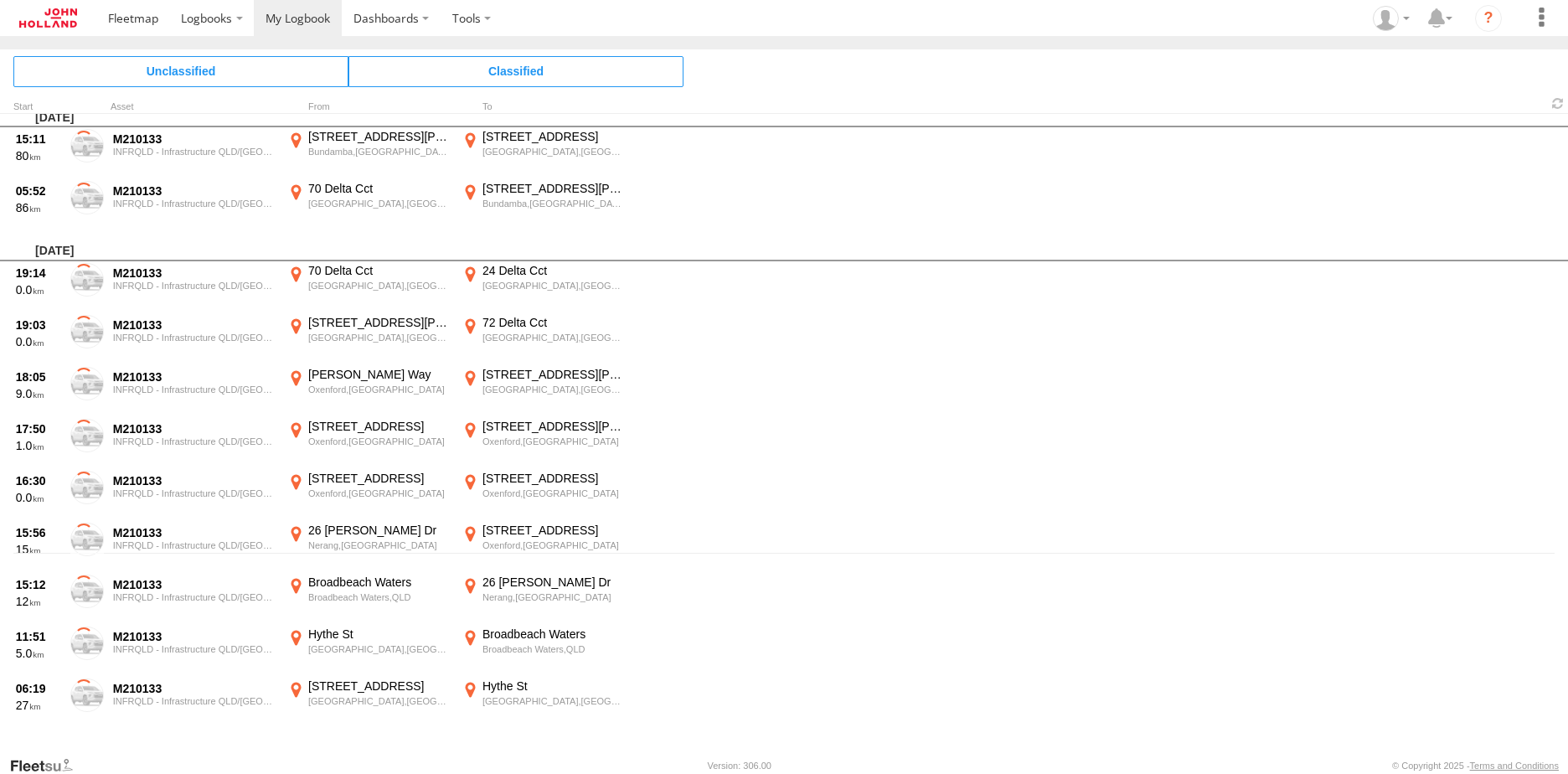
scroll to position [202, 0]
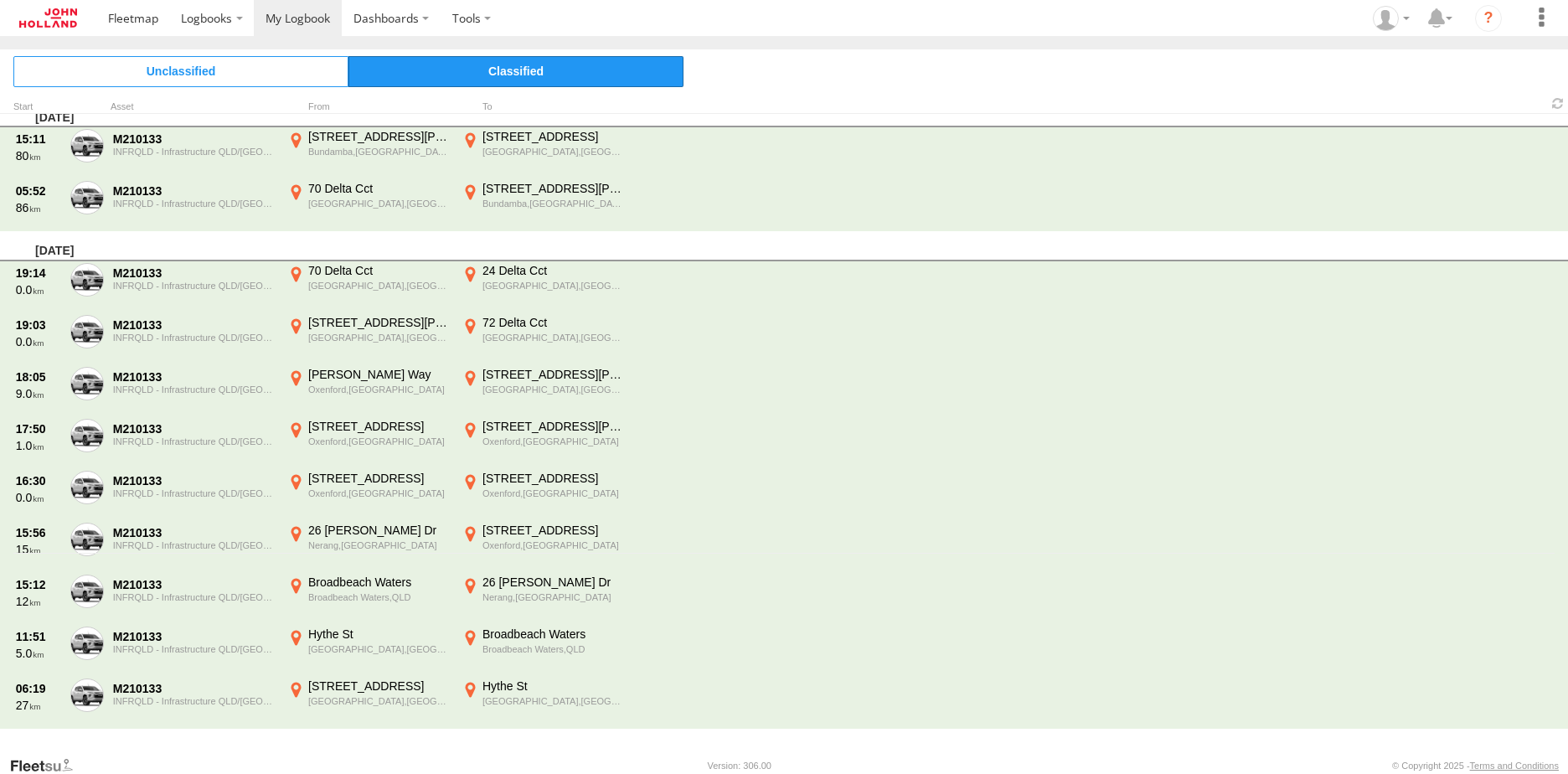
click at [568, 68] on span "Classified" at bounding box center [515, 71] width 335 height 30
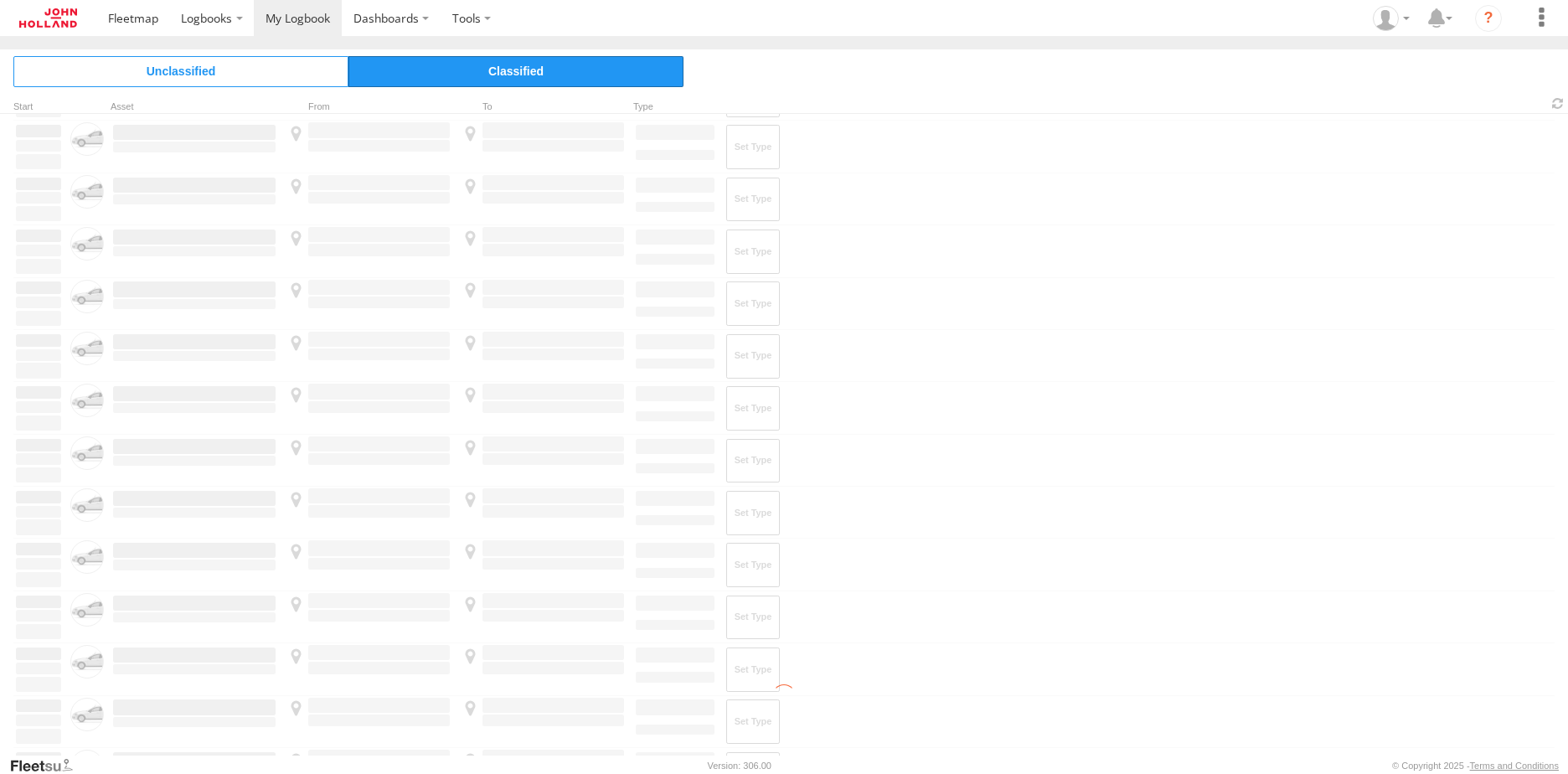
scroll to position [0, 0]
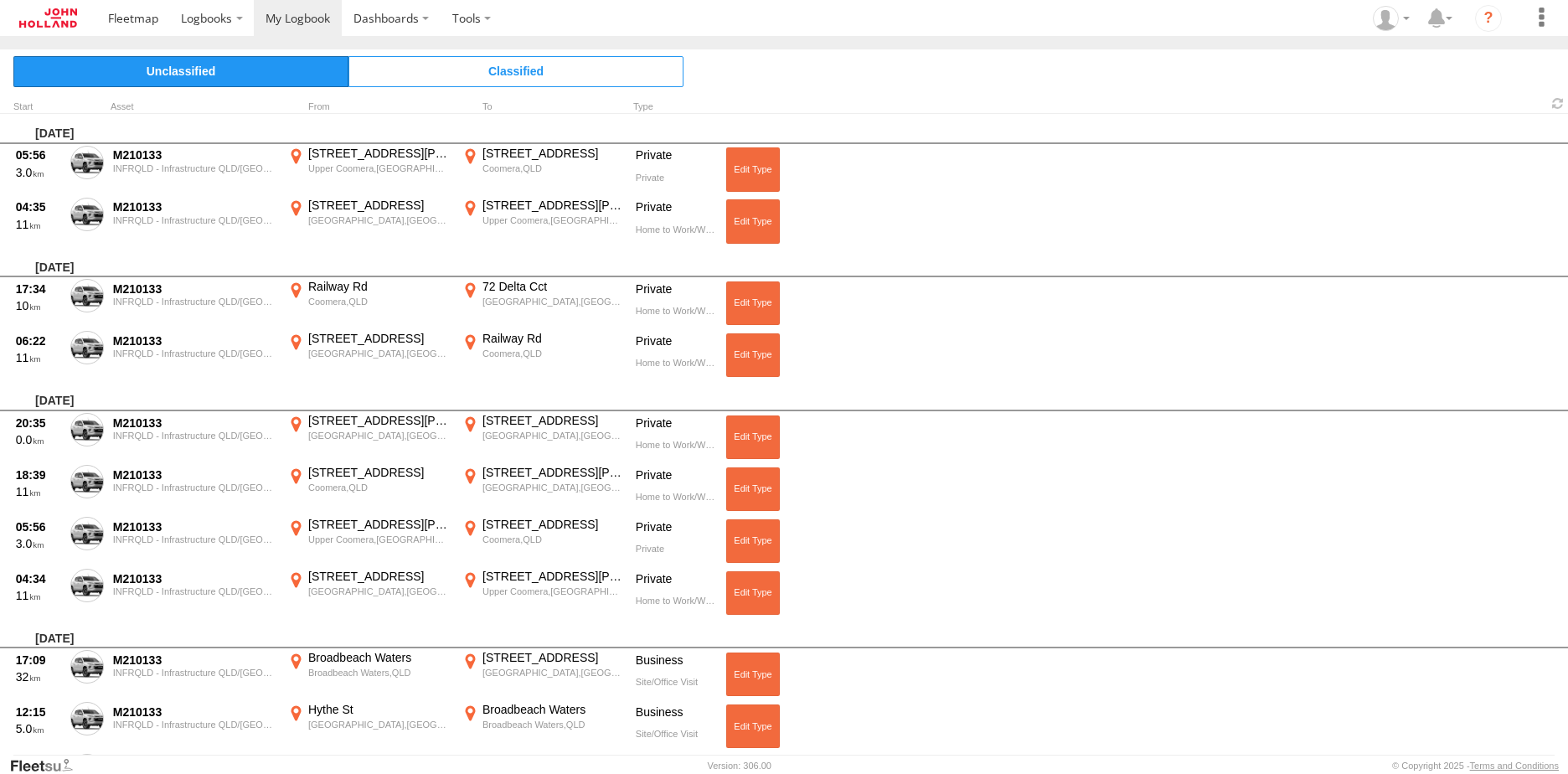
click at [202, 66] on span "Unclassified" at bounding box center [180, 71] width 335 height 30
